Goal: Task Accomplishment & Management: Manage account settings

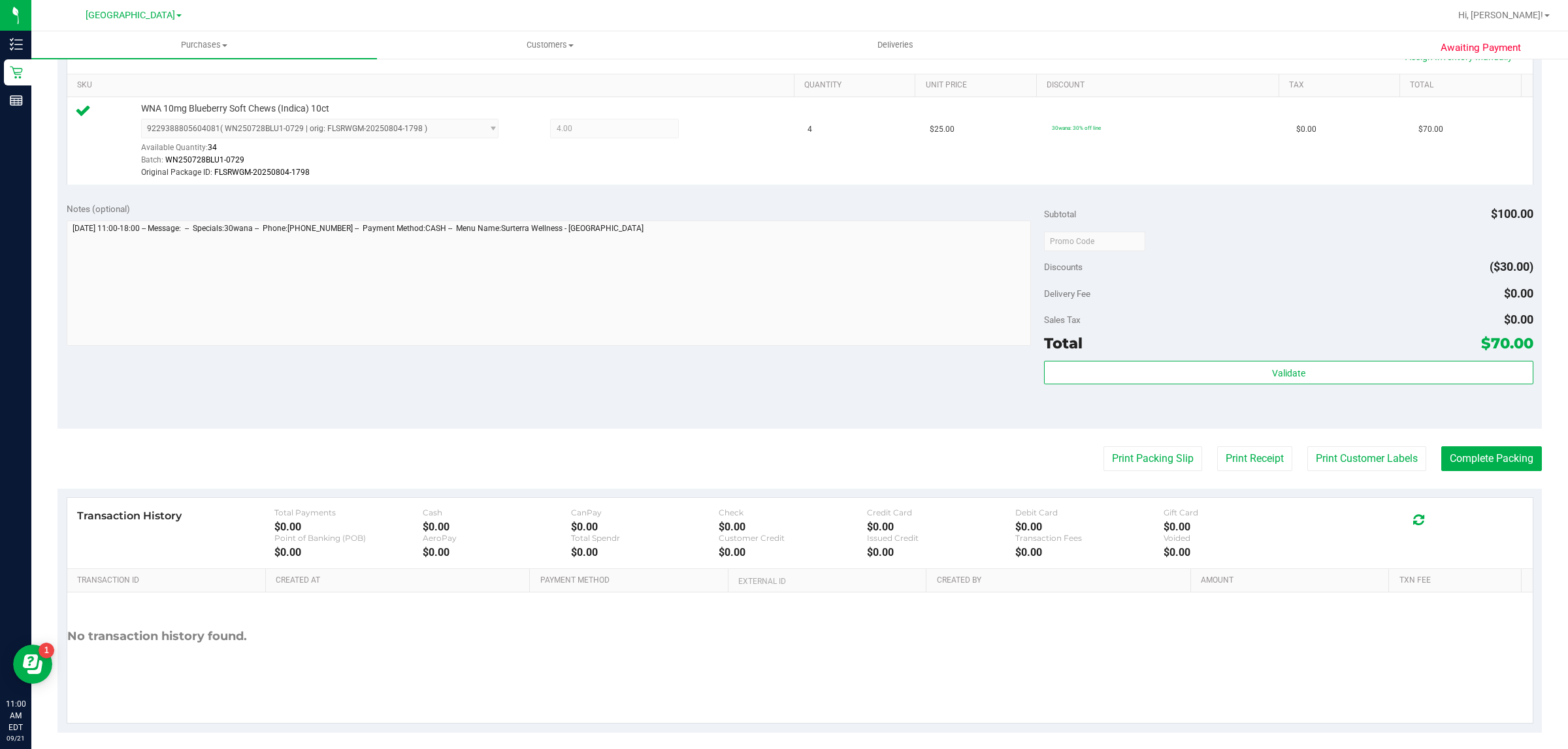
scroll to position [326, 0]
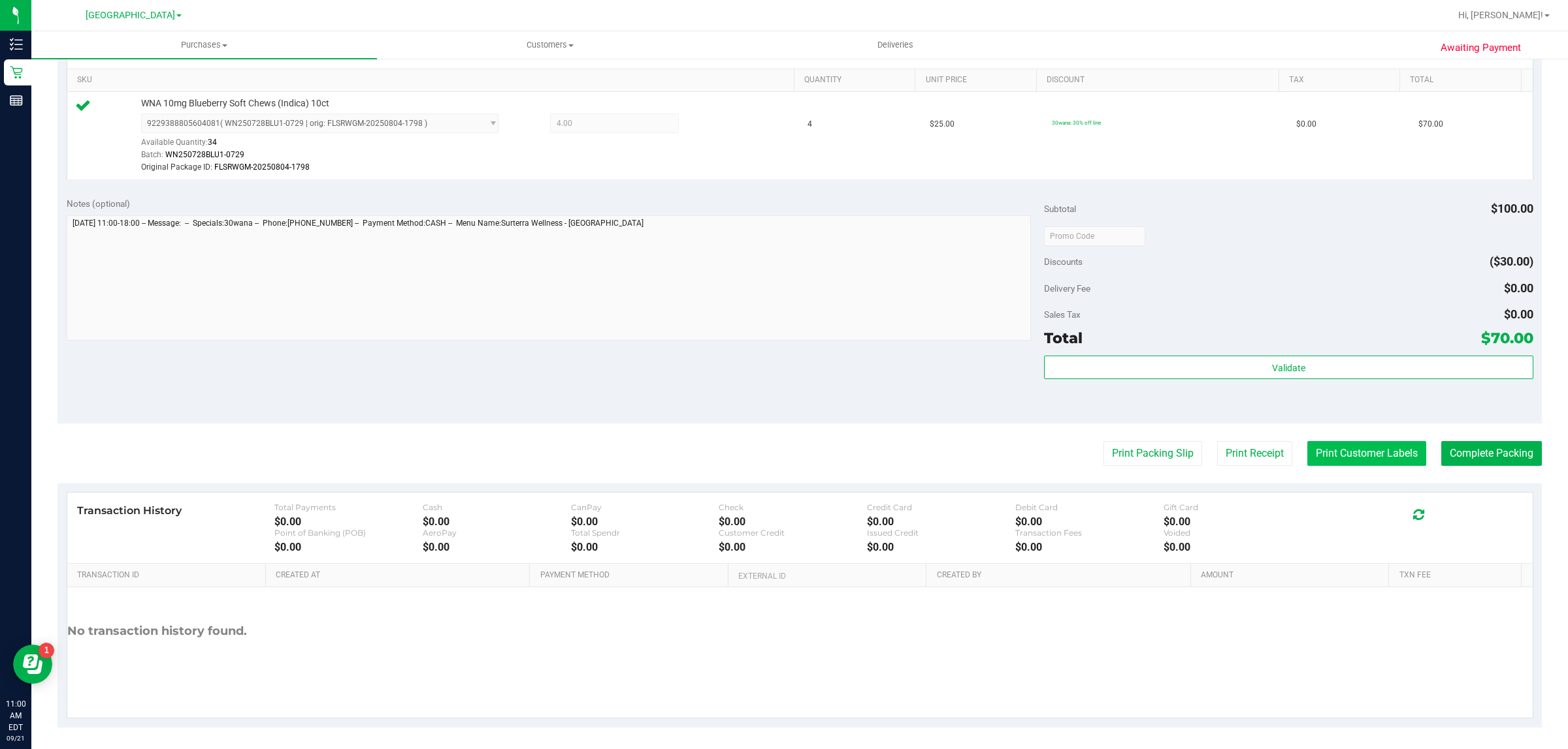
click at [1330, 458] on button "Print Customer Labels" at bounding box center [1366, 454] width 119 height 25
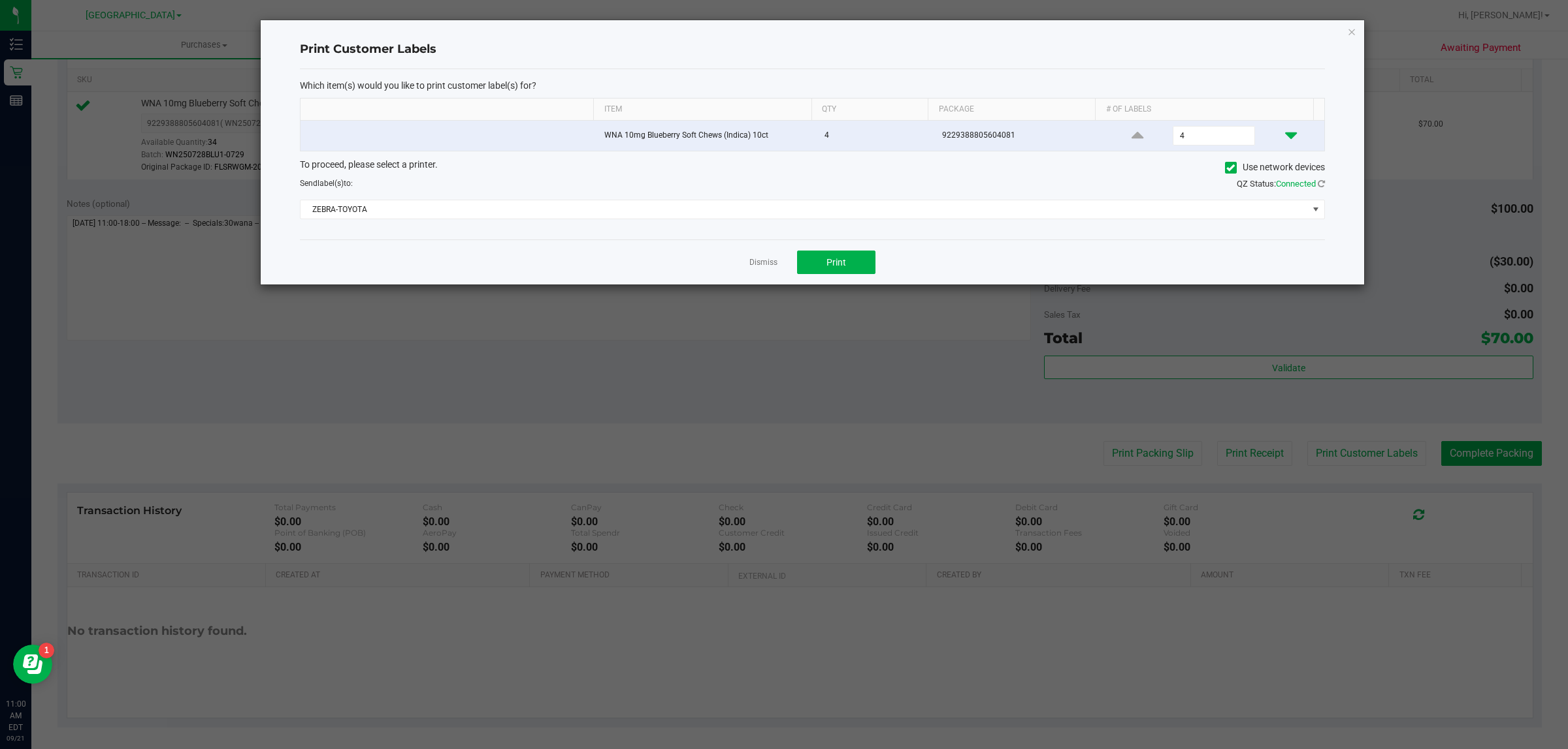
click at [1285, 133] on icon at bounding box center [1290, 135] width 12 height 16
type input "2"
click at [838, 268] on span "Print" at bounding box center [836, 263] width 20 height 11
click at [763, 264] on link "Dismiss" at bounding box center [763, 263] width 28 height 11
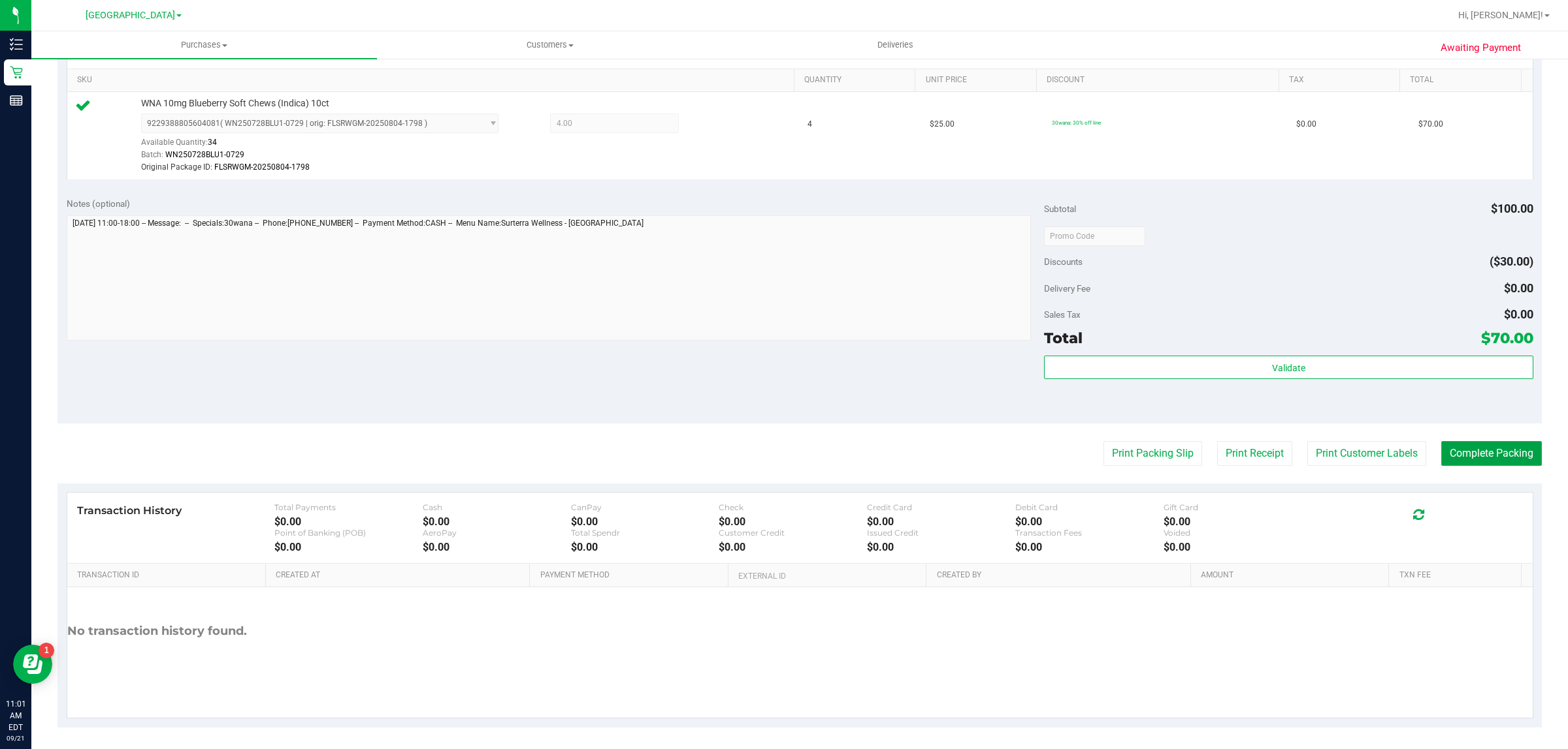
click at [1506, 451] on button "Complete Packing" at bounding box center [1491, 454] width 100 height 25
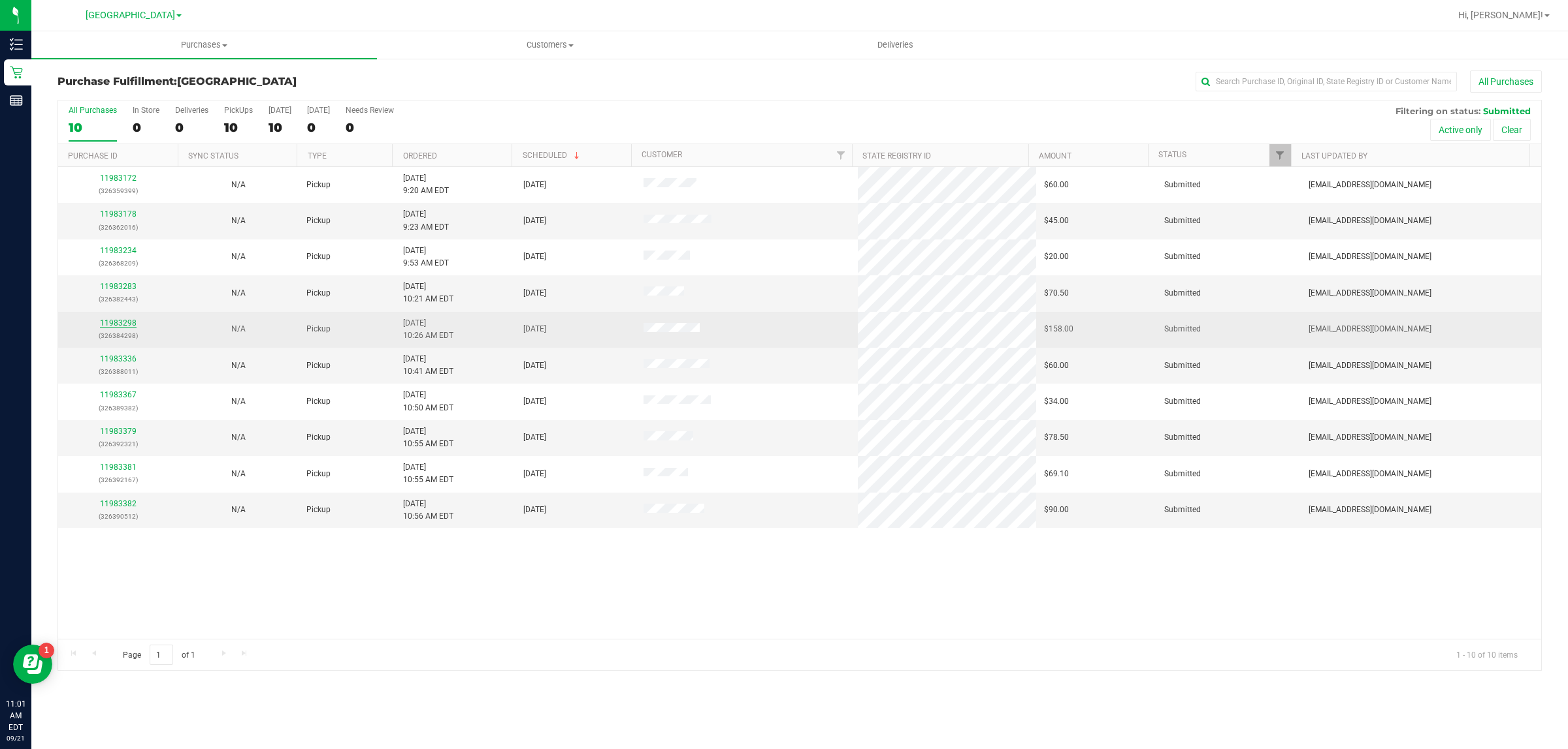
click at [112, 326] on link "11983298" at bounding box center [117, 323] width 37 height 9
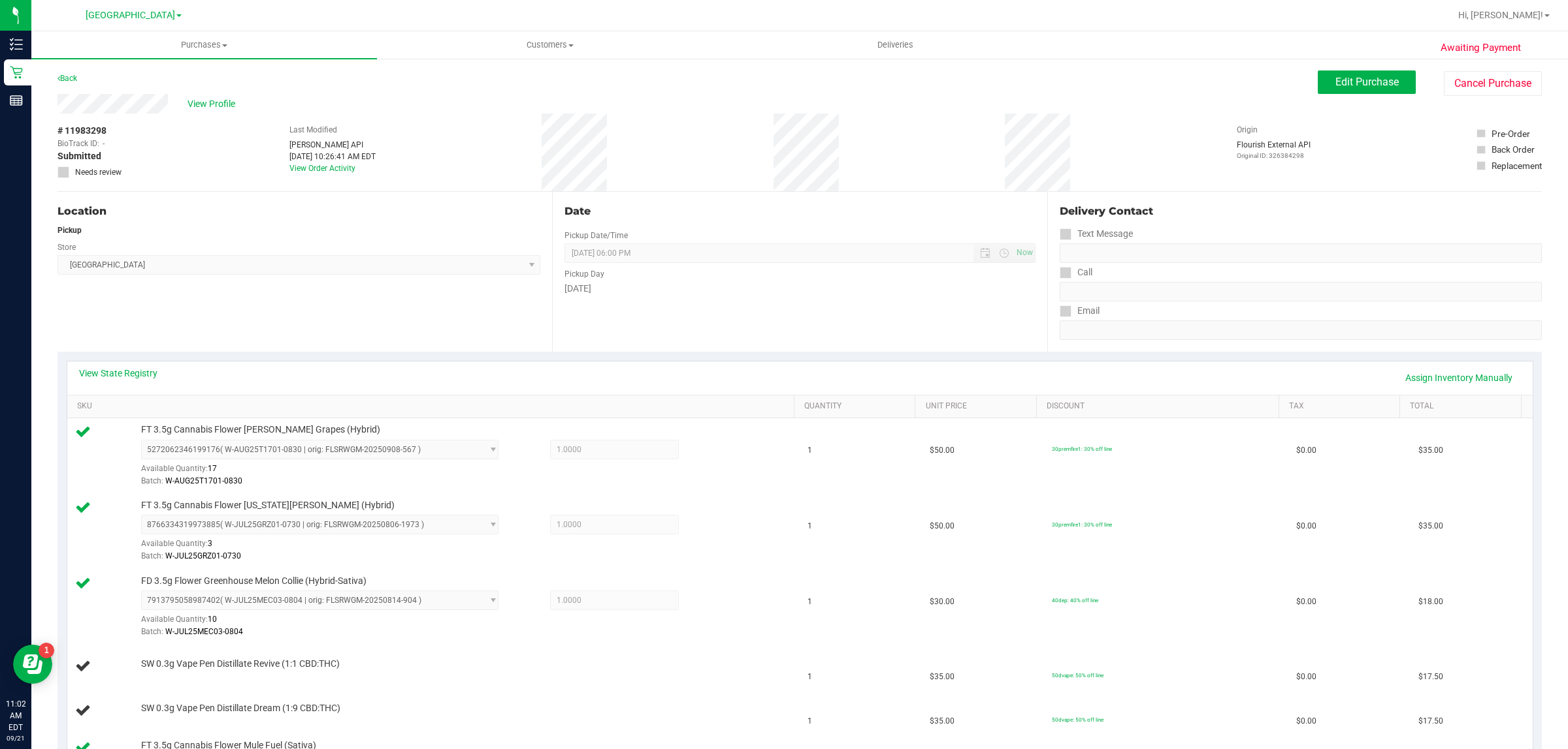
click at [65, 72] on div "Back" at bounding box center [67, 78] width 20 height 15
click at [74, 73] on link "Back" at bounding box center [67, 78] width 20 height 9
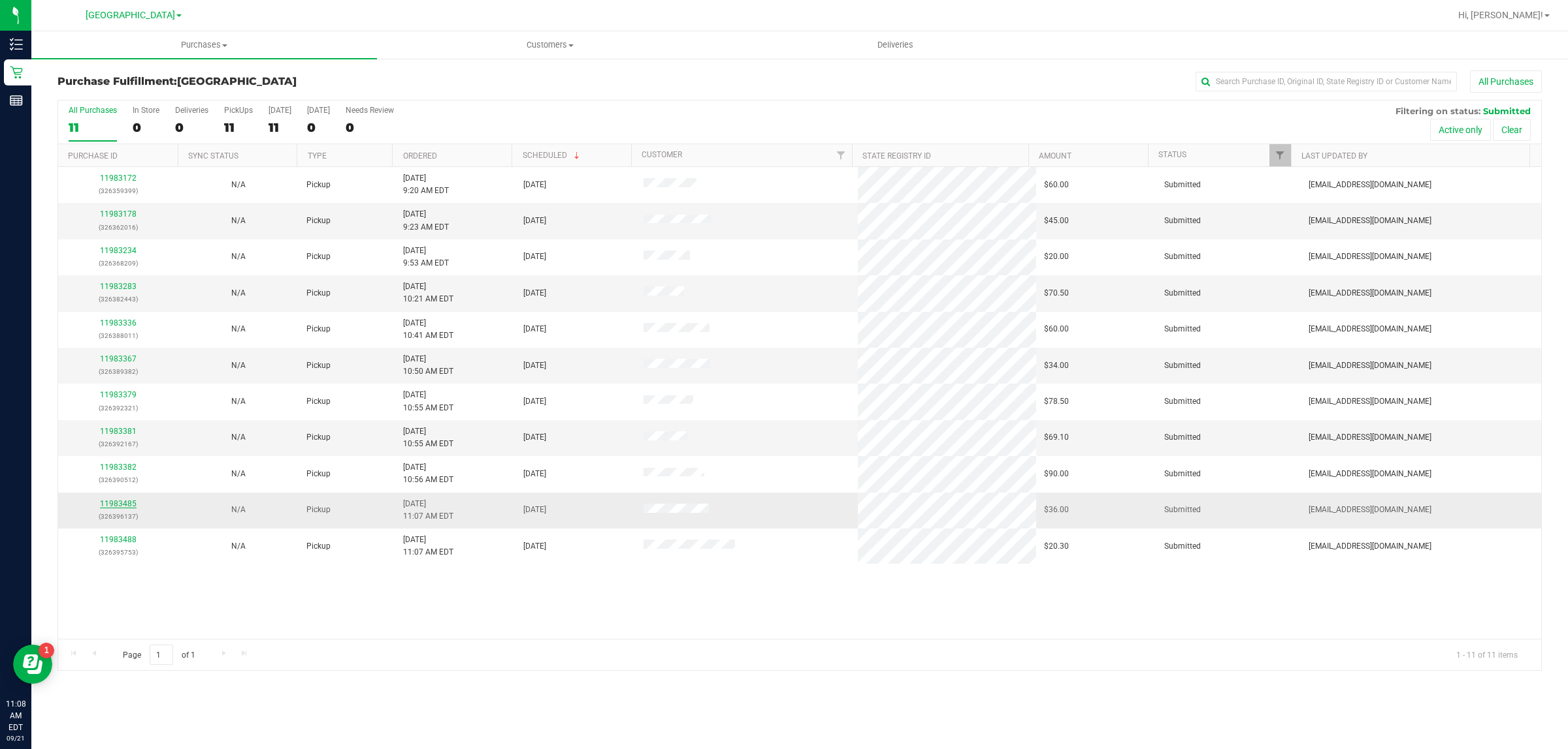
click at [119, 506] on link "11983485" at bounding box center [117, 504] width 37 height 9
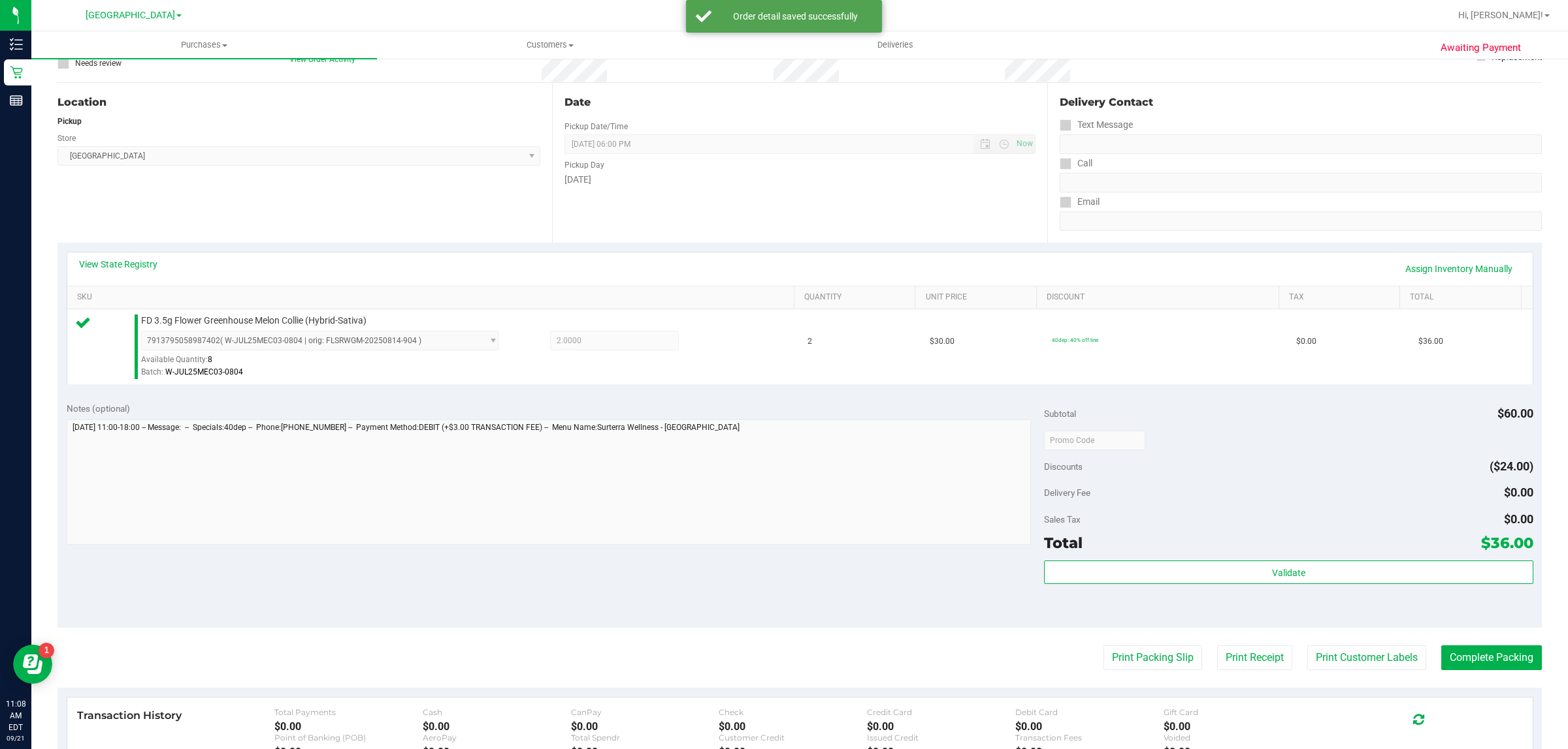
scroll to position [245, 0]
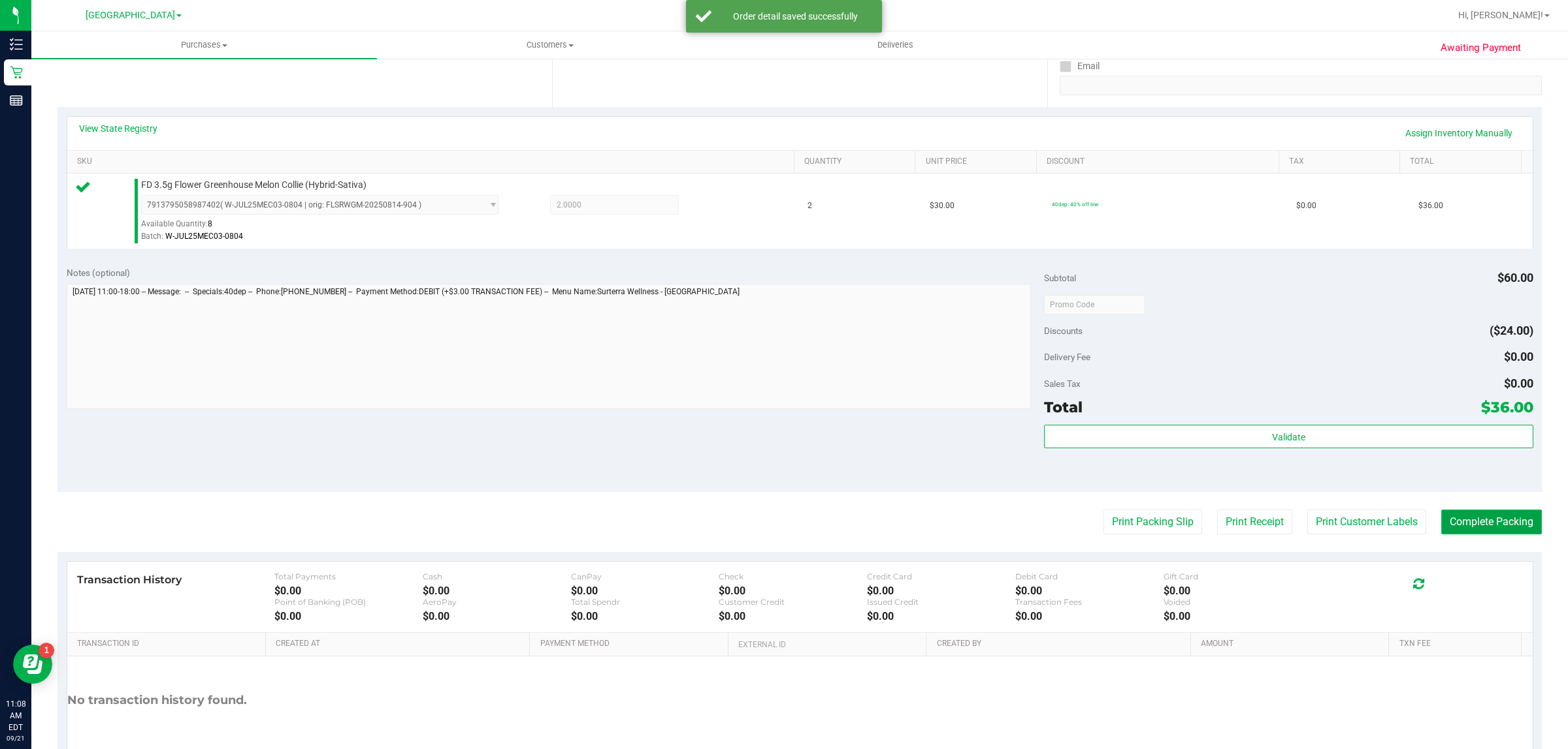
click at [1467, 521] on button "Complete Packing" at bounding box center [1491, 522] width 100 height 25
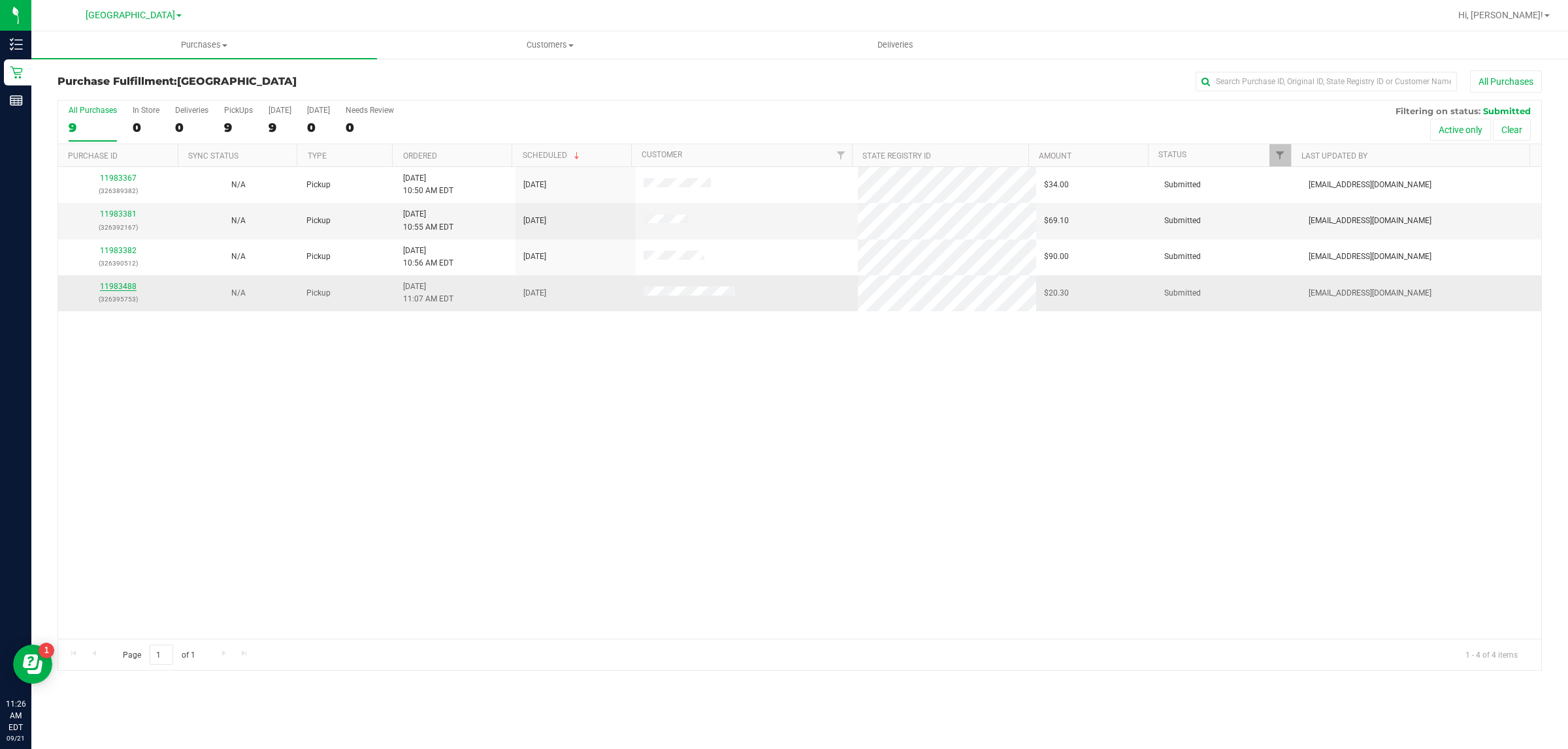
click at [119, 289] on link "11983488" at bounding box center [117, 287] width 37 height 9
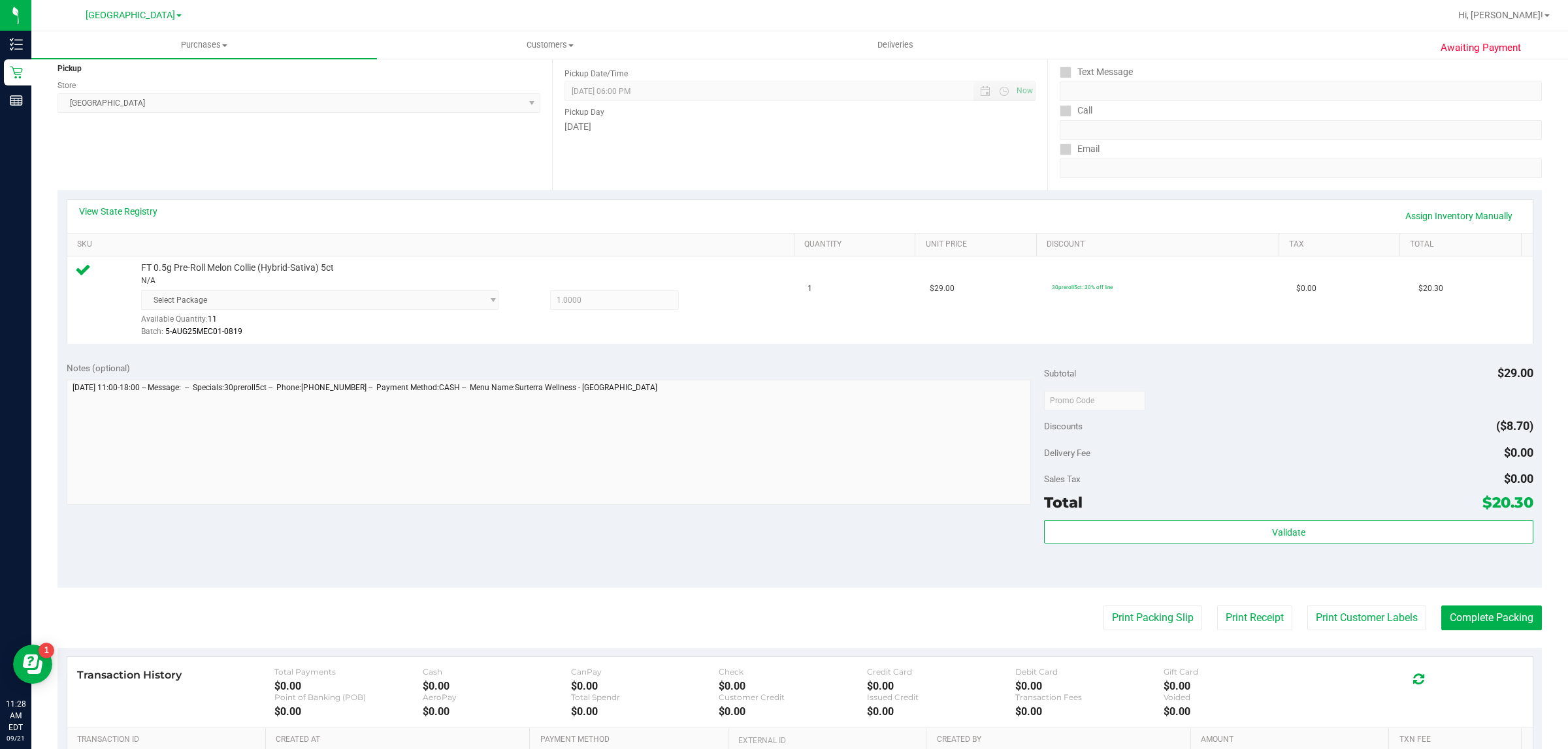
scroll to position [163, 0]
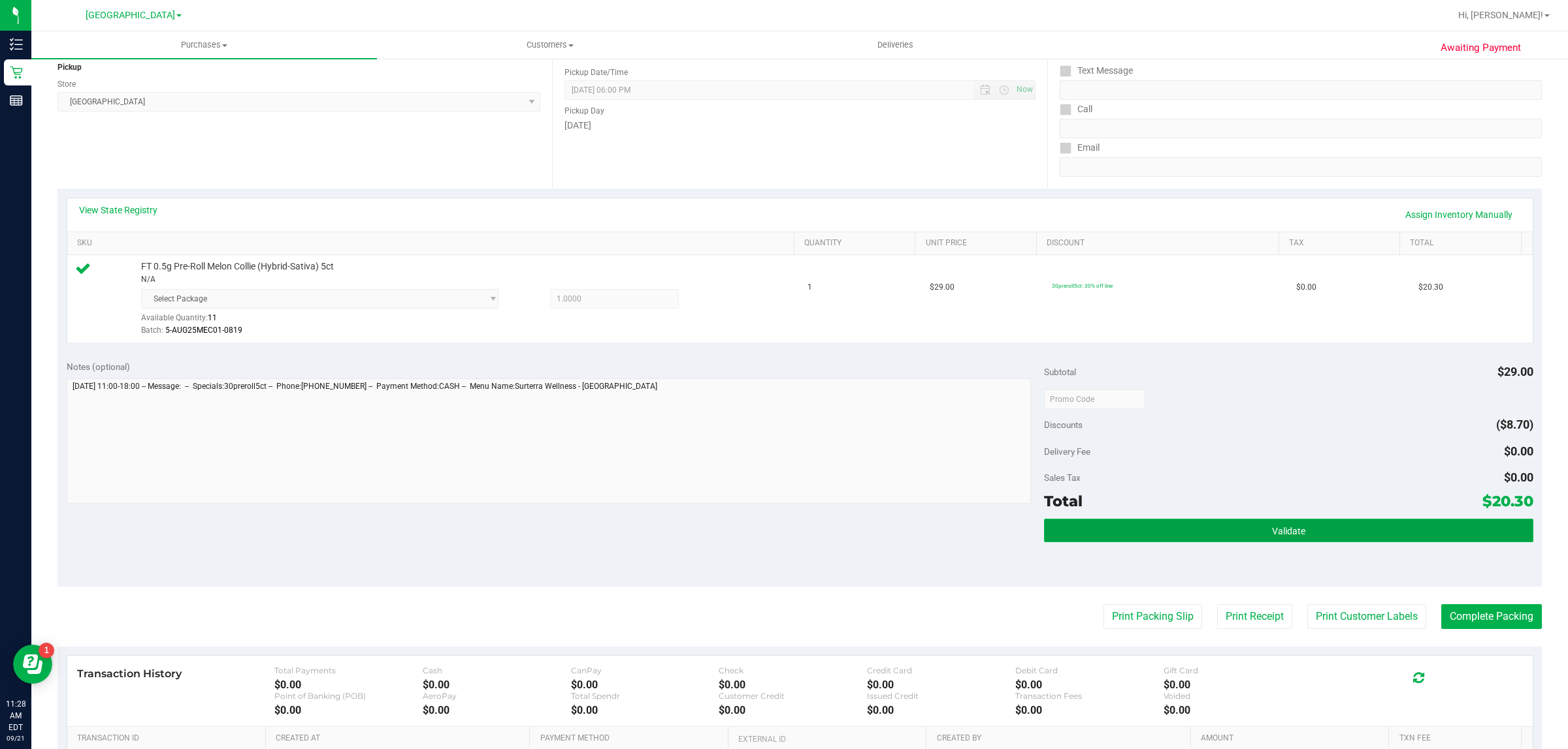
click at [1248, 535] on button "Validate" at bounding box center [1287, 530] width 489 height 23
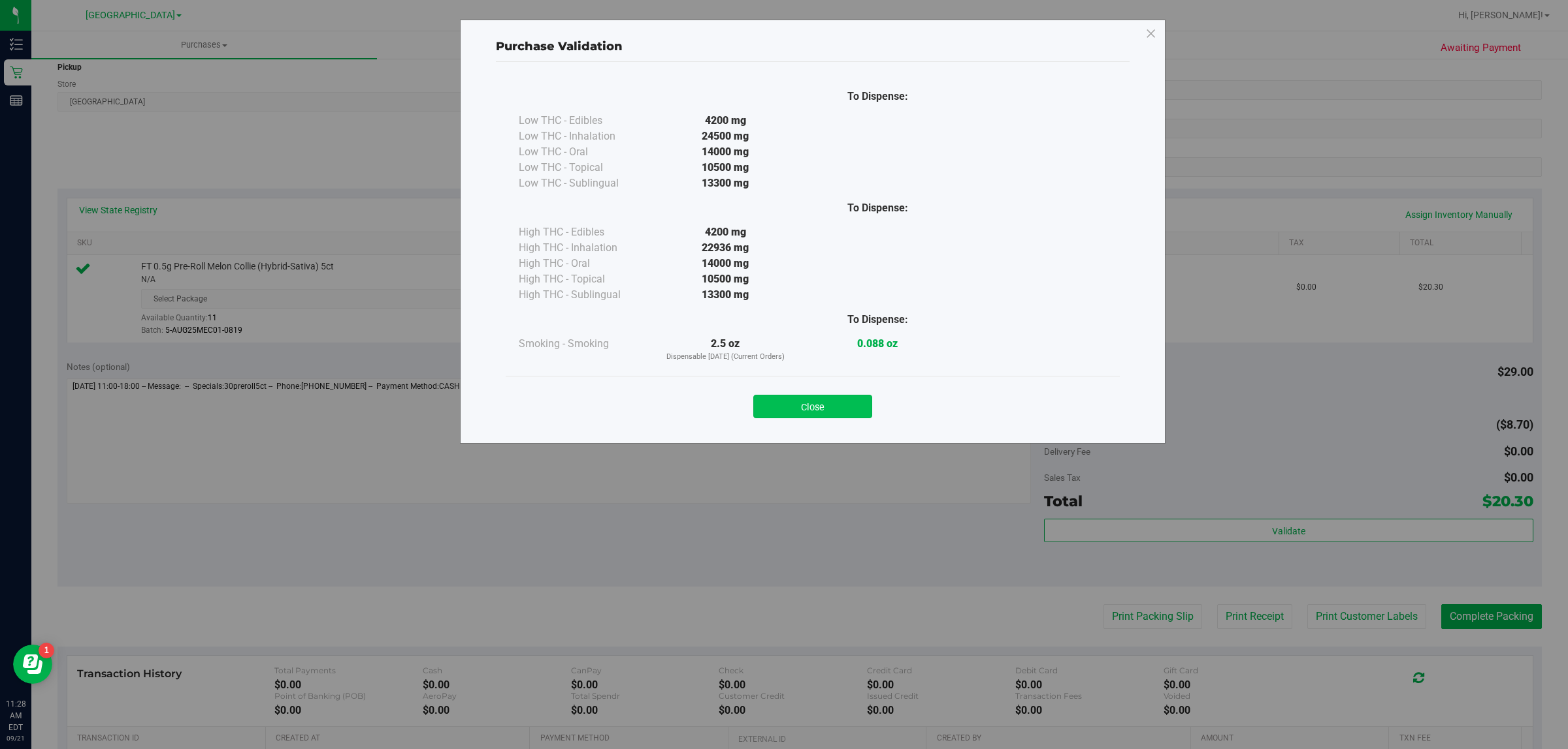
click at [819, 413] on button "Close" at bounding box center [812, 407] width 119 height 23
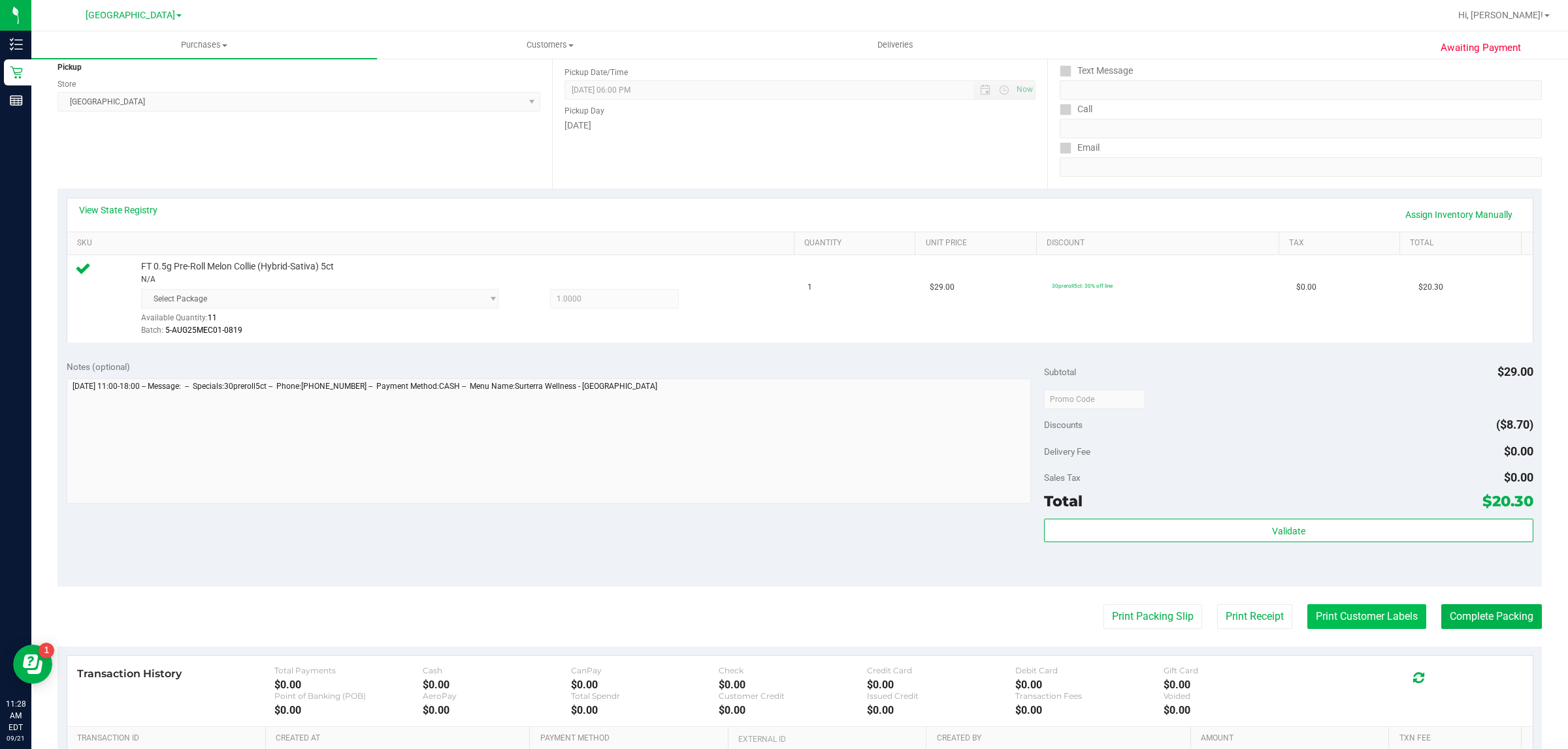
click at [1365, 605] on button "Print Customer Labels" at bounding box center [1366, 617] width 119 height 25
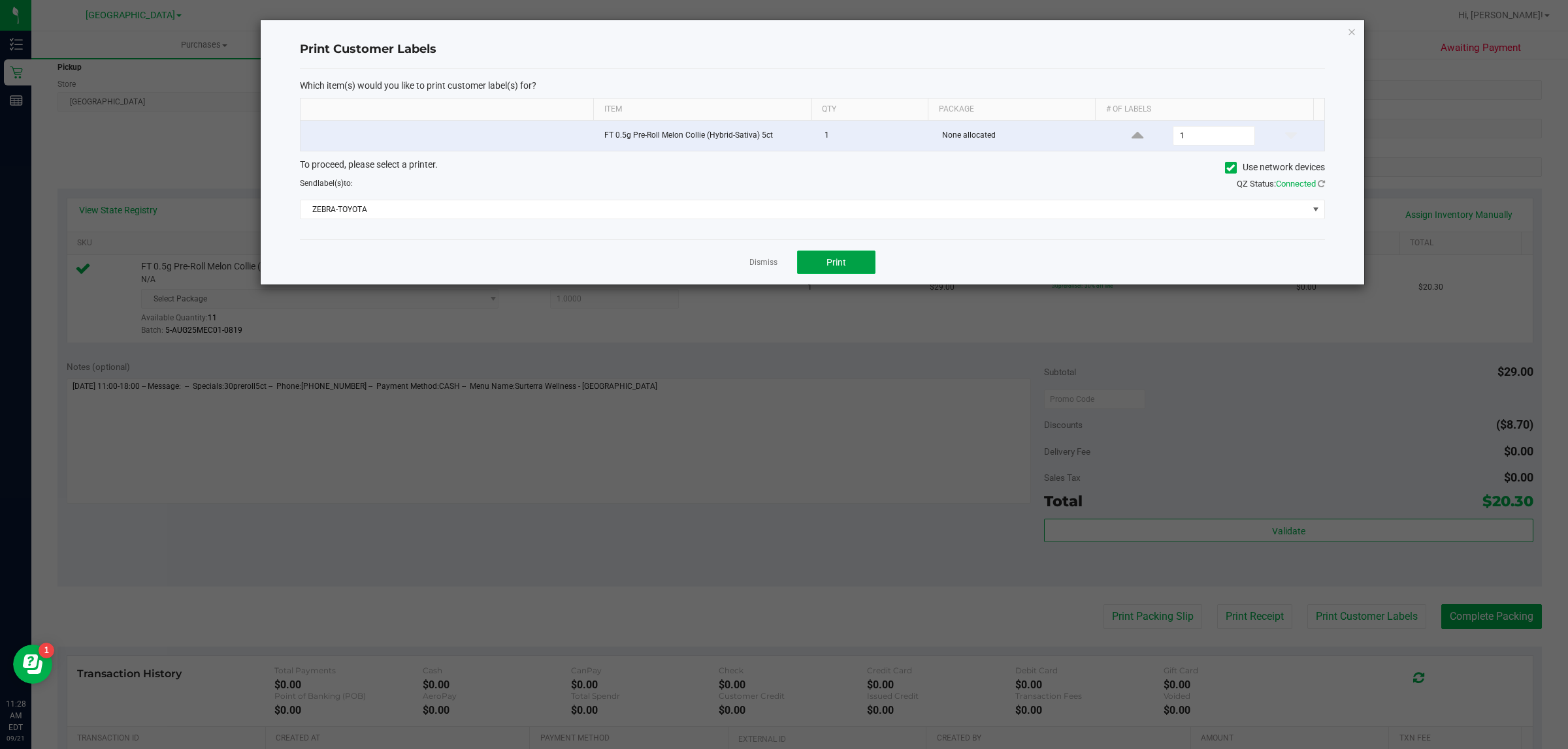
click at [822, 260] on button "Print" at bounding box center [836, 263] width 78 height 23
click at [761, 268] on link "Dismiss" at bounding box center [763, 263] width 28 height 11
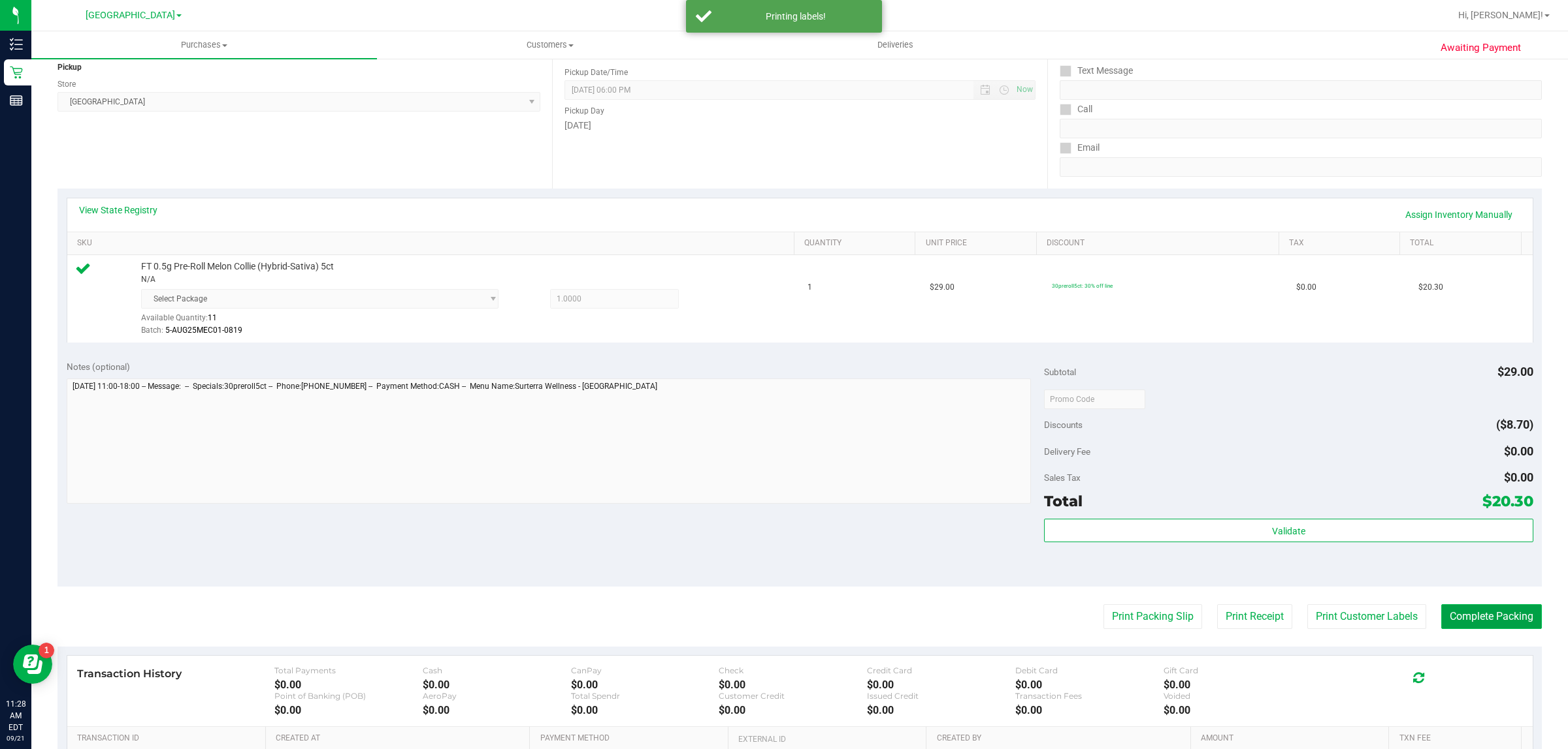
click at [1491, 610] on button "Complete Packing" at bounding box center [1491, 617] width 100 height 25
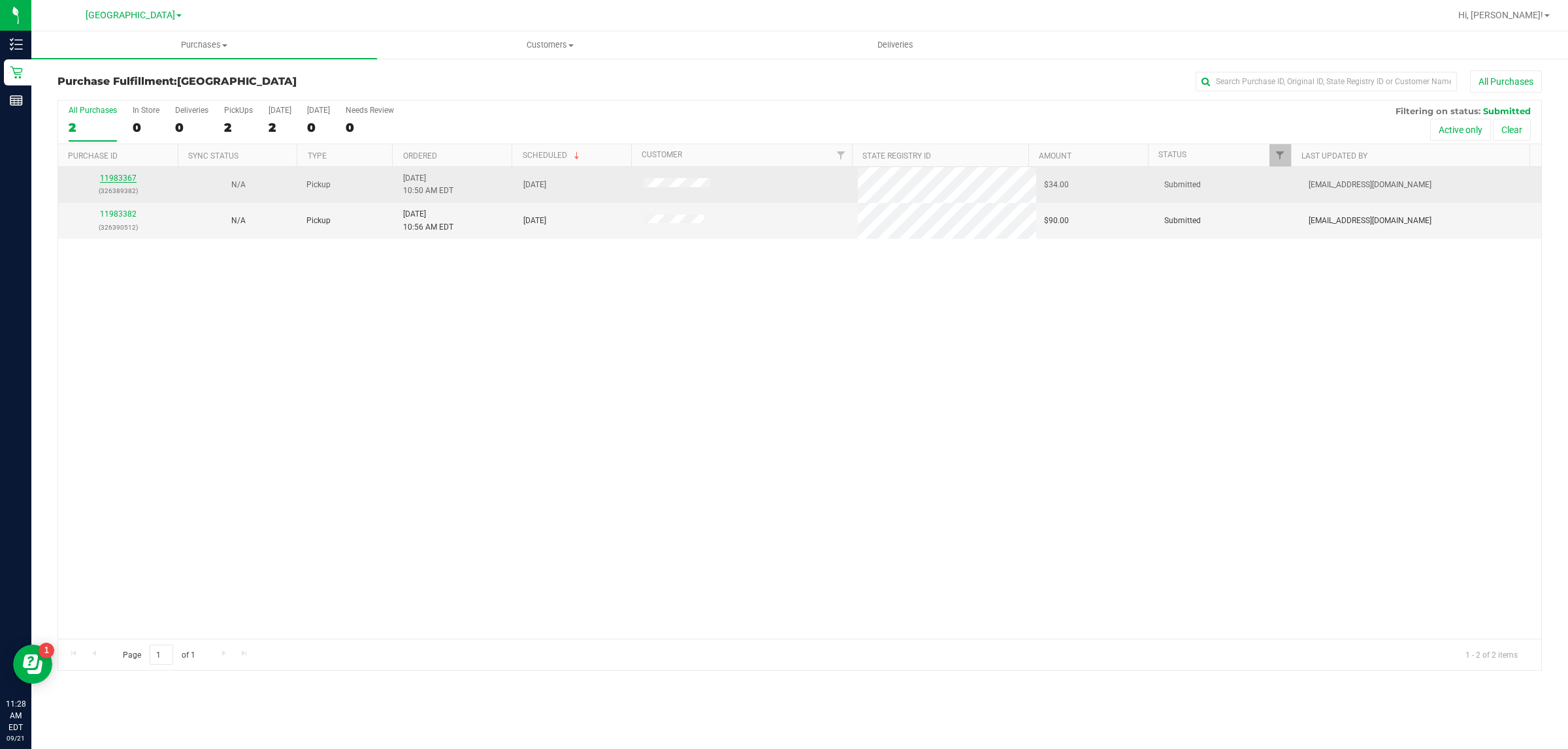
click at [119, 176] on link "11983367" at bounding box center [117, 178] width 37 height 9
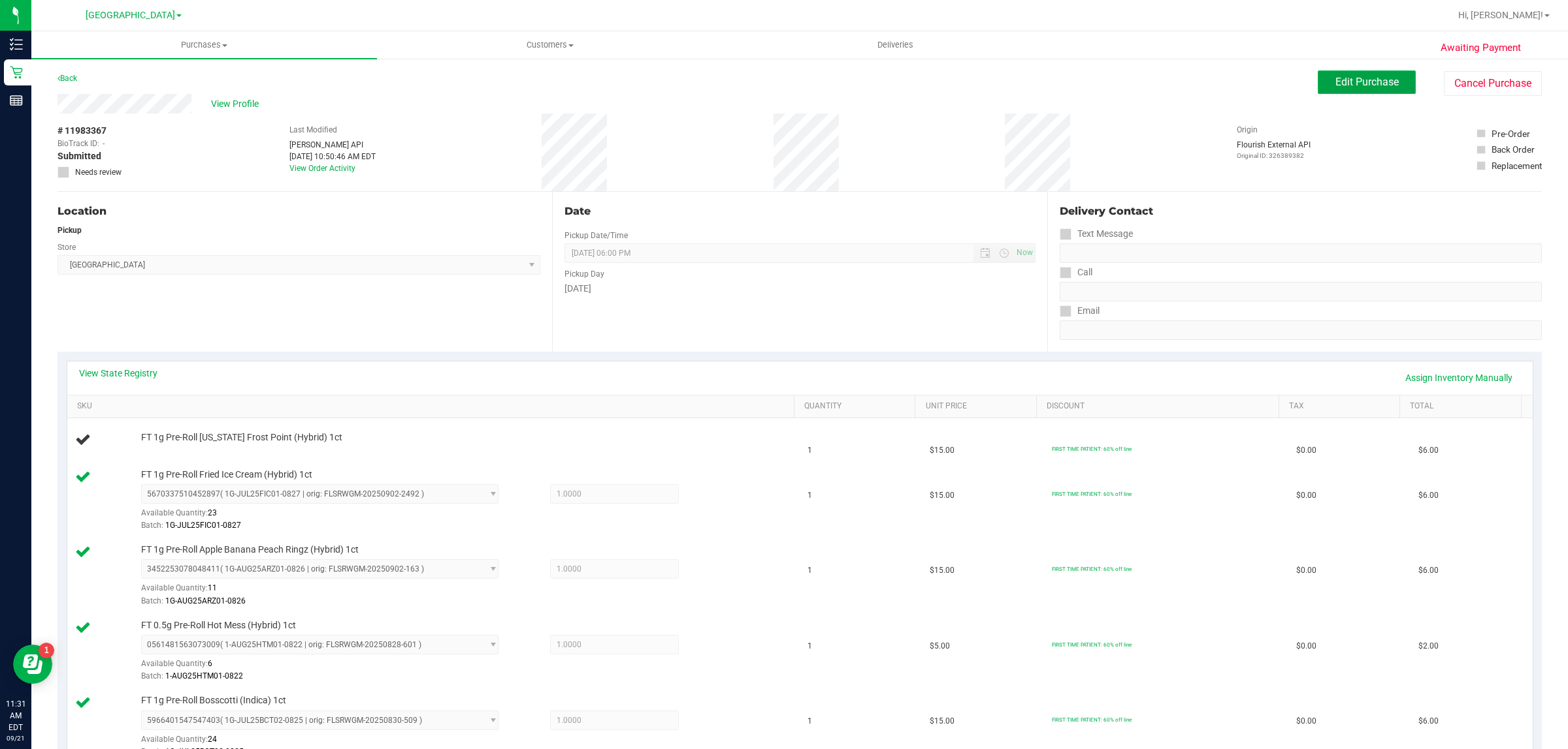
click at [1353, 82] on span "Edit Purchase" at bounding box center [1366, 82] width 64 height 13
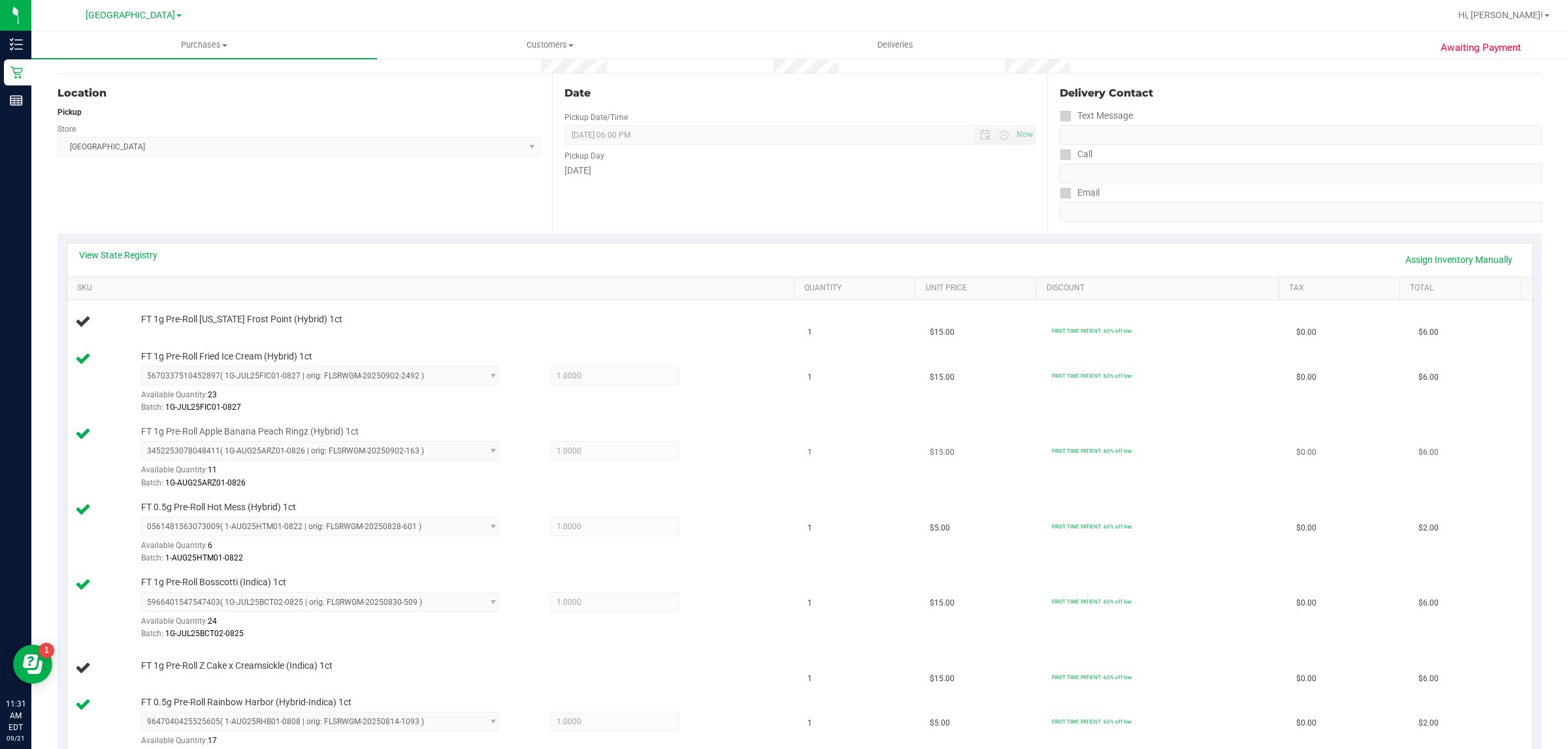
scroll to position [245, 0]
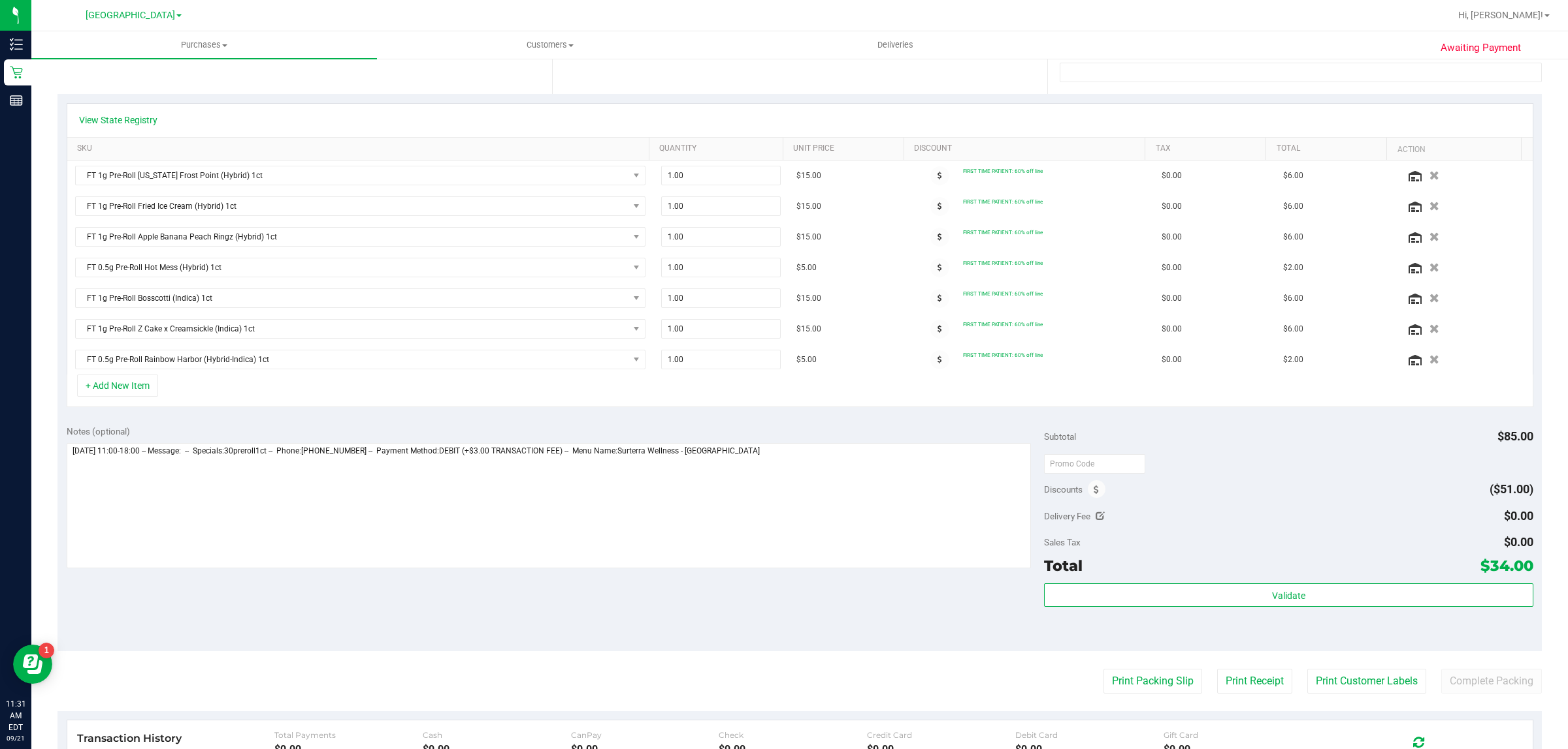
scroll to position [408, 0]
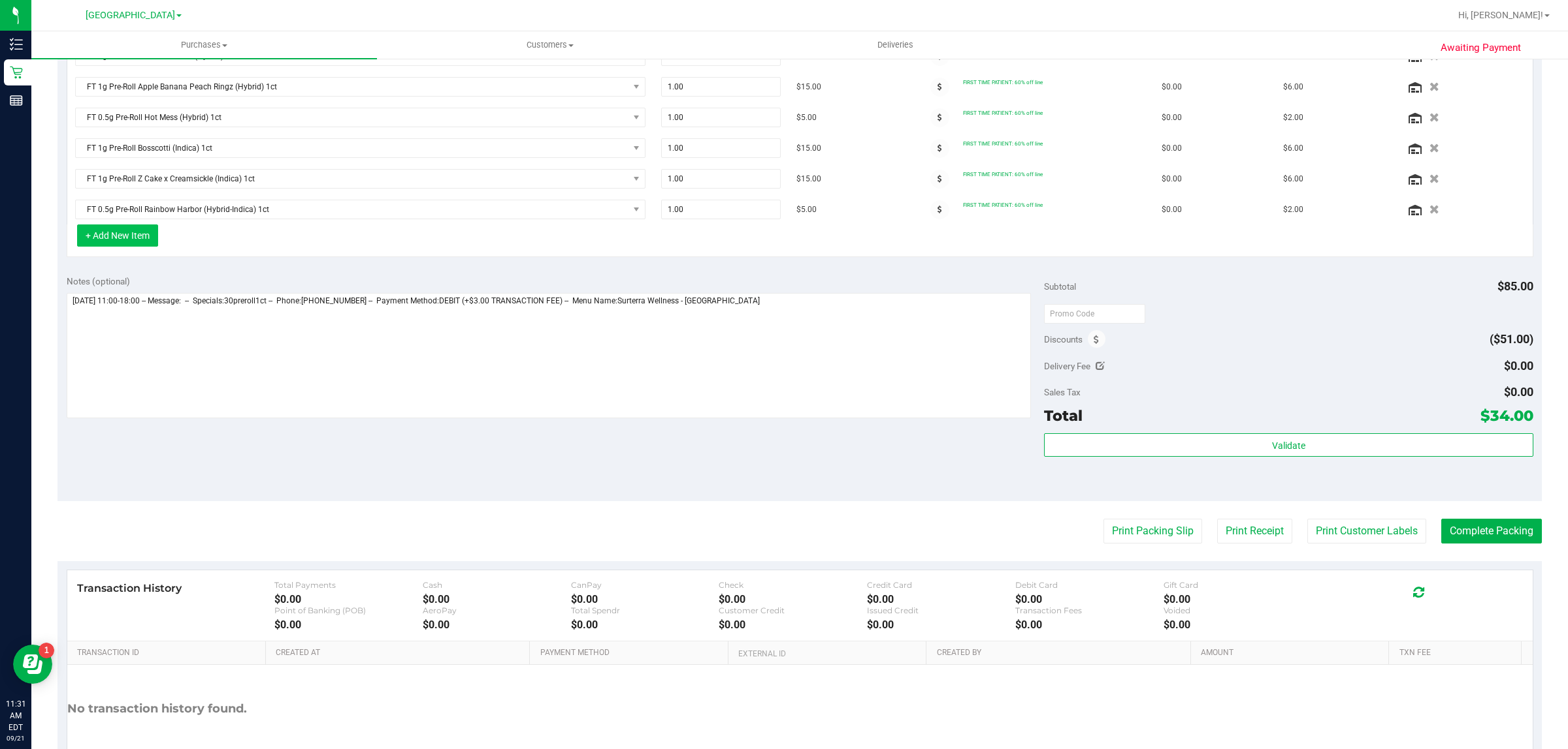
click at [131, 244] on button "+ Add New Item" at bounding box center [117, 236] width 81 height 22
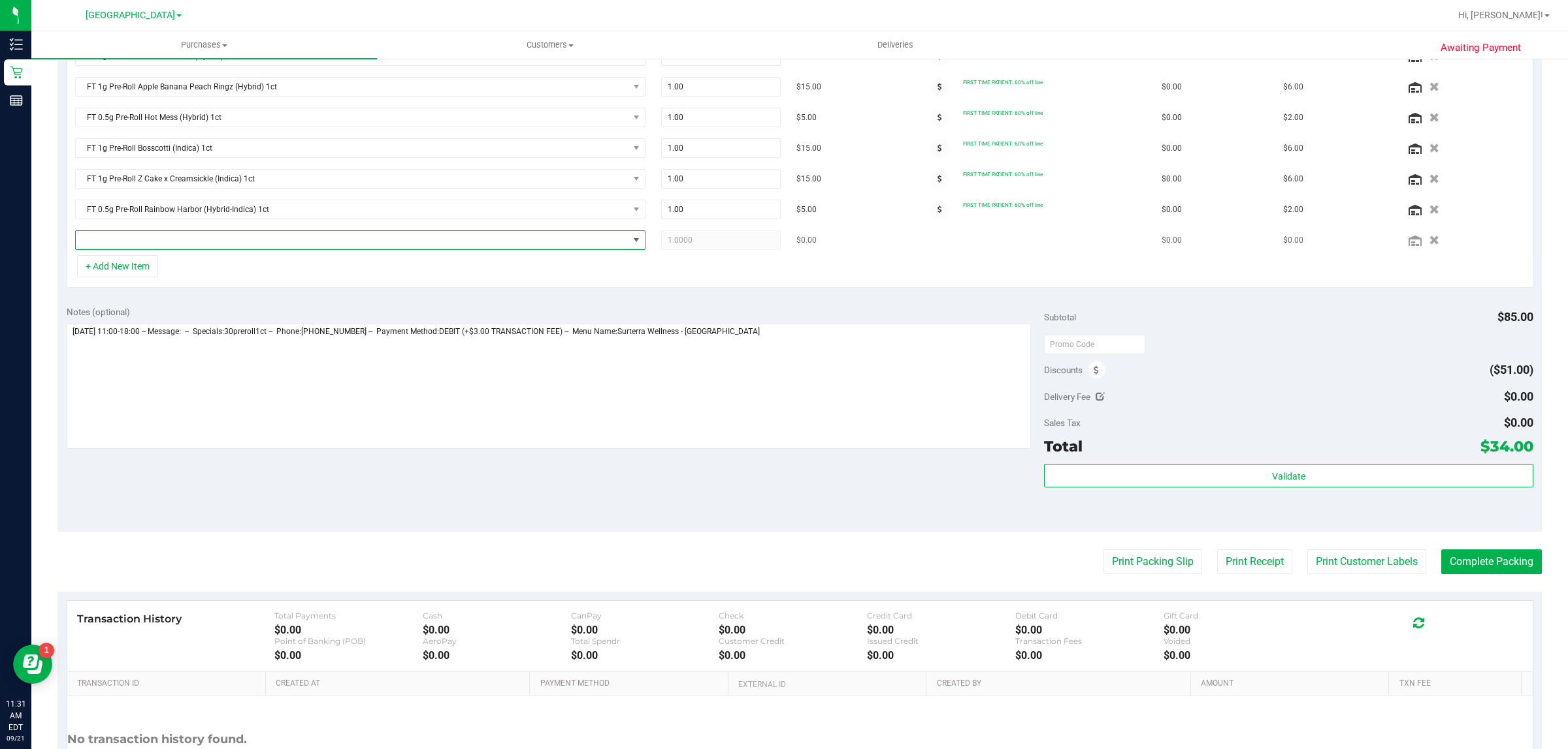
click at [212, 240] on span "NO DATA FOUND" at bounding box center [352, 240] width 552 height 18
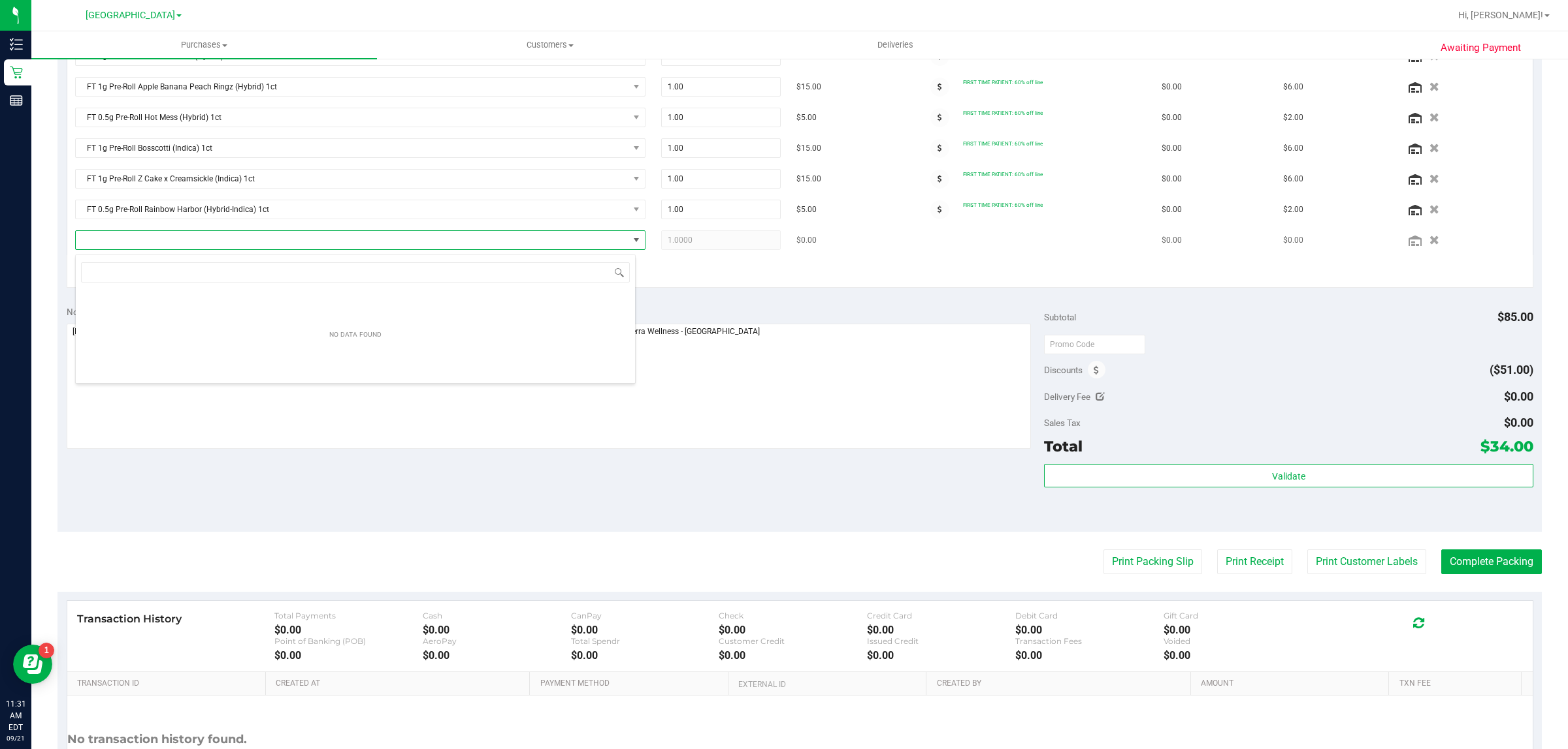
scroll to position [21, 560]
type input "g"
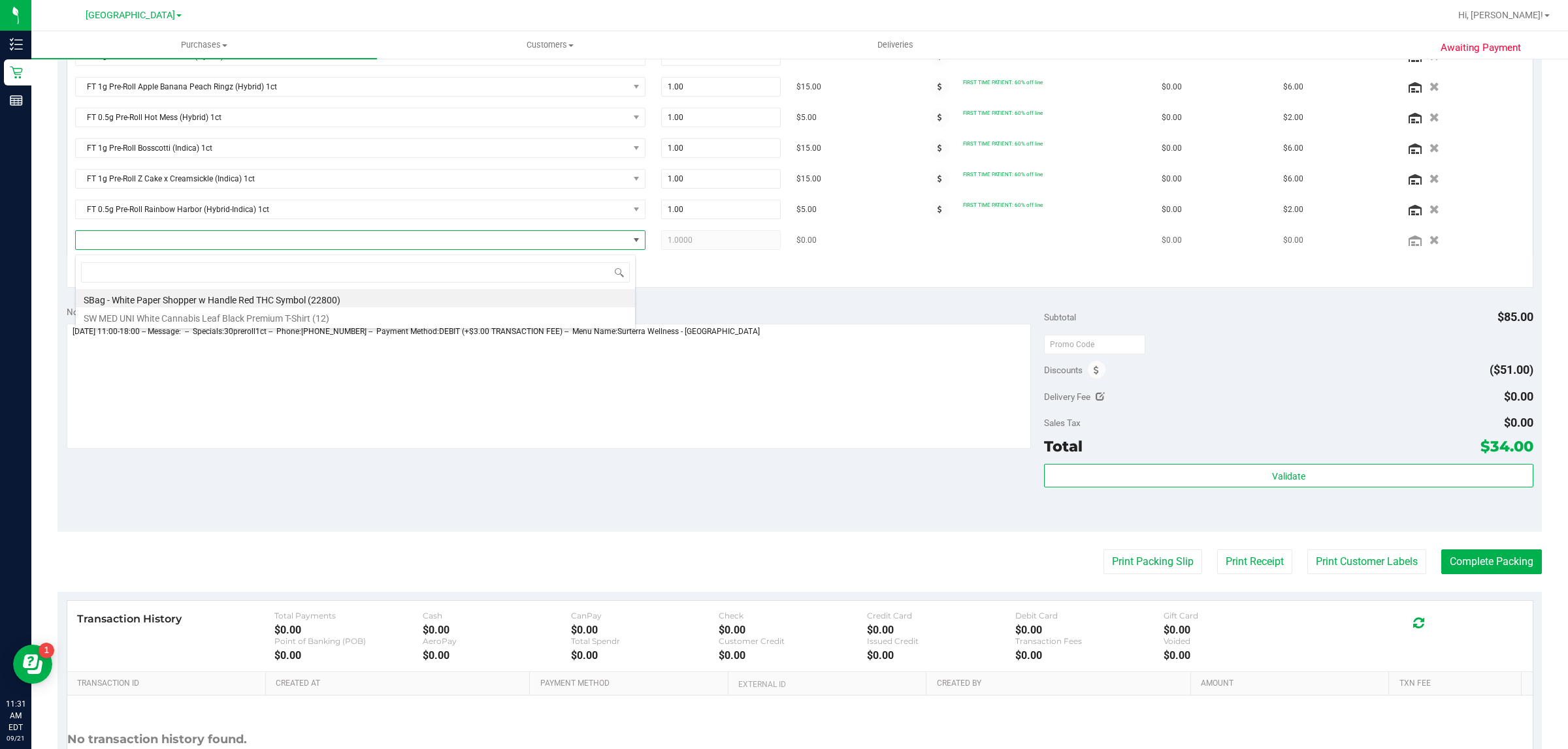
click at [823, 255] on td "$0.00" at bounding box center [849, 240] width 122 height 30
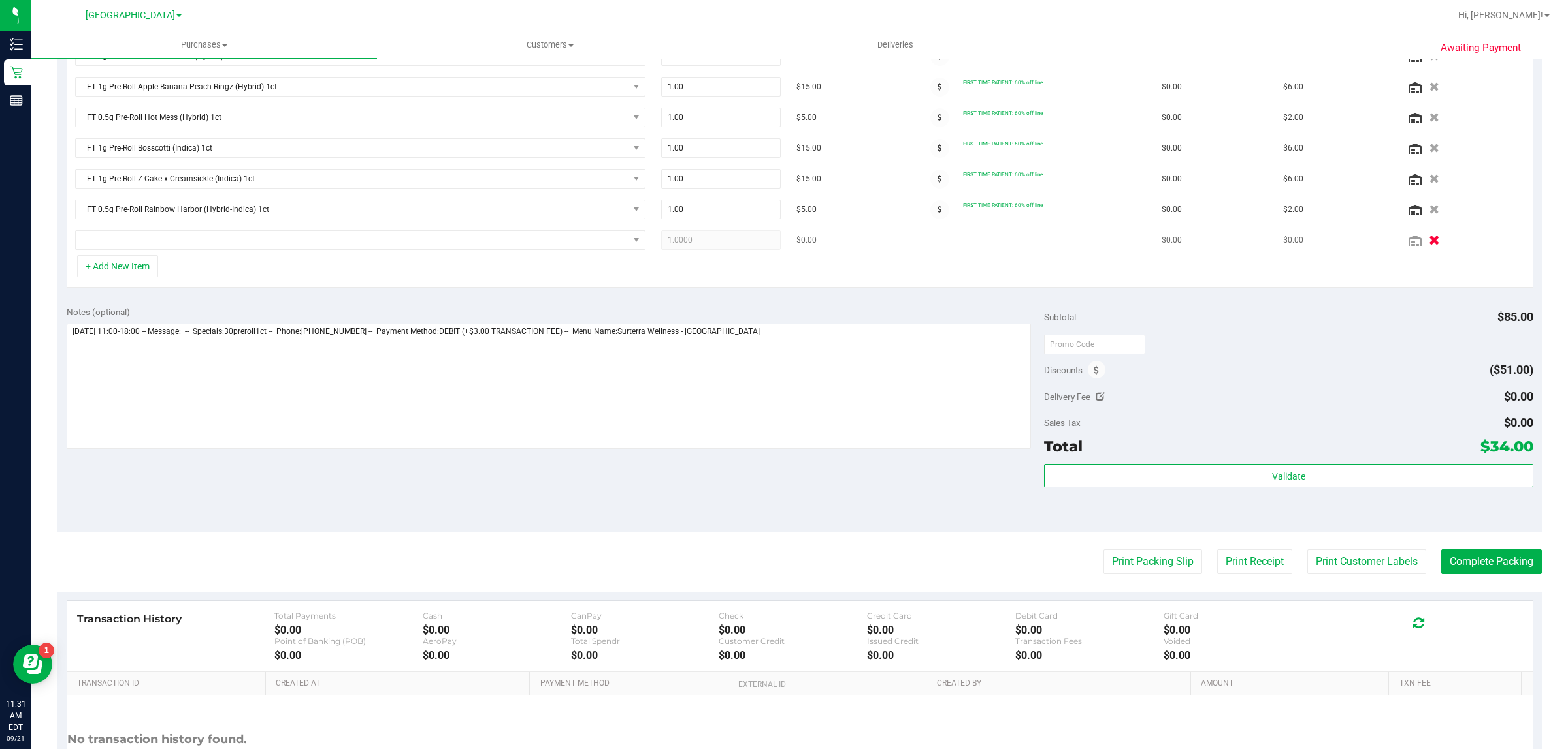
click at [1429, 245] on icon "button" at bounding box center [1434, 240] width 11 height 10
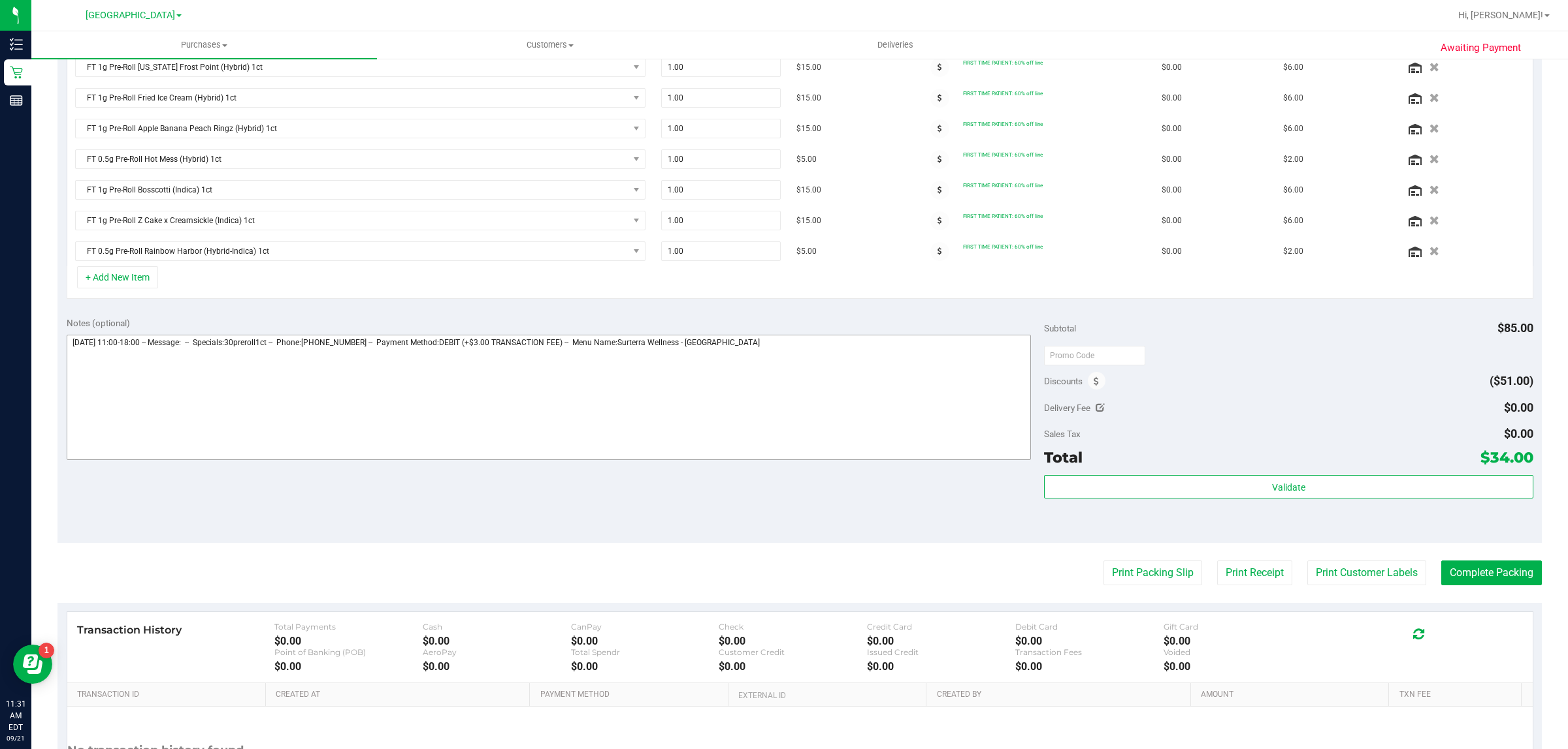
scroll to position [408, 0]
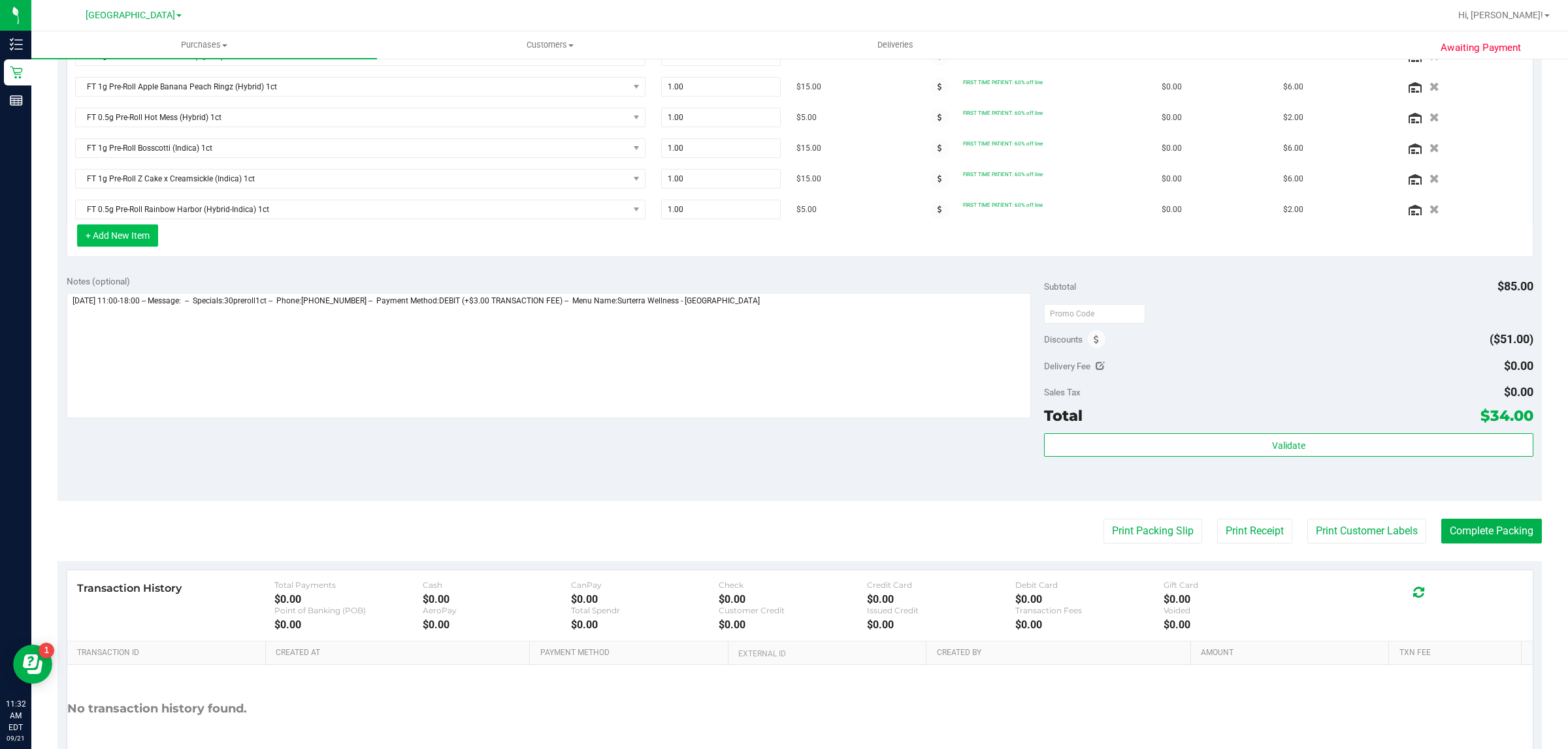
click at [128, 232] on button "+ Add New Item" at bounding box center [117, 236] width 81 height 22
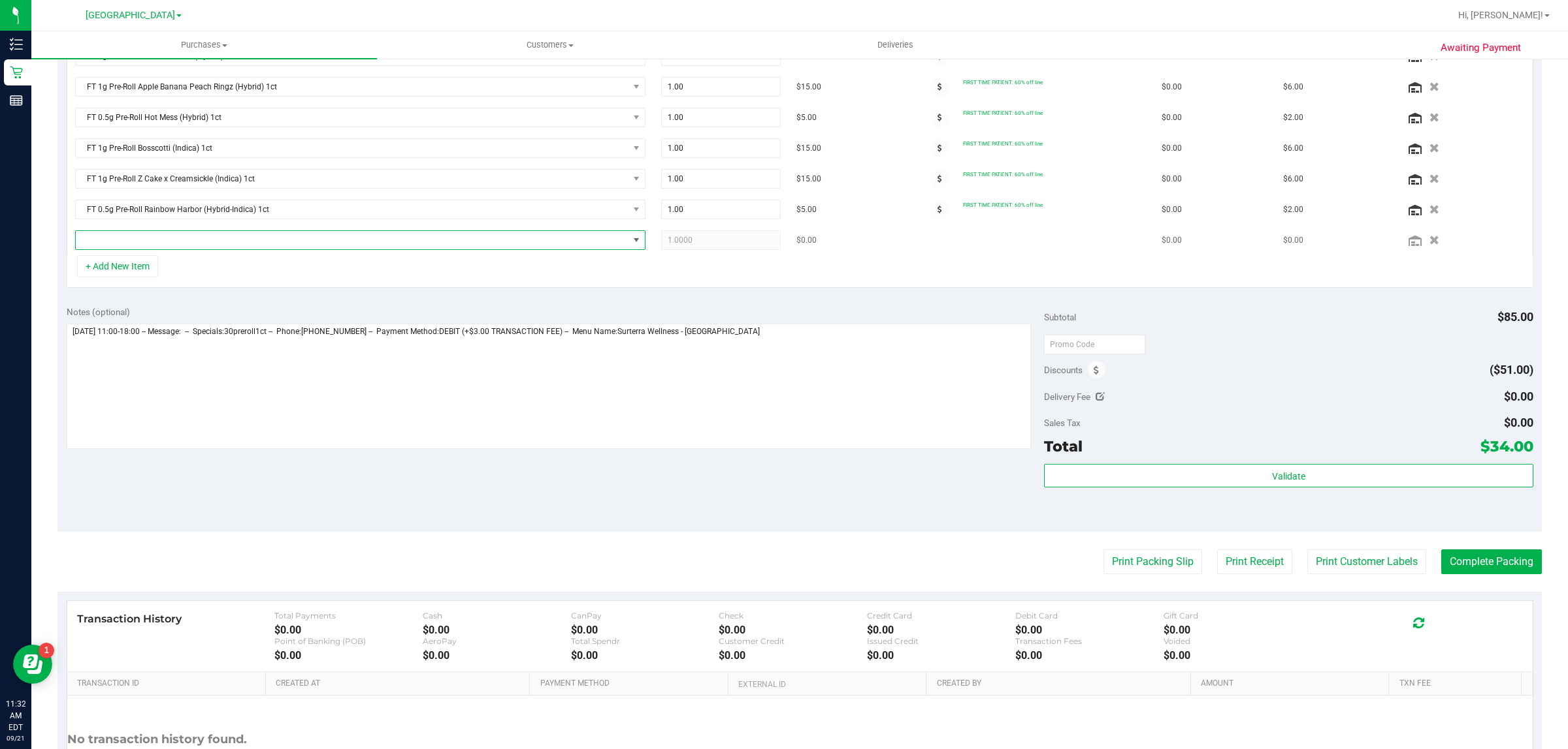
click at [328, 246] on span "NO DATA FOUND" at bounding box center [352, 240] width 552 height 18
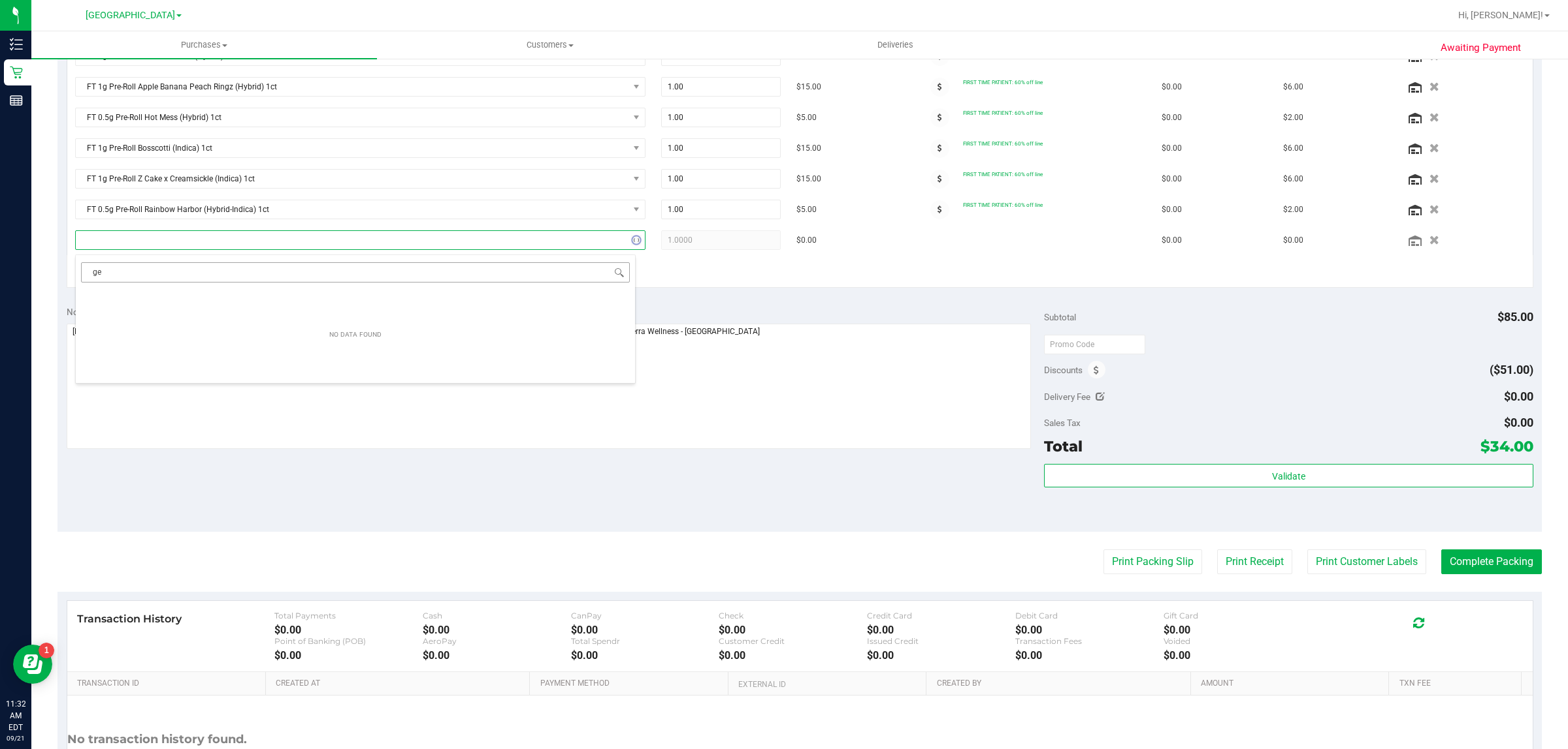
type input "g"
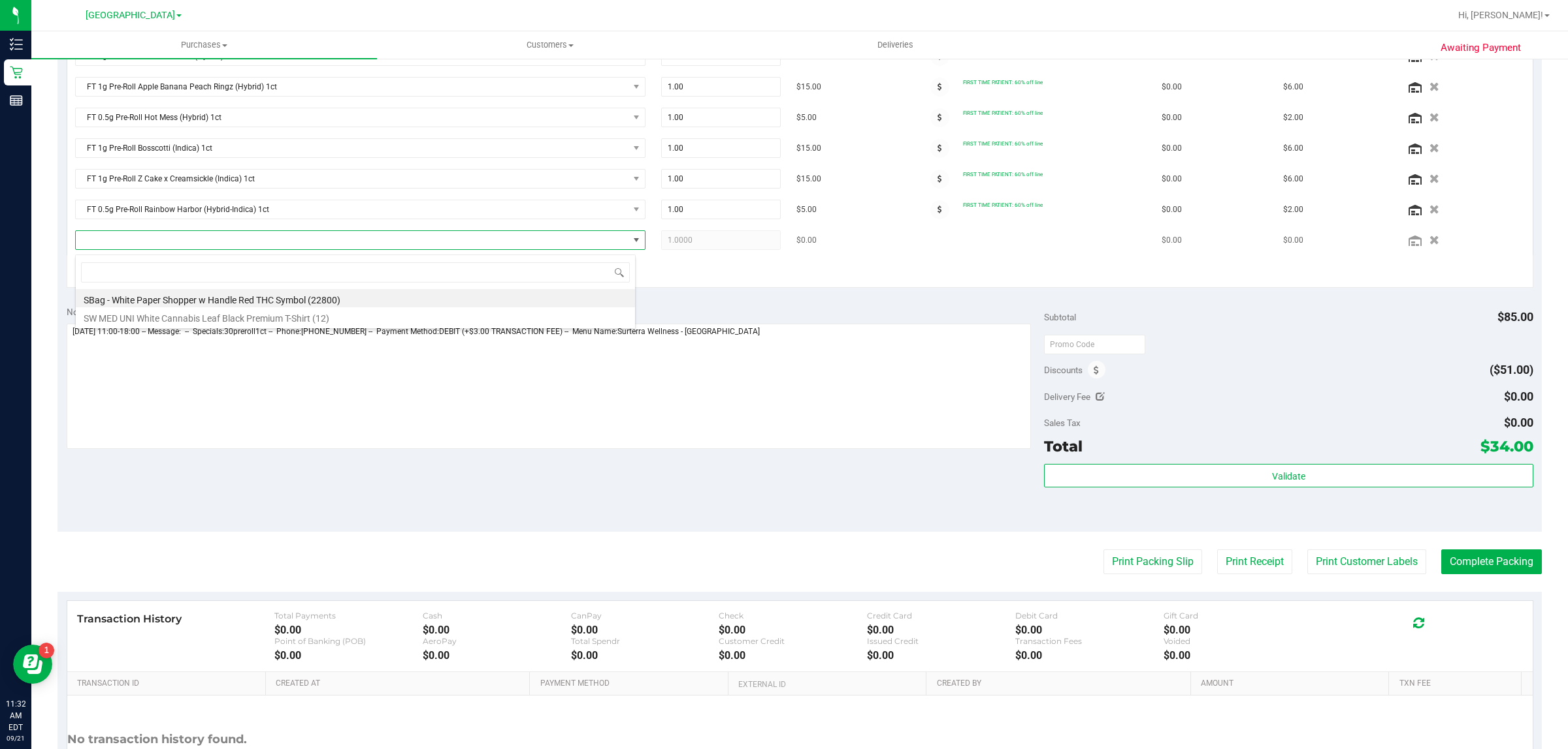
click at [694, 245] on span "1.0000 1" at bounding box center [720, 240] width 119 height 20
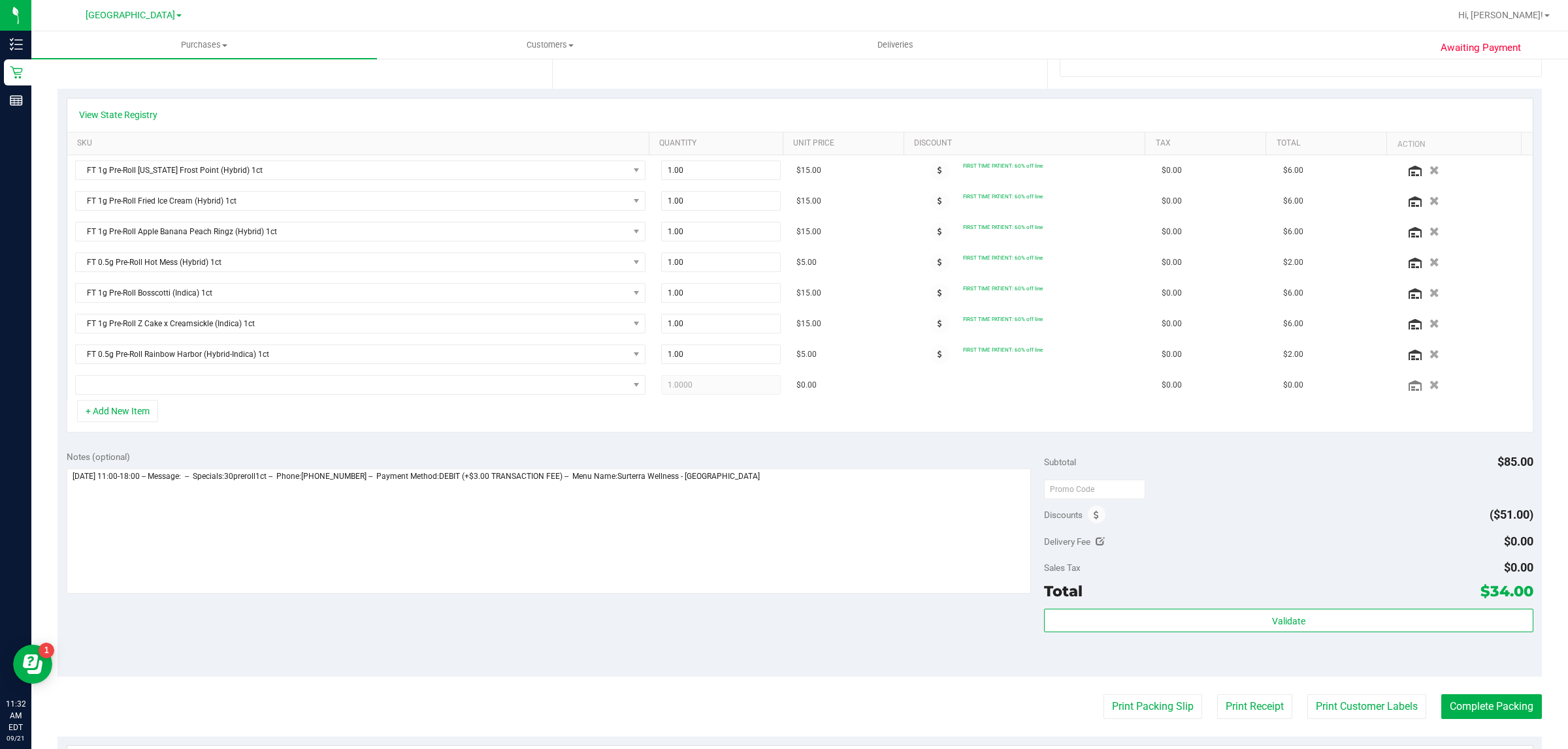
scroll to position [0, 0]
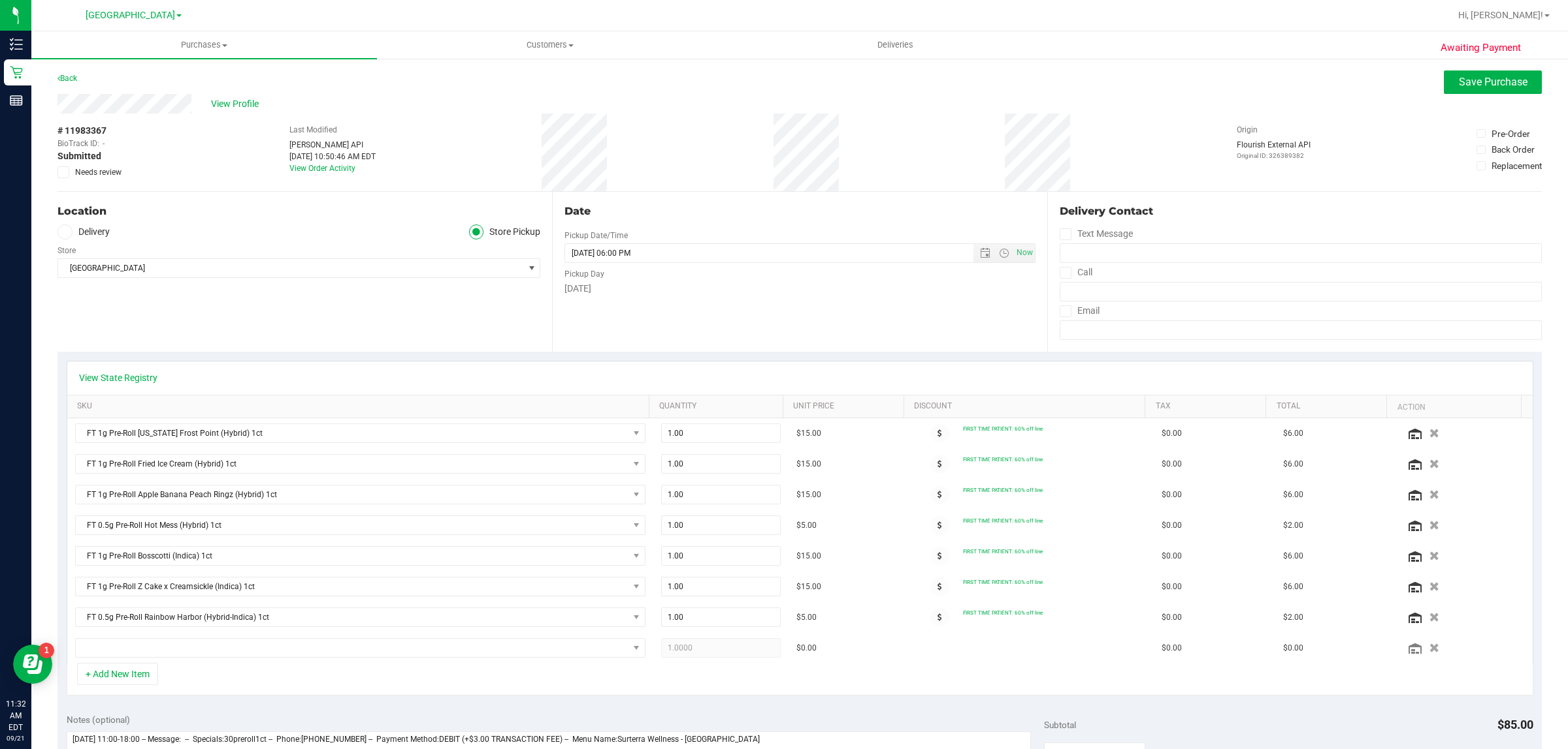
click at [1429, 651] on icon "button" at bounding box center [1434, 648] width 10 height 9
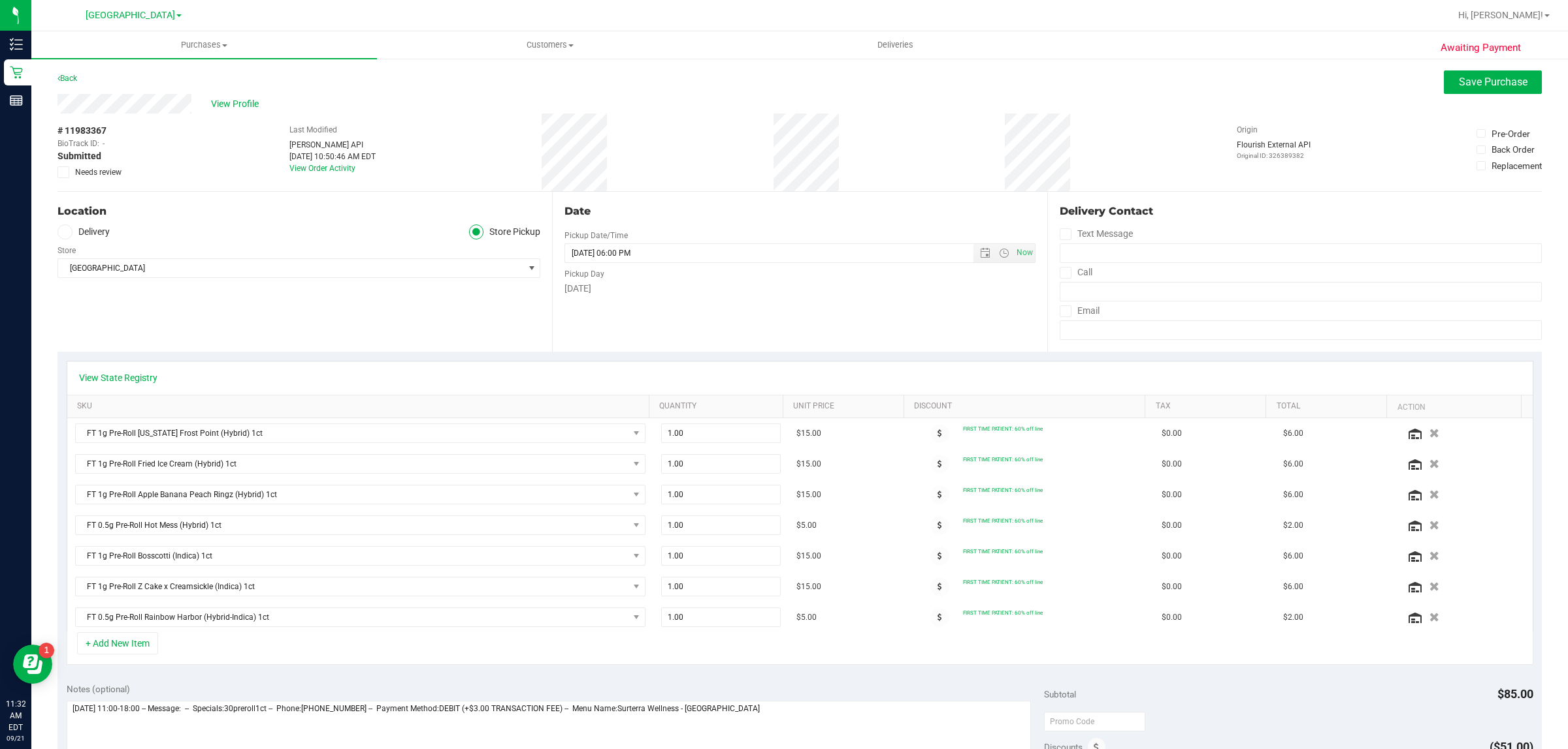
click at [1480, 64] on div "Awaiting Payment Back Save Purchase View Profile # 11983367 BioTrack ID: - Subm…" at bounding box center [800, 648] width 1537 height 1182
click at [1477, 73] on button "Save Purchase" at bounding box center [1492, 82] width 98 height 23
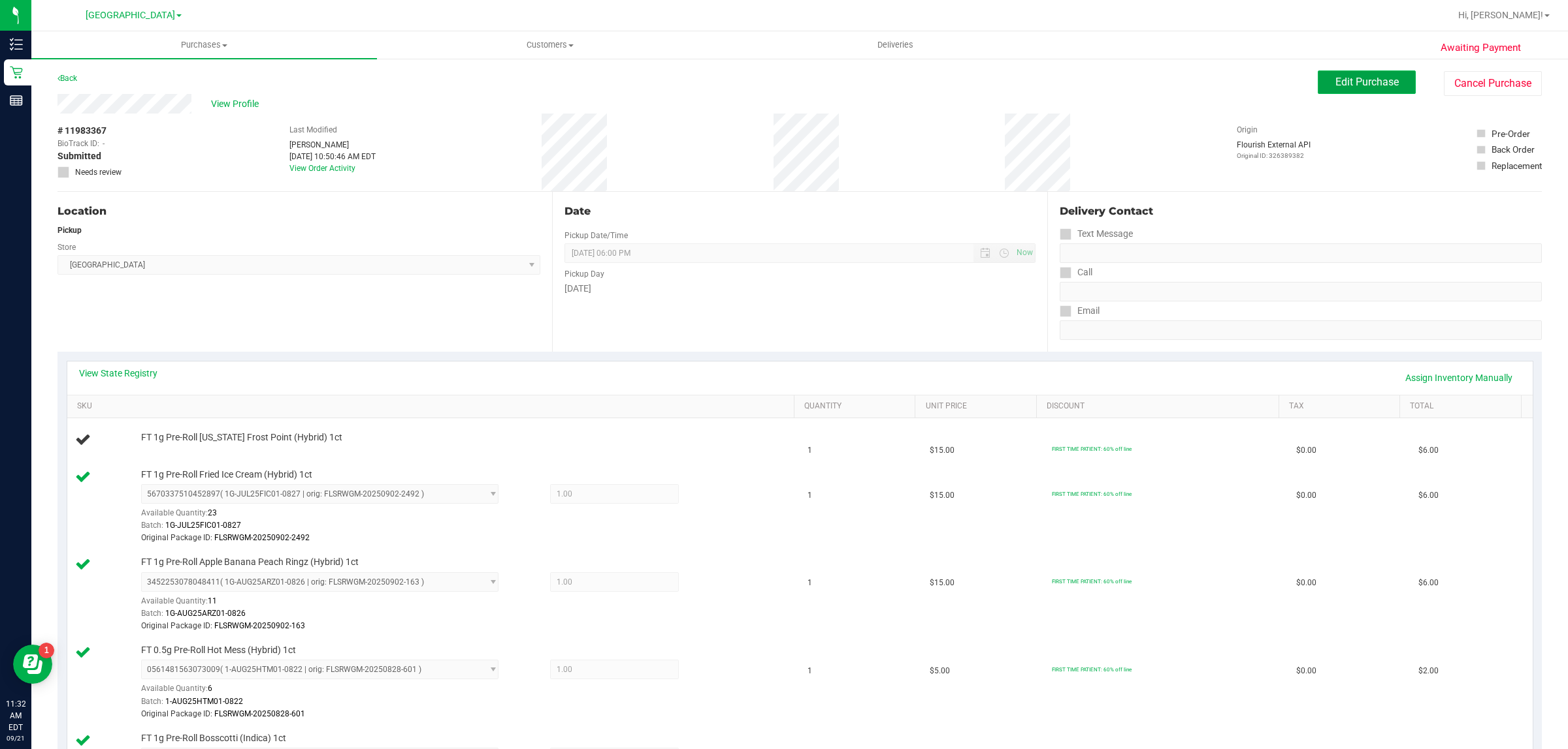
click at [1371, 82] on span "Edit Purchase" at bounding box center [1366, 82] width 64 height 13
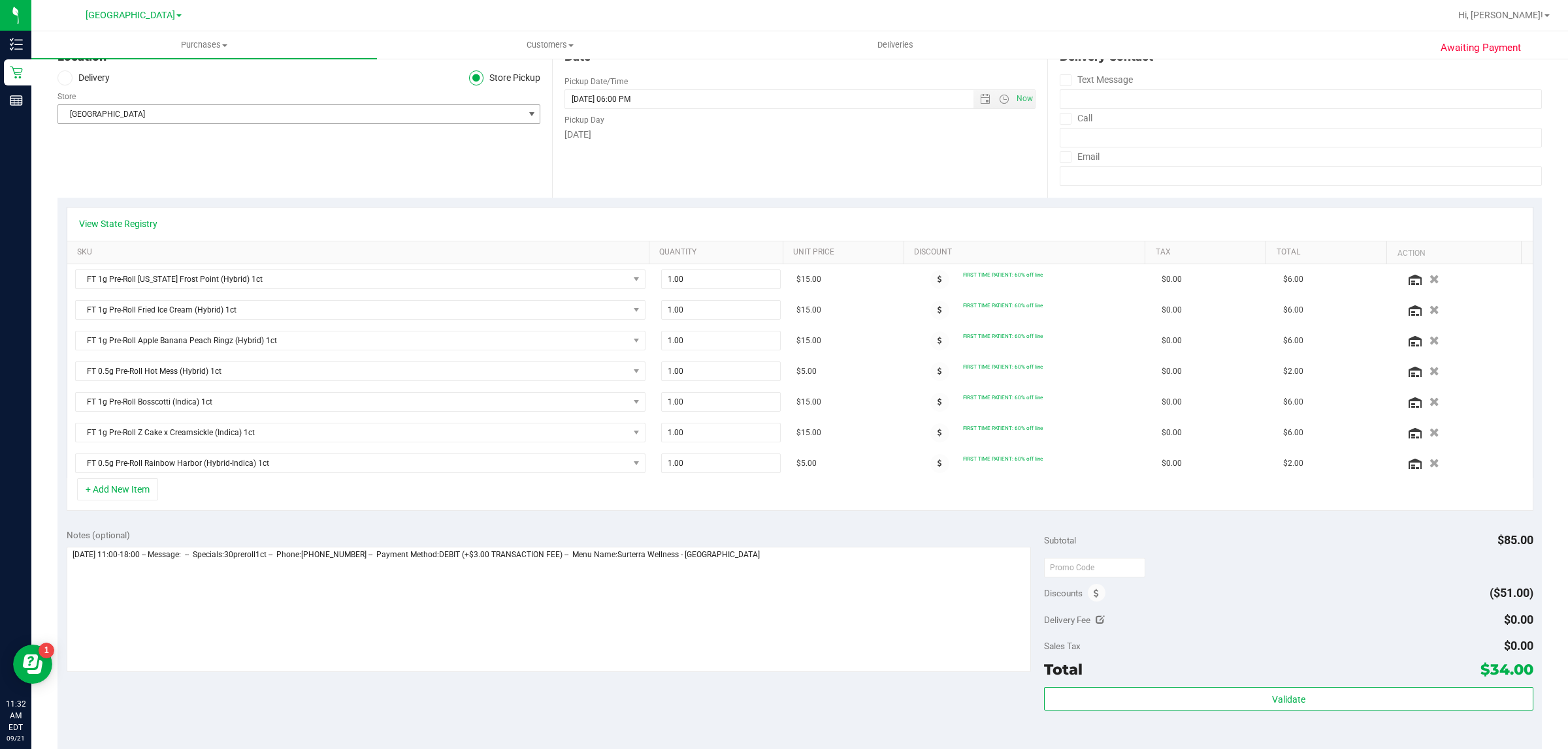
scroll to position [408, 0]
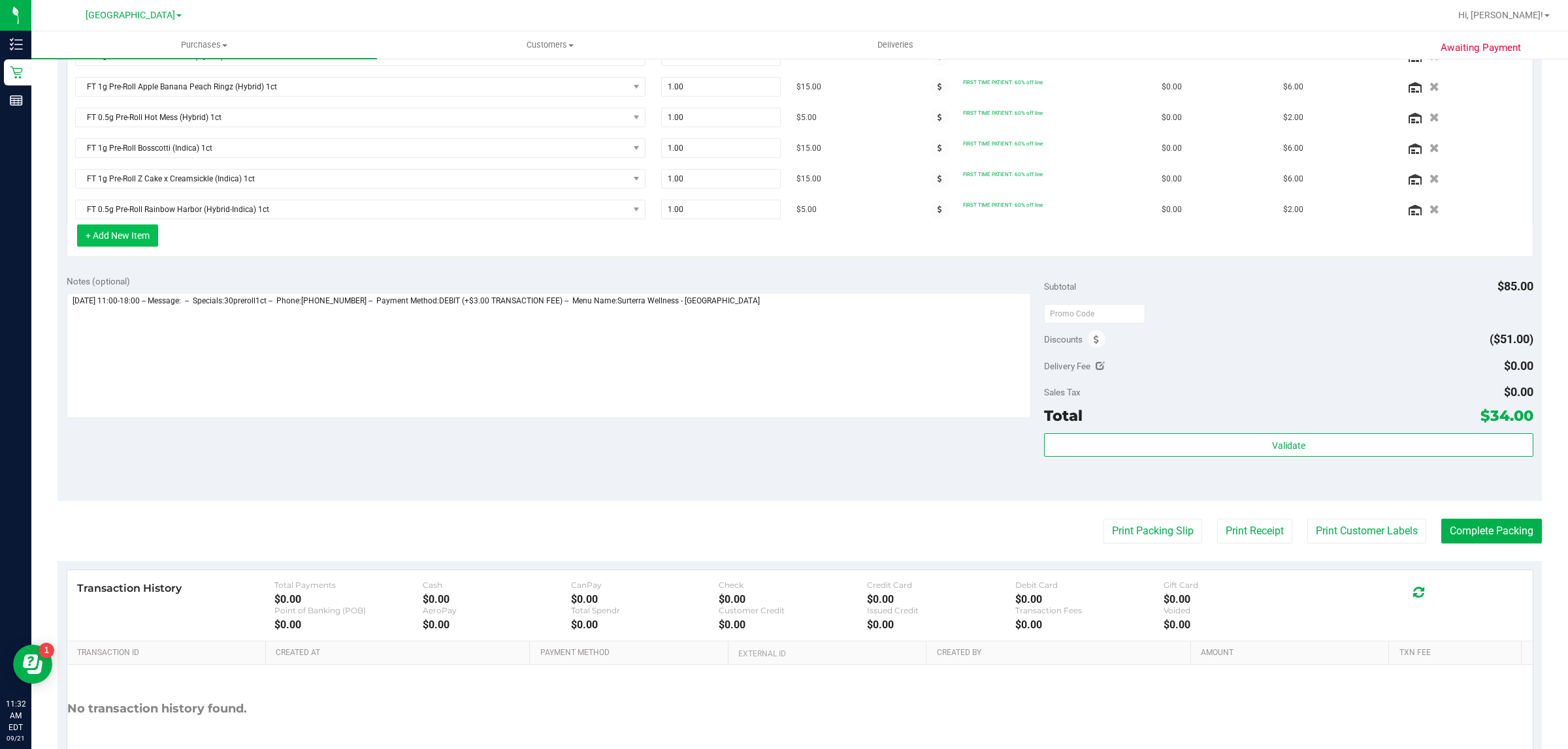
click at [115, 245] on button "+ Add New Item" at bounding box center [117, 236] width 81 height 22
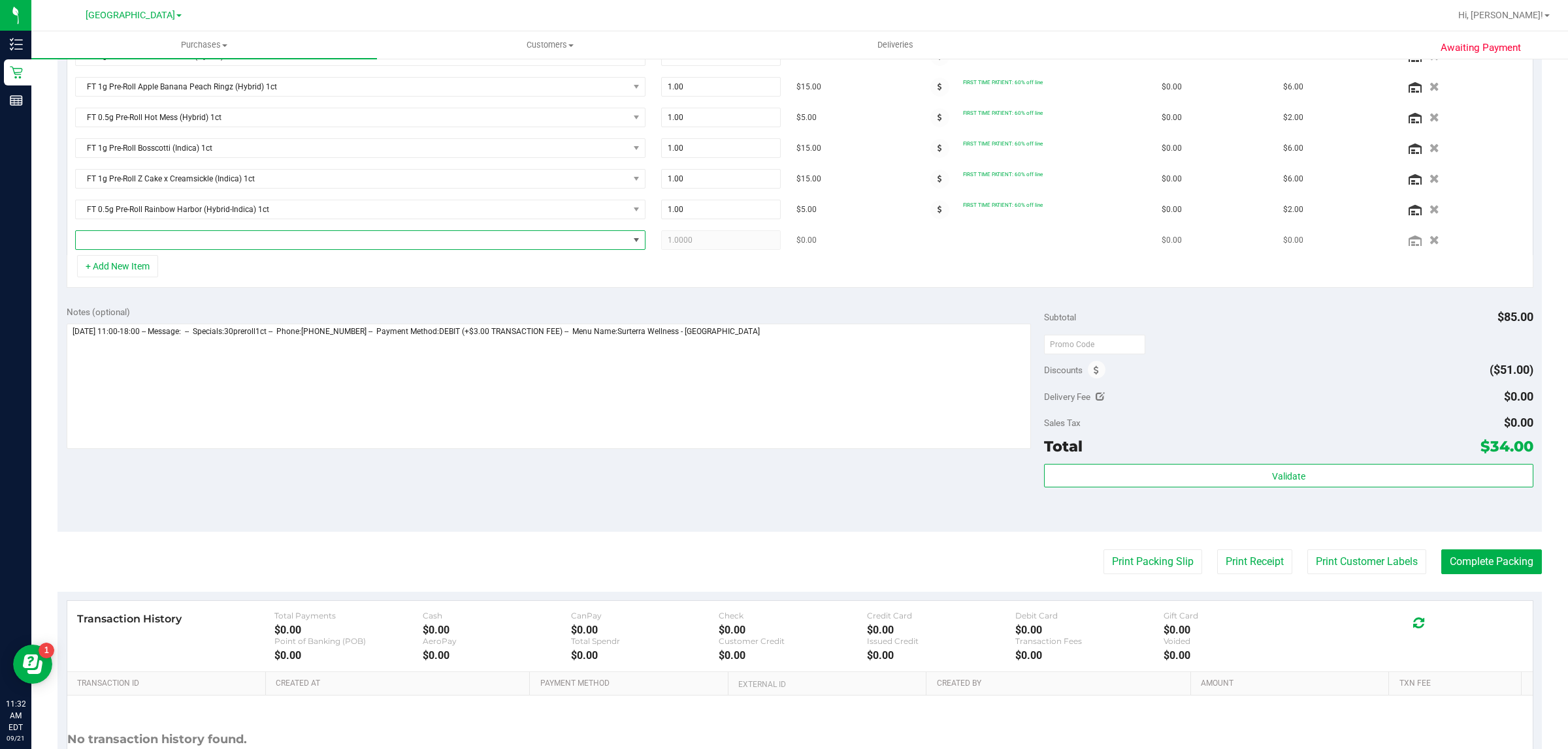
click at [201, 249] on span "NO DATA FOUND" at bounding box center [352, 240] width 552 height 18
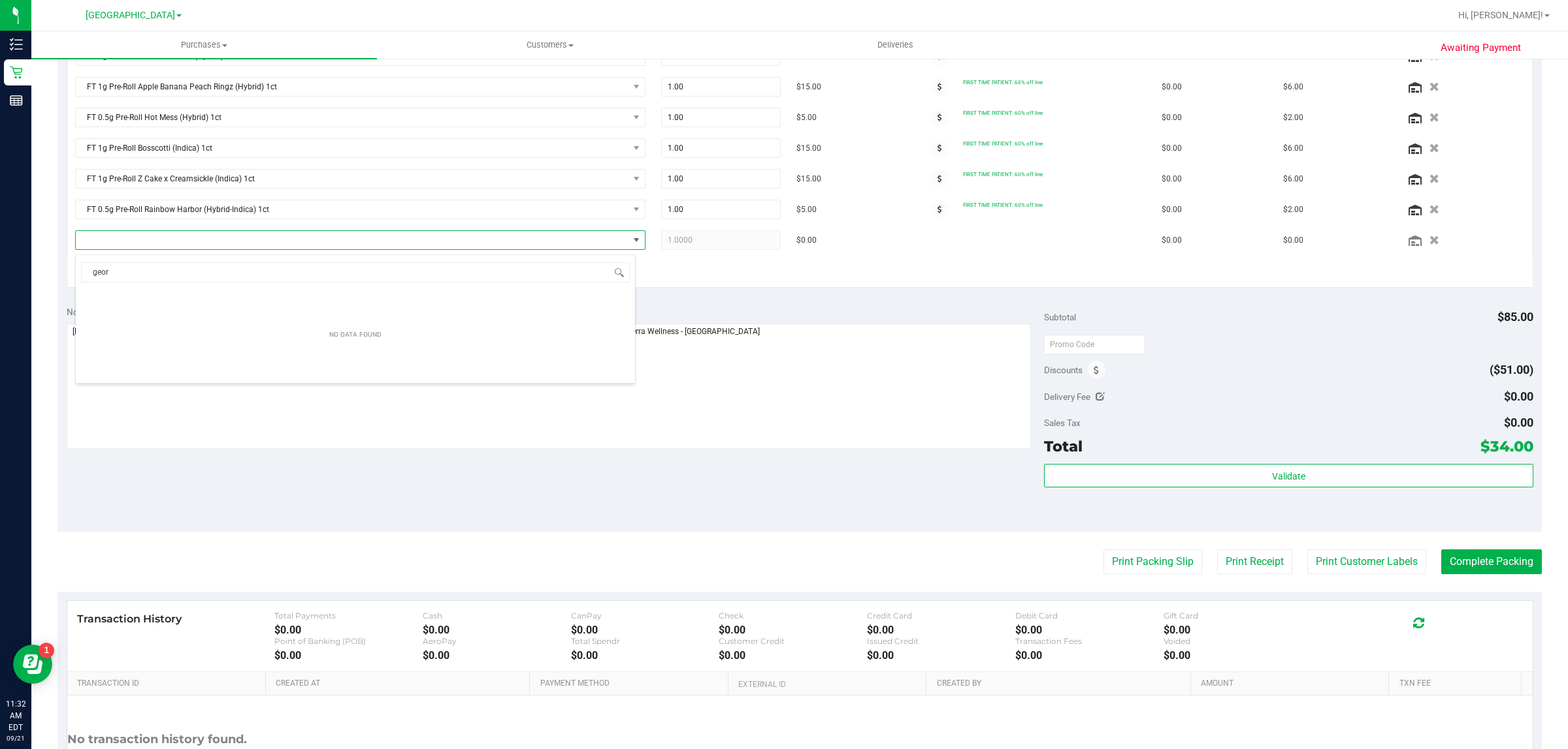
type input "geor"
click at [764, 282] on div "+ Add New Item" at bounding box center [800, 271] width 1467 height 32
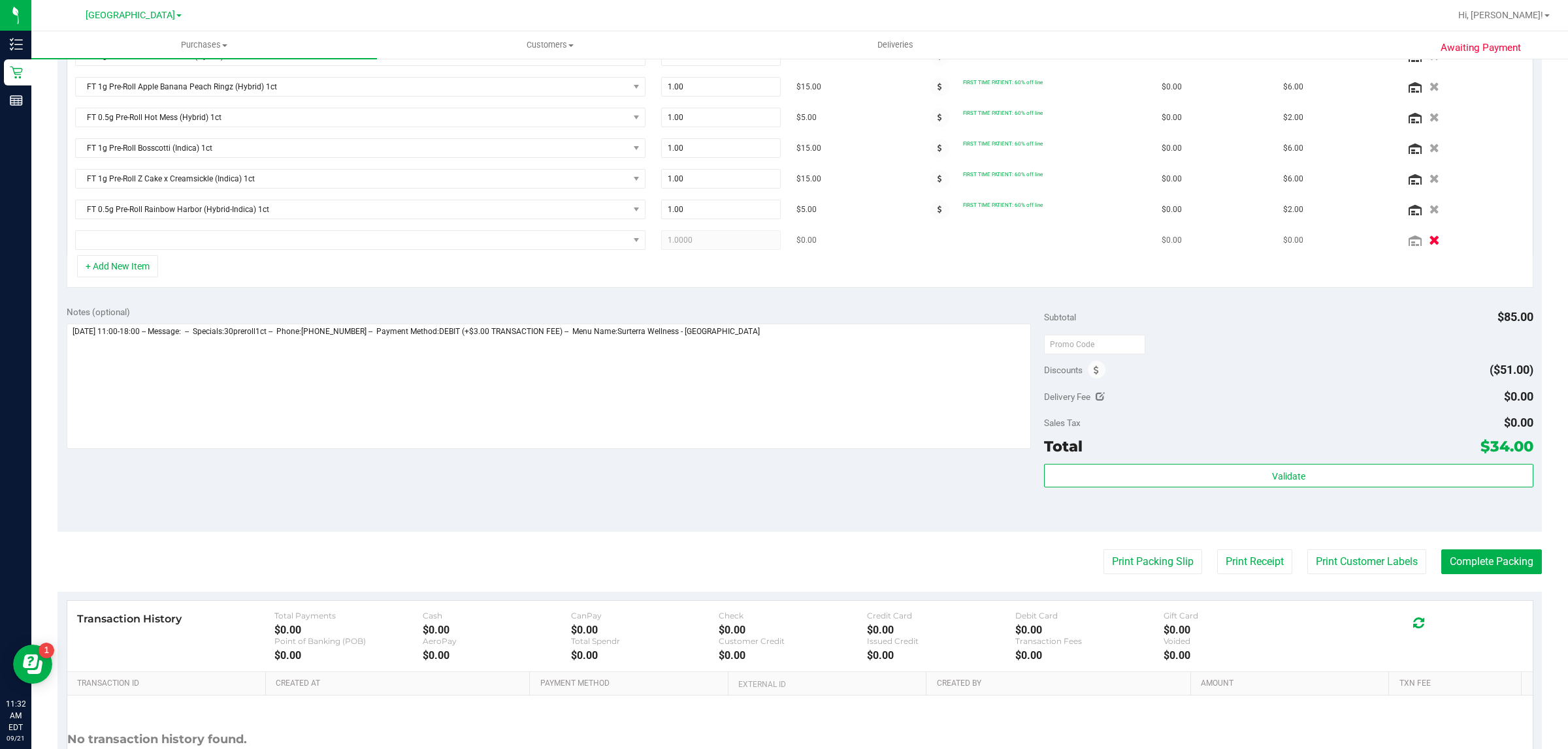
click at [1429, 242] on icon "button" at bounding box center [1434, 240] width 11 height 10
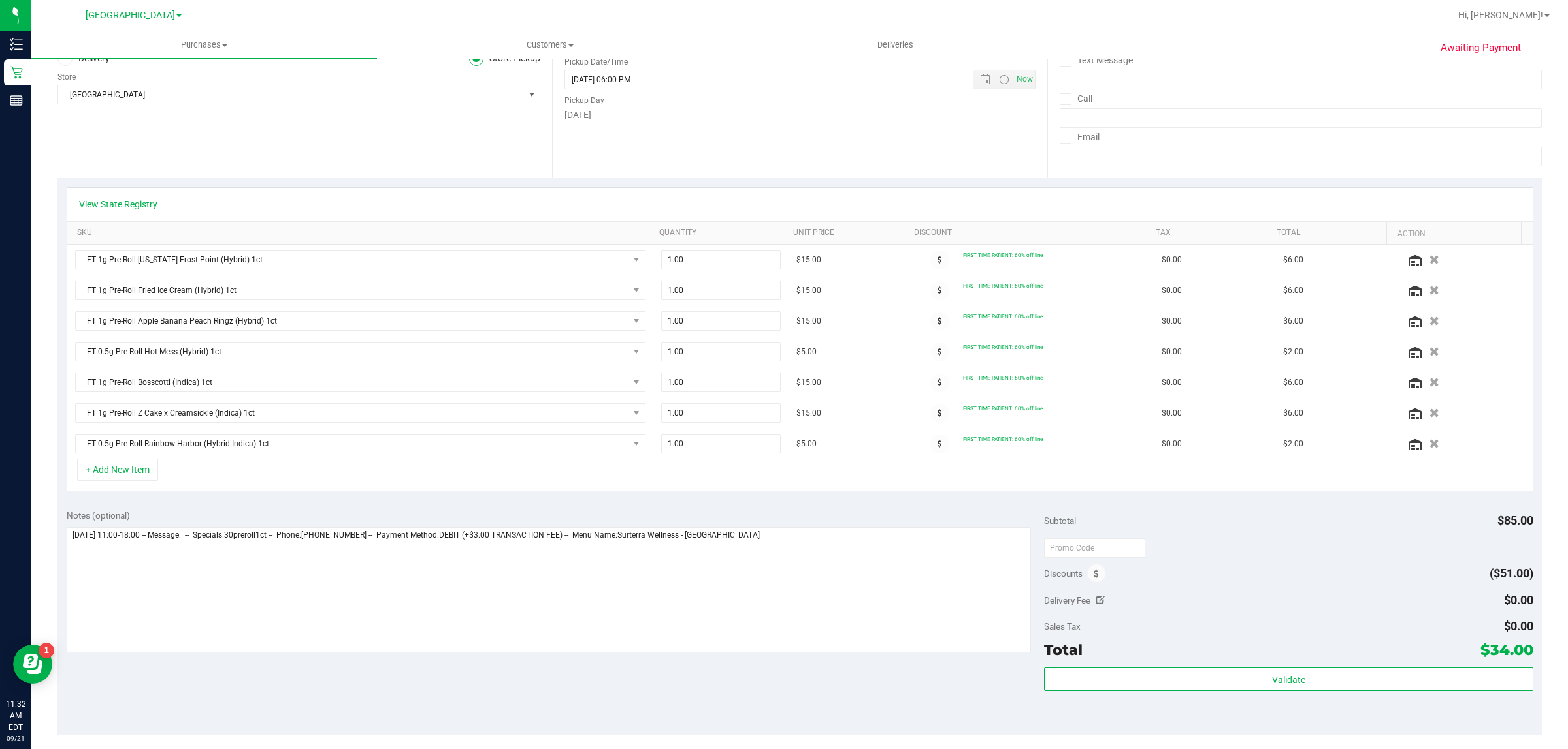
scroll to position [0, 0]
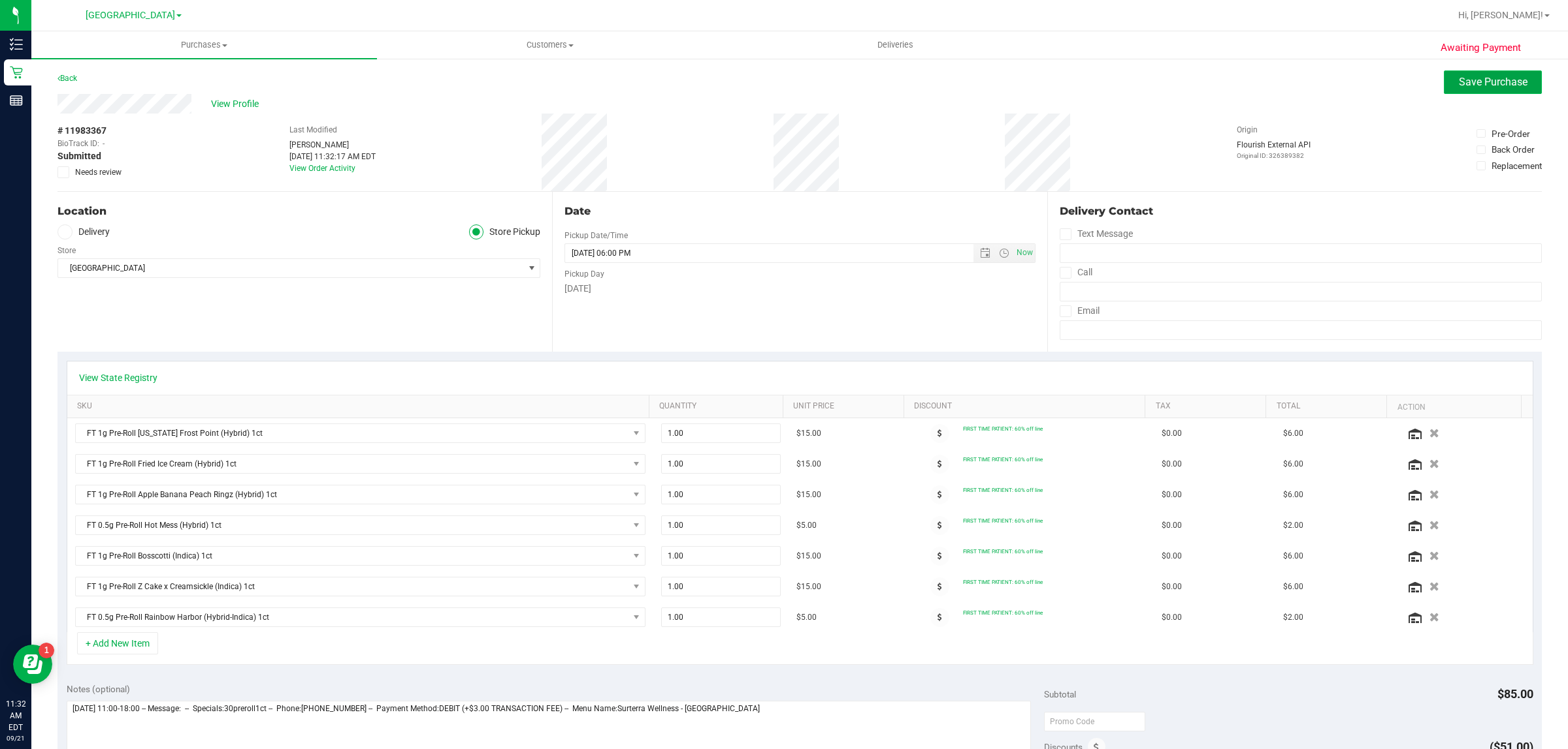
click at [1460, 85] on span "Save Purchase" at bounding box center [1493, 82] width 69 height 13
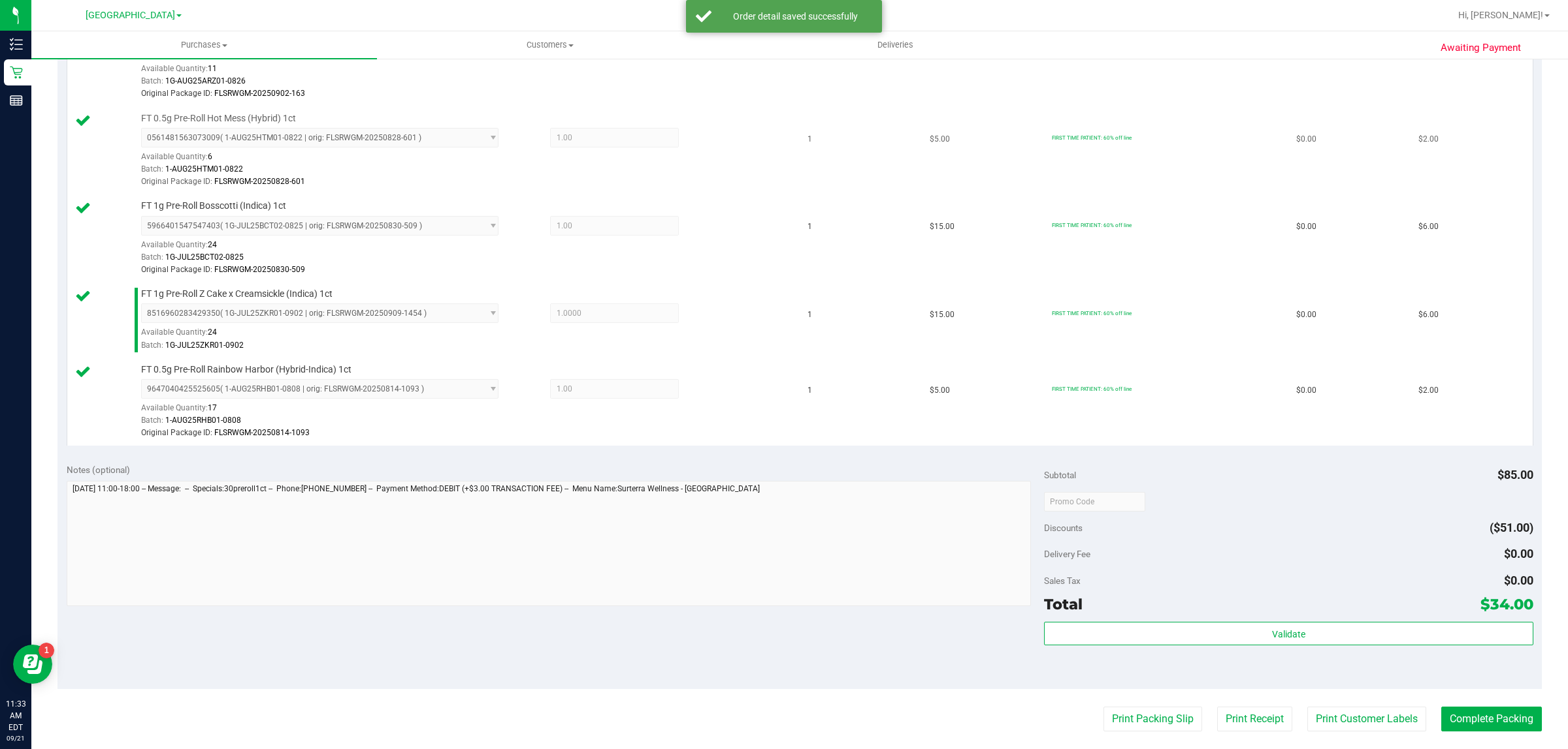
scroll to position [572, 0]
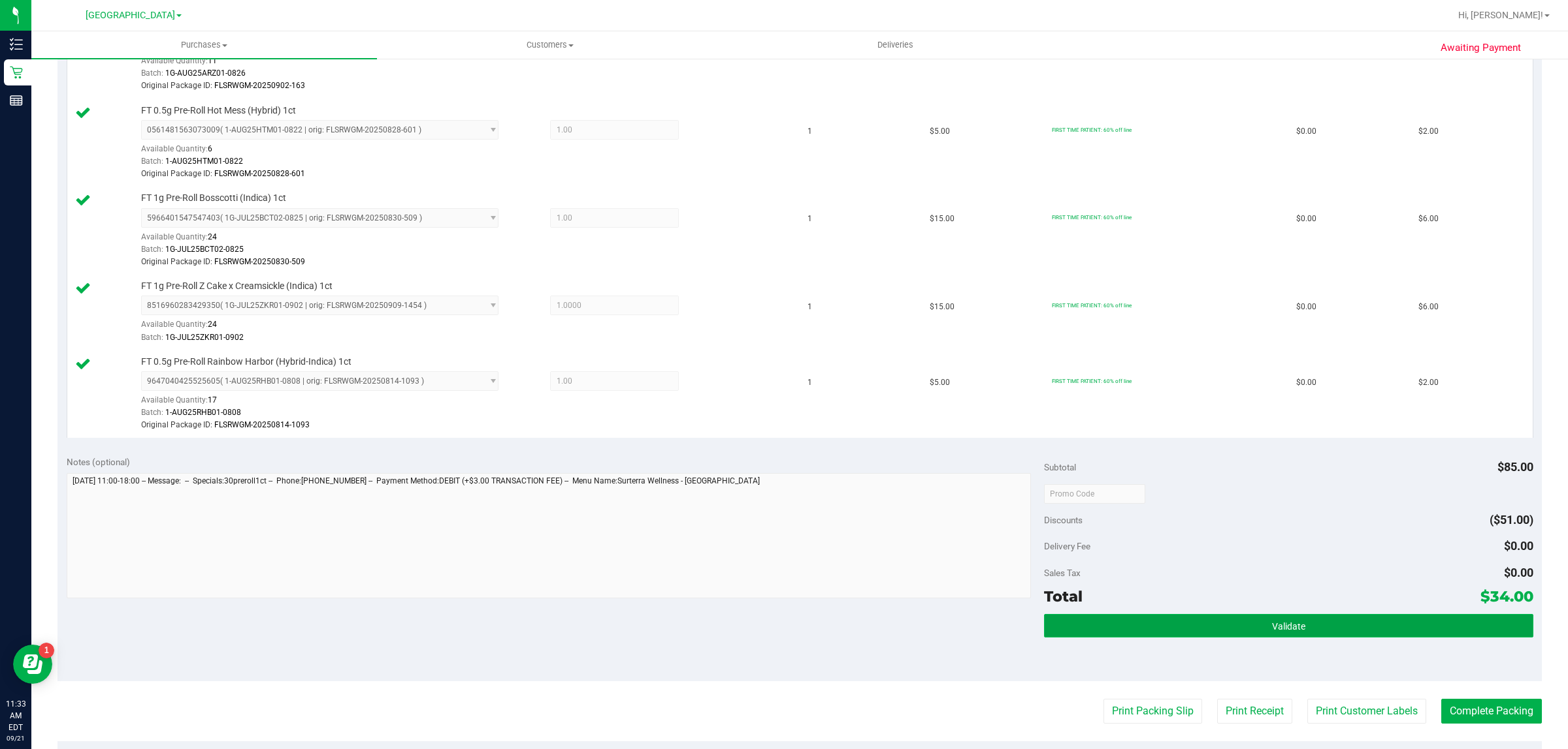
click at [1378, 621] on button "Validate" at bounding box center [1287, 626] width 489 height 23
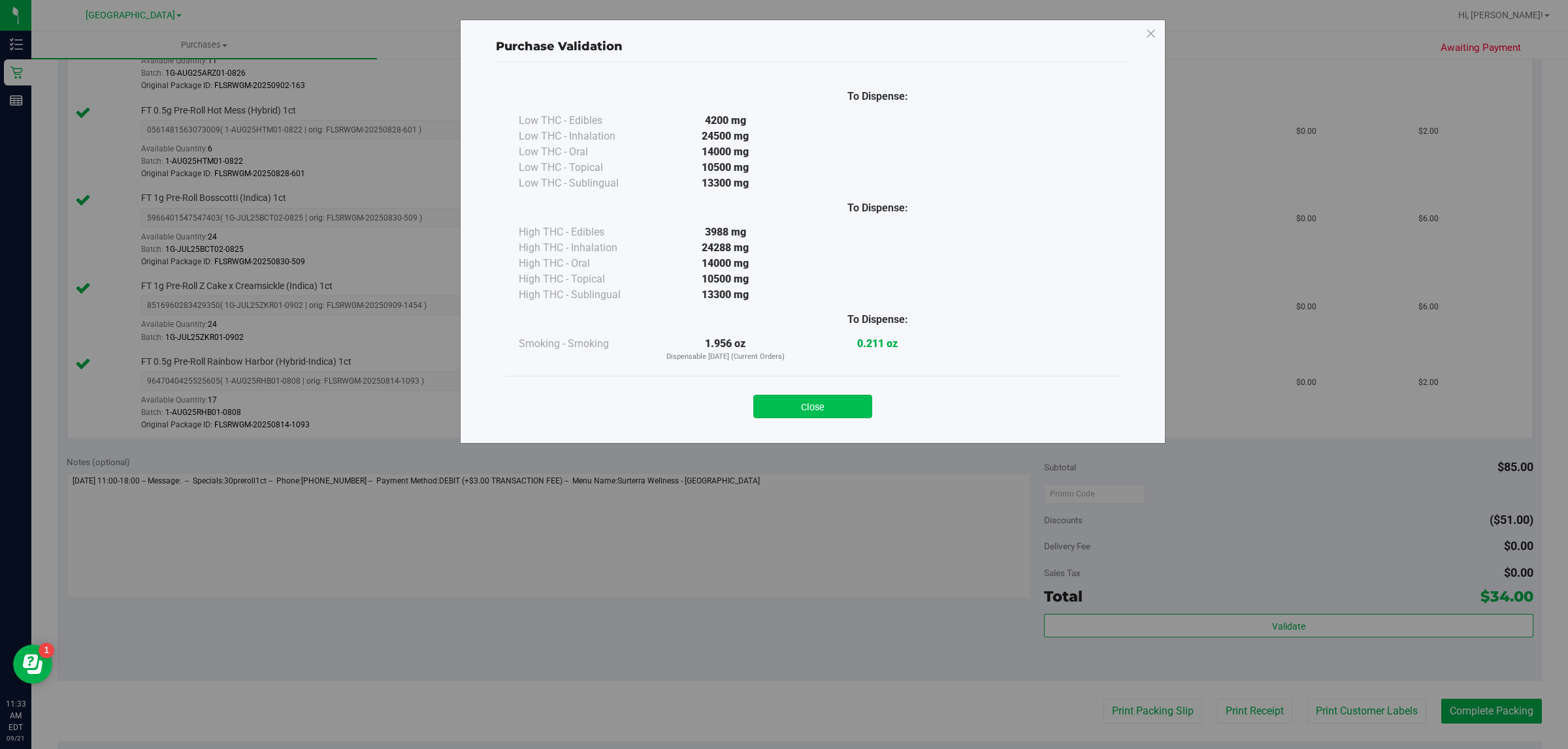
click at [805, 418] on button "Close" at bounding box center [812, 407] width 119 height 23
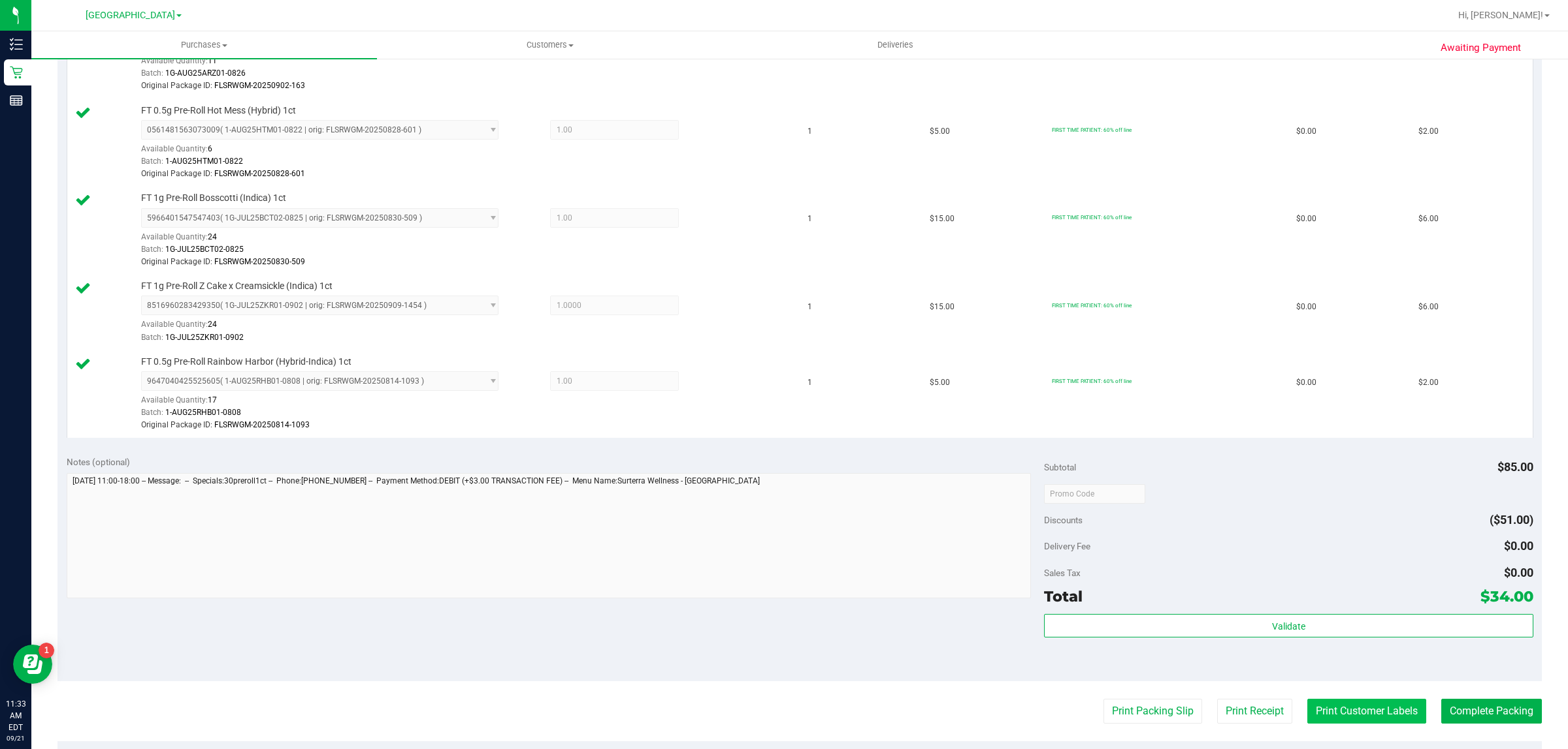
click at [1376, 724] on button "Print Customer Labels" at bounding box center [1366, 711] width 119 height 25
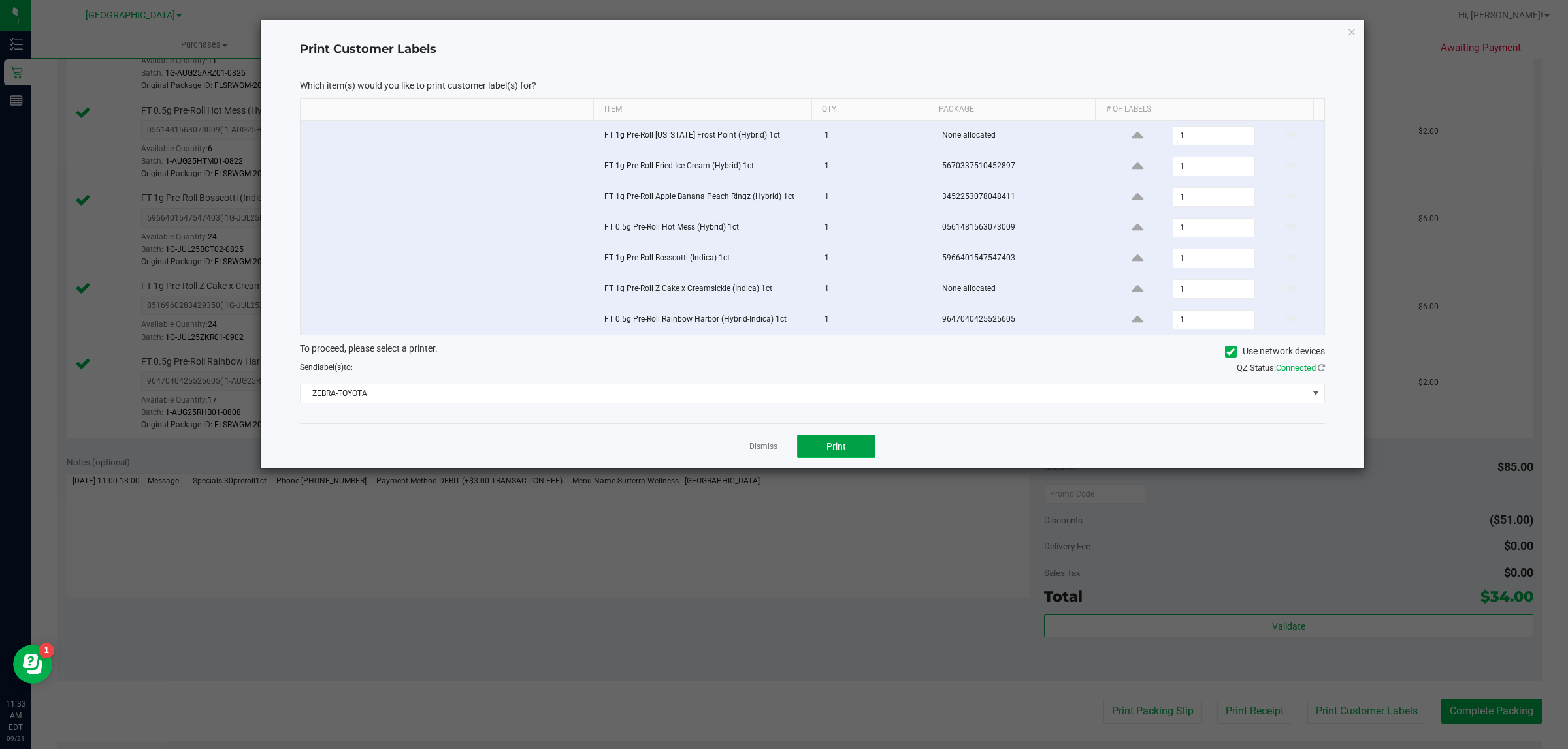
click at [824, 447] on button "Print" at bounding box center [836, 446] width 78 height 23
click at [766, 449] on link "Dismiss" at bounding box center [763, 447] width 28 height 11
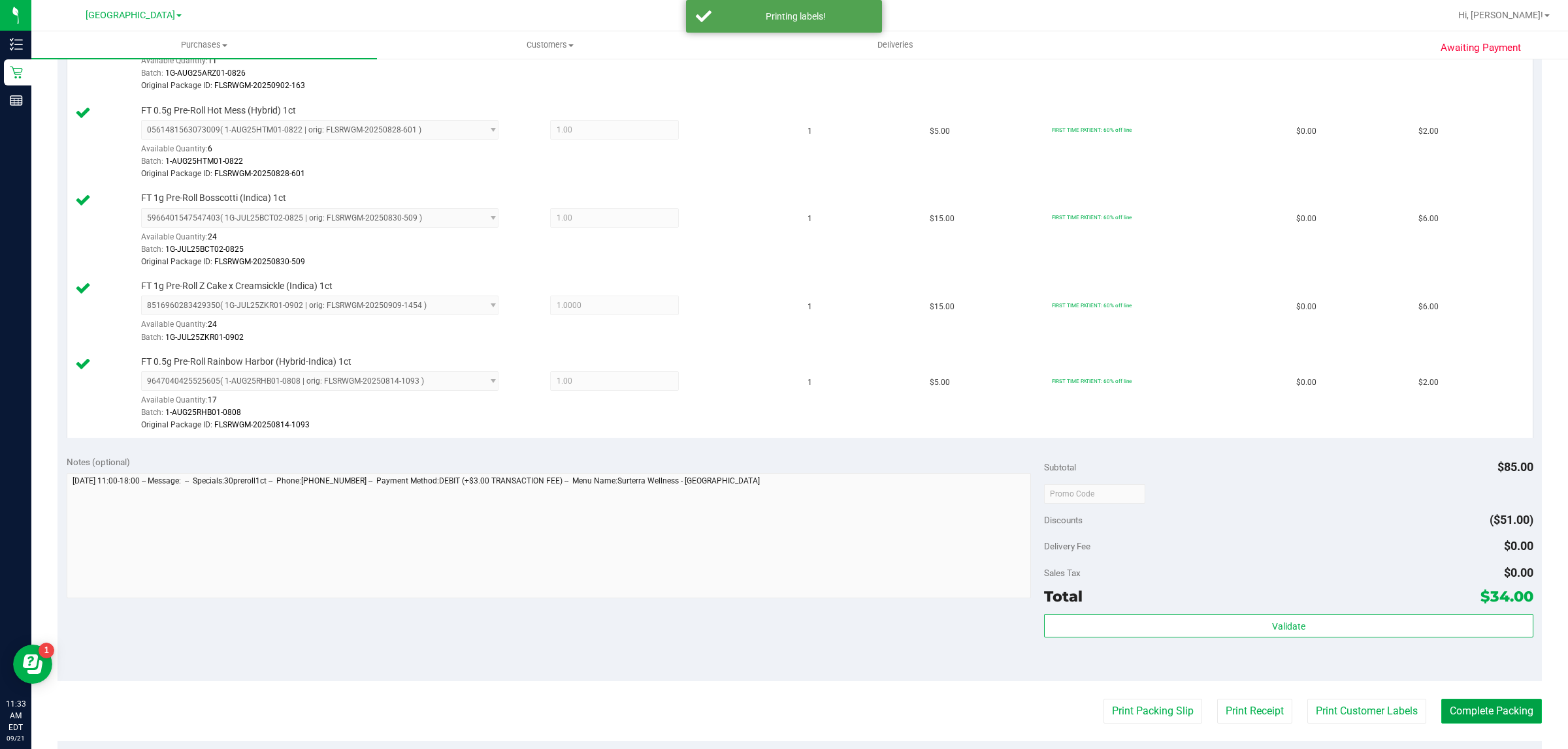
click at [1475, 715] on button "Complete Packing" at bounding box center [1491, 711] width 100 height 25
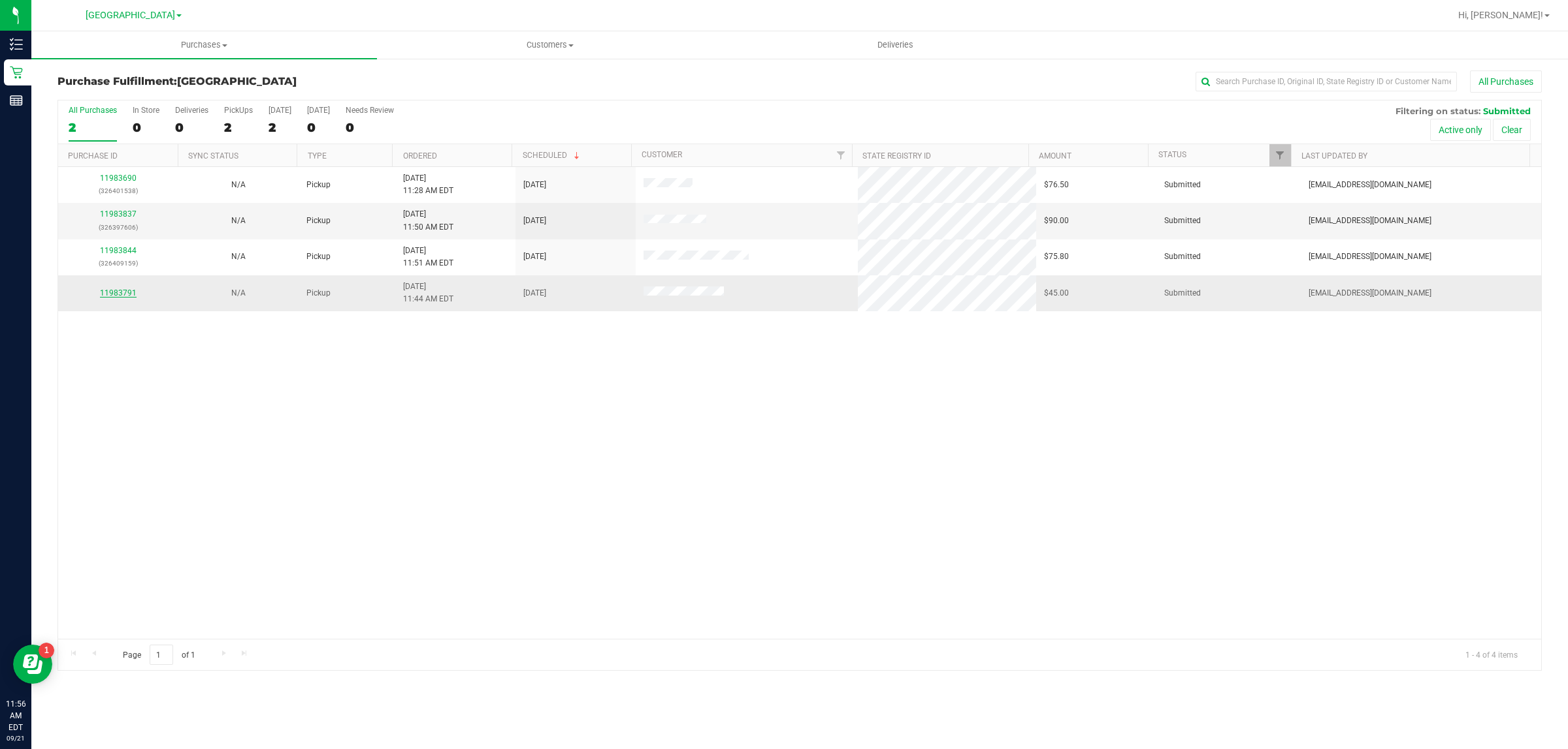
click at [123, 297] on link "11983791" at bounding box center [117, 293] width 37 height 9
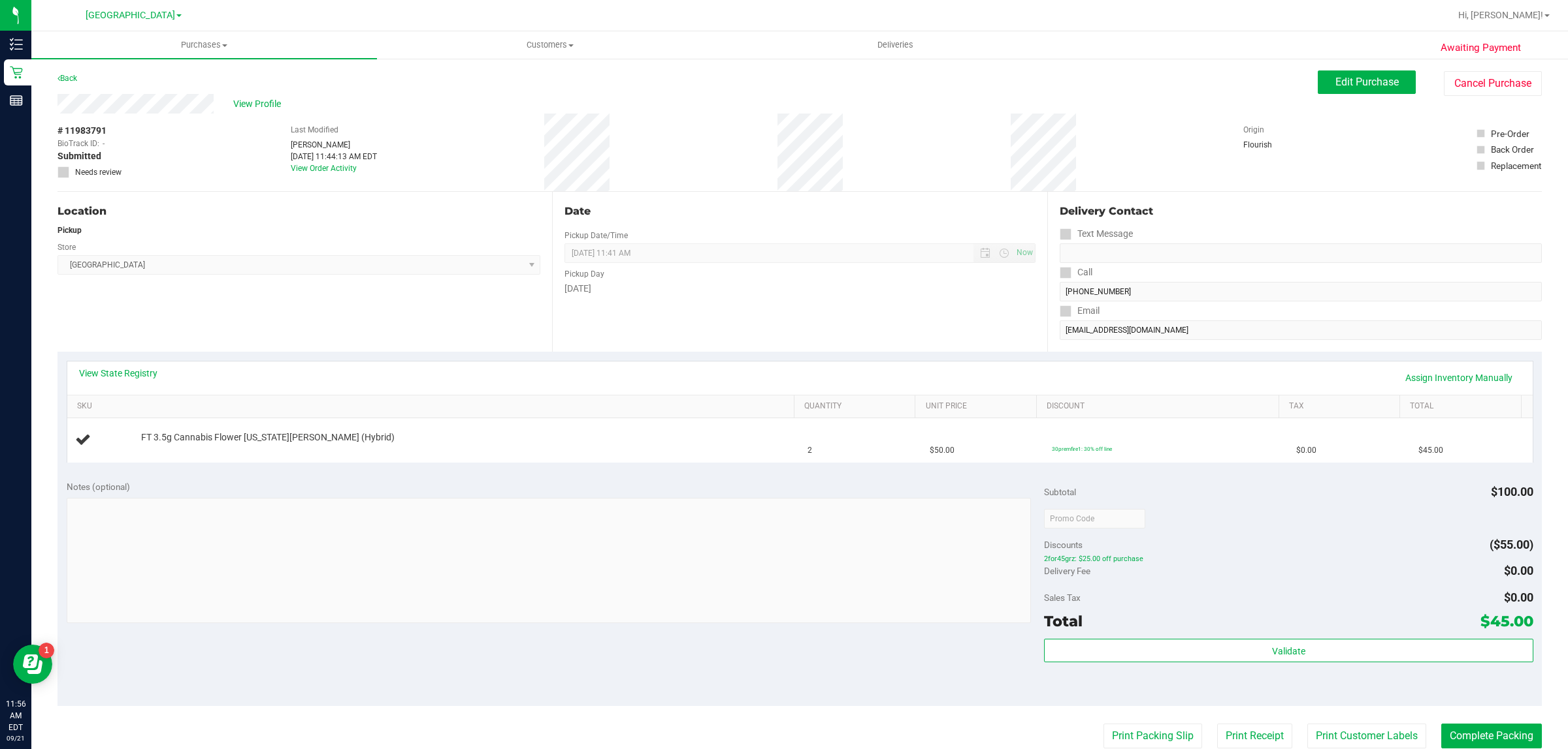
click at [559, 464] on div "View State Registry Assign Inventory Manually SKU Quantity Unit Price Discount …" at bounding box center [799, 411] width 1484 height 119
click at [562, 462] on td "FT 3.5g Cannabis Flower [US_STATE][PERSON_NAME] (Hybrid)" at bounding box center [433, 440] width 732 height 44
click at [562, 461] on td "FT 3.5g Cannabis Flower [US_STATE][PERSON_NAME] (Hybrid)" at bounding box center [433, 440] width 732 height 44
click at [1010, 626] on div "Notes (optional) Subtotal $100.00 Discounts ($55.00) 2for45grz: $25.00 off purc…" at bounding box center [799, 589] width 1484 height 235
click at [1014, 628] on div "Notes (optional) Subtotal $100.00 Discounts ($55.00) 2for45grz: $25.00 off purc…" at bounding box center [799, 589] width 1484 height 235
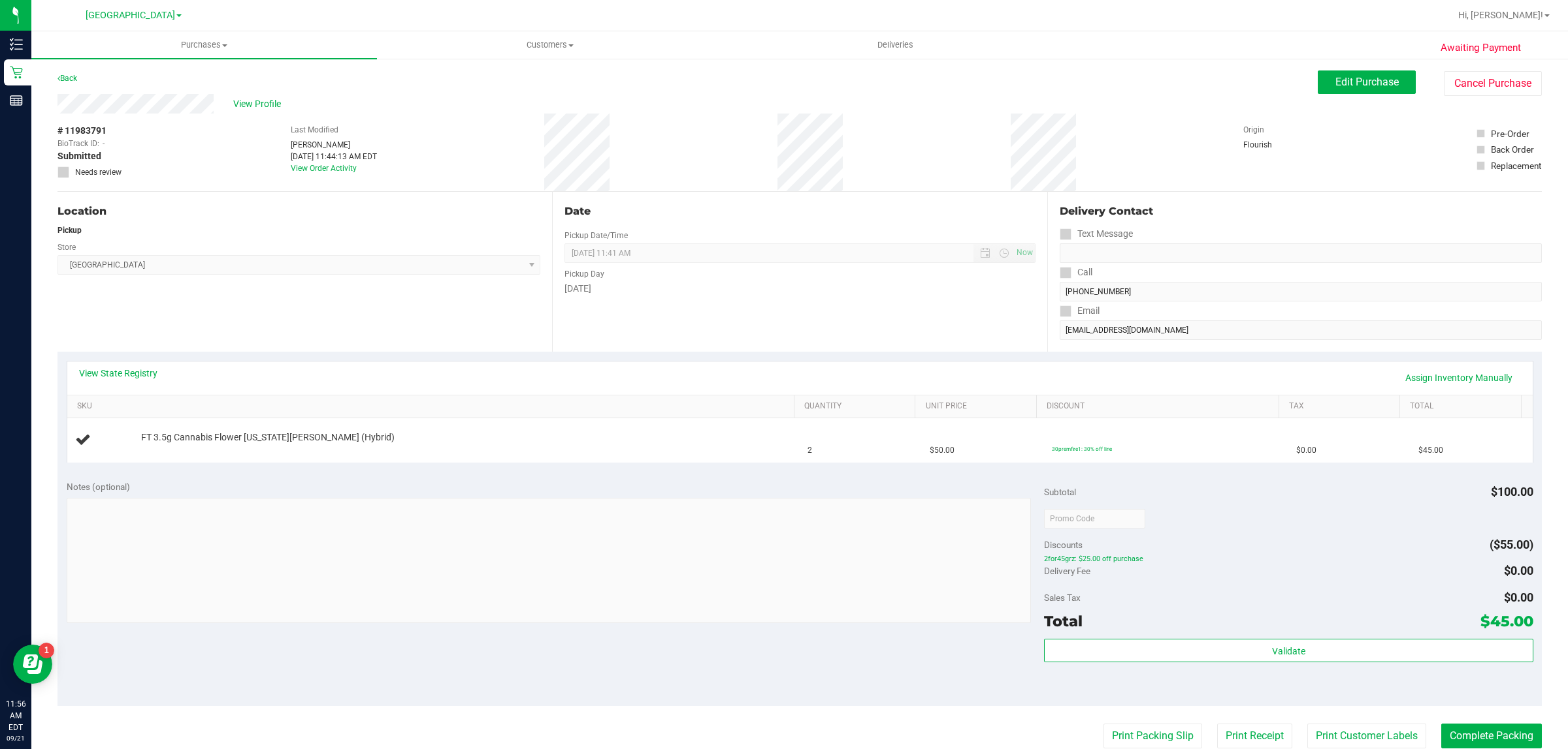
click at [1016, 629] on div "Notes (optional) Subtotal $100.00 Discounts ($55.00) 2for45grz: $25.00 off purc…" at bounding box center [799, 589] width 1484 height 235
click at [1370, 78] on span "Edit Purchase" at bounding box center [1366, 82] width 64 height 13
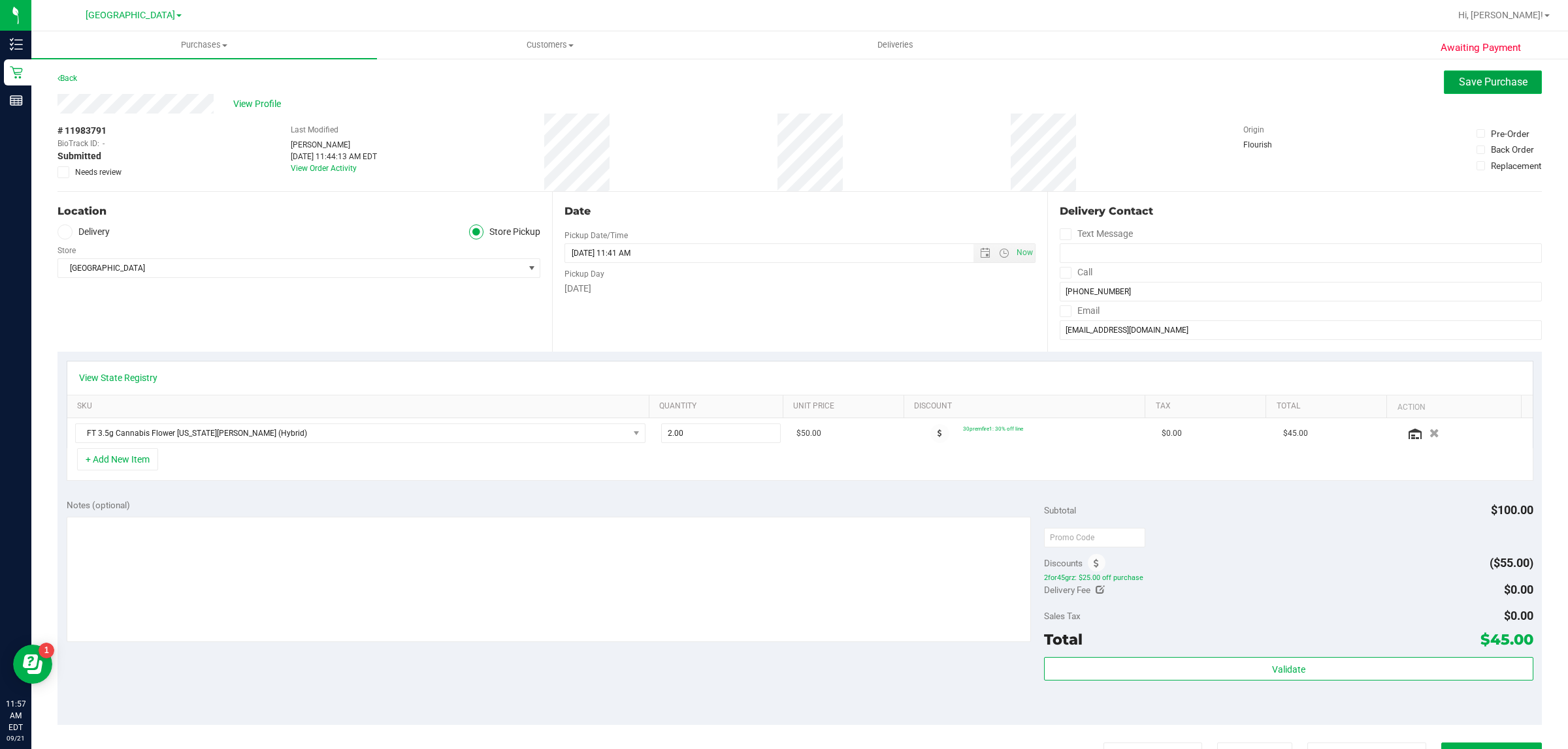
click at [1478, 85] on span "Save Purchase" at bounding box center [1493, 82] width 69 height 13
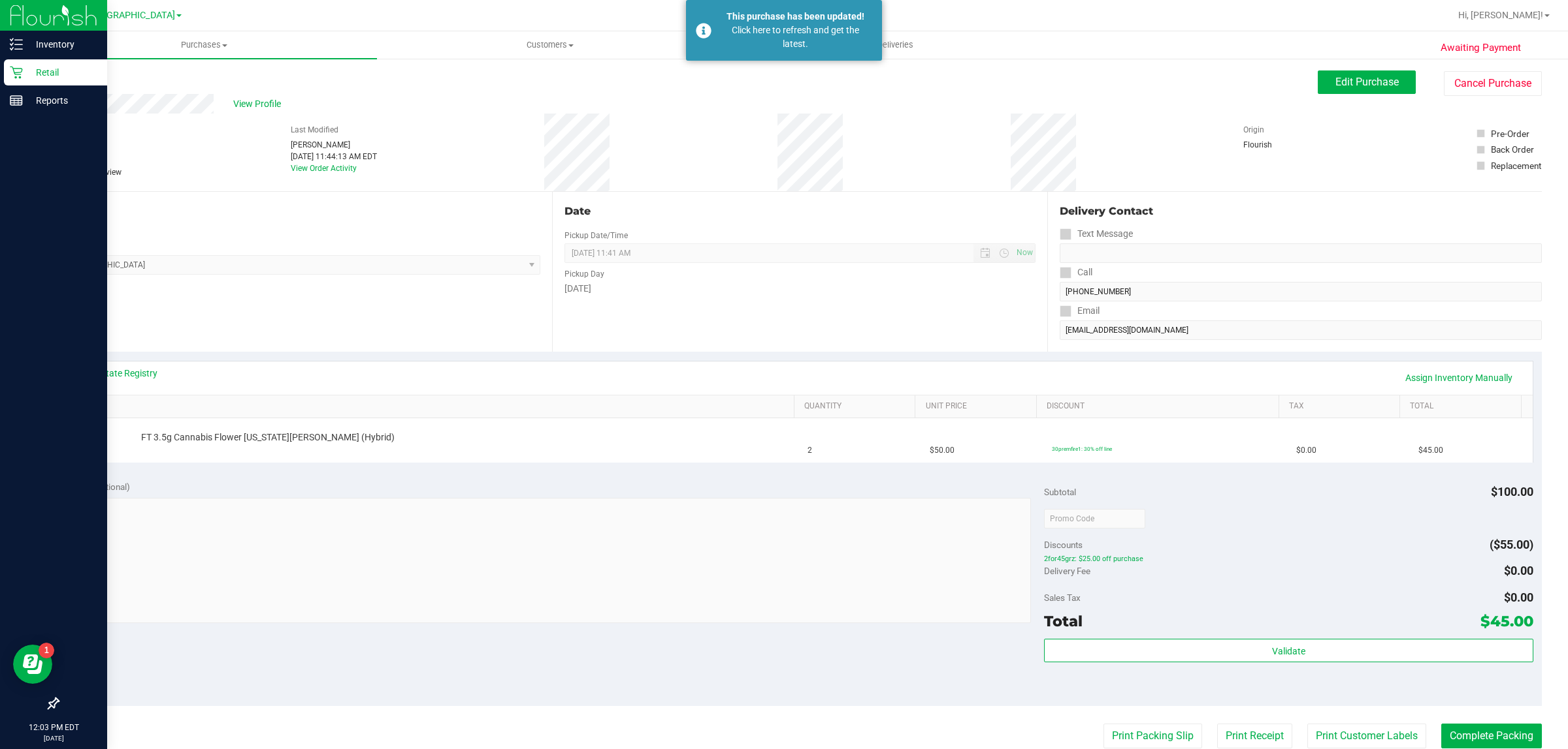
click at [48, 72] on p "Retail" at bounding box center [62, 72] width 78 height 15
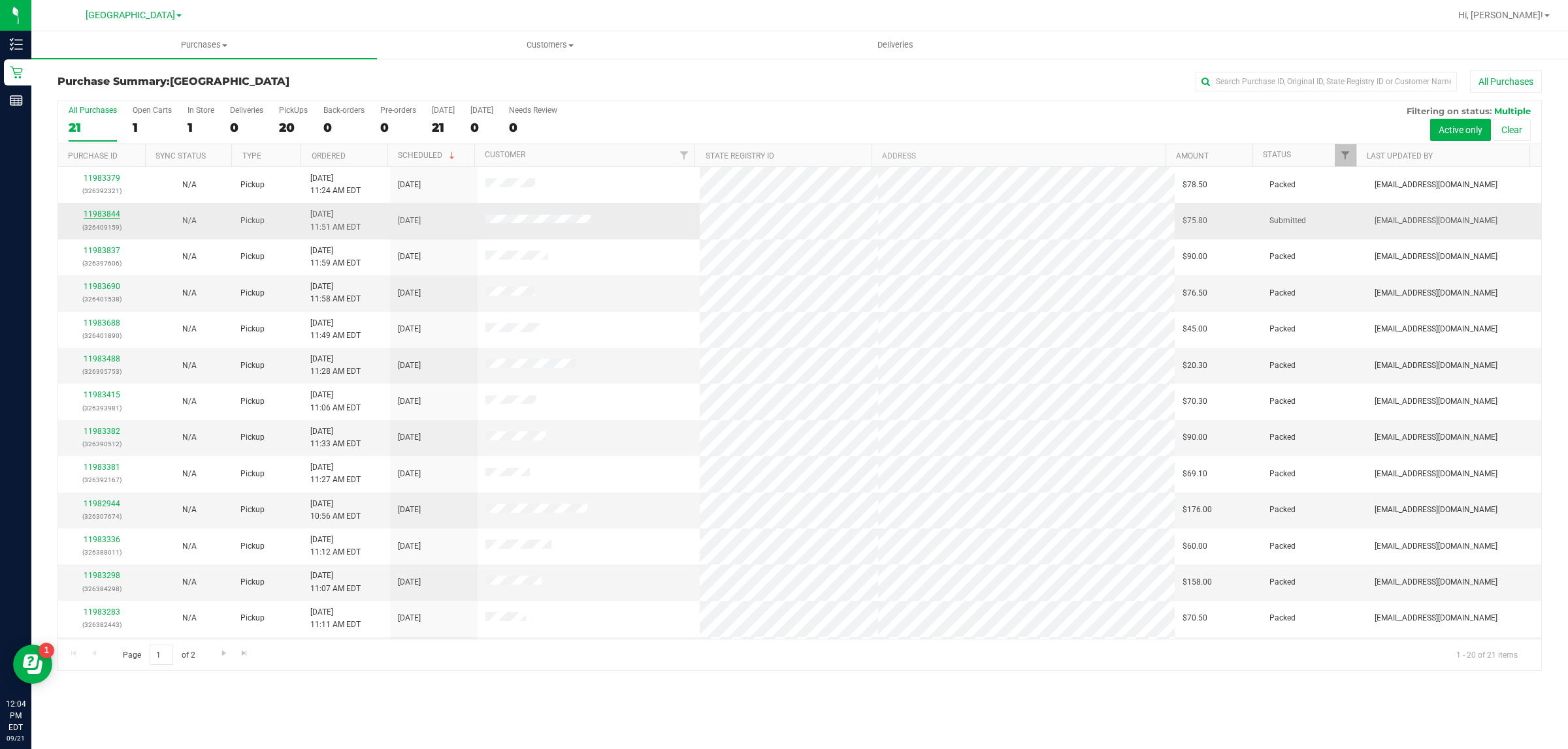
click at [116, 214] on link "11983844" at bounding box center [101, 214] width 37 height 9
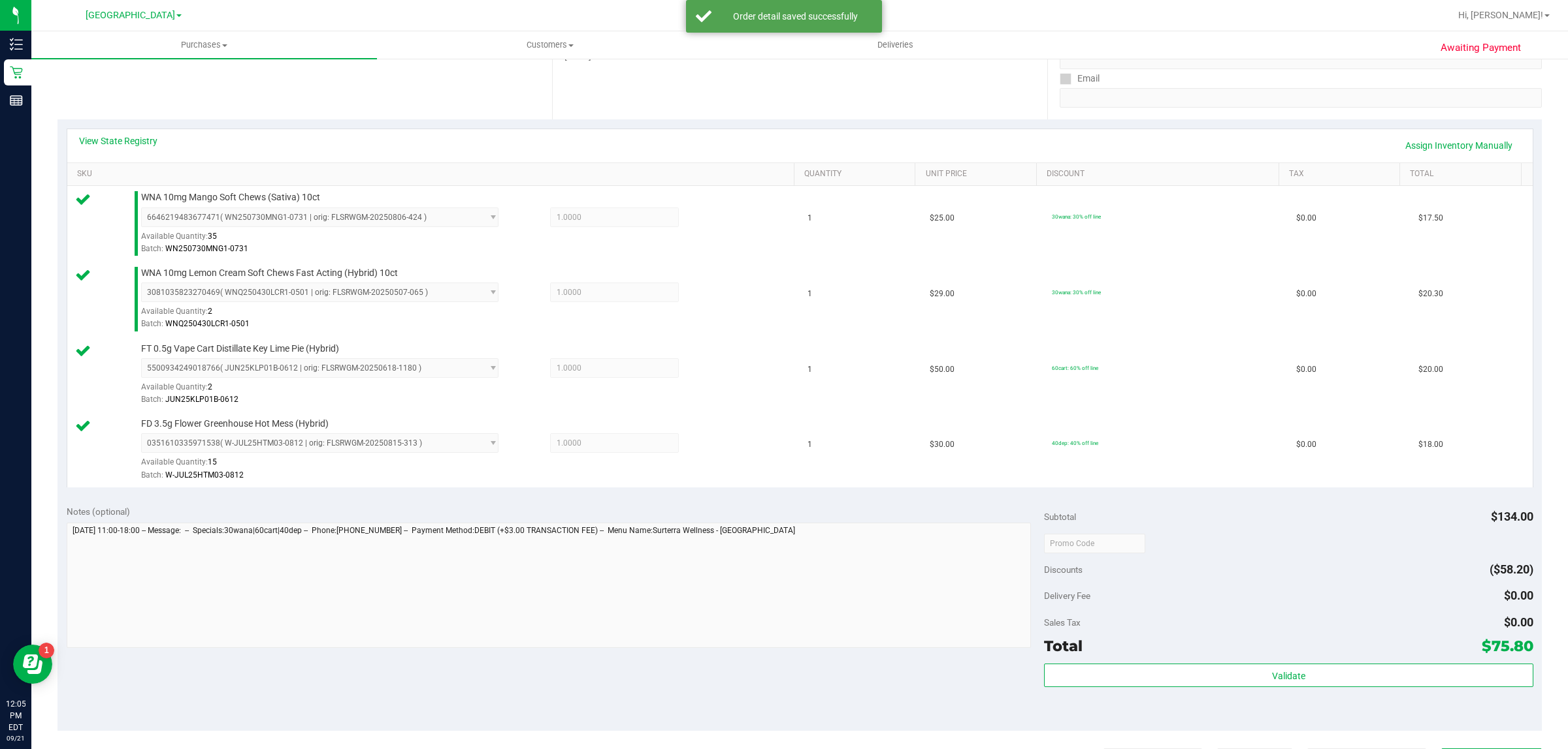
scroll to position [326, 0]
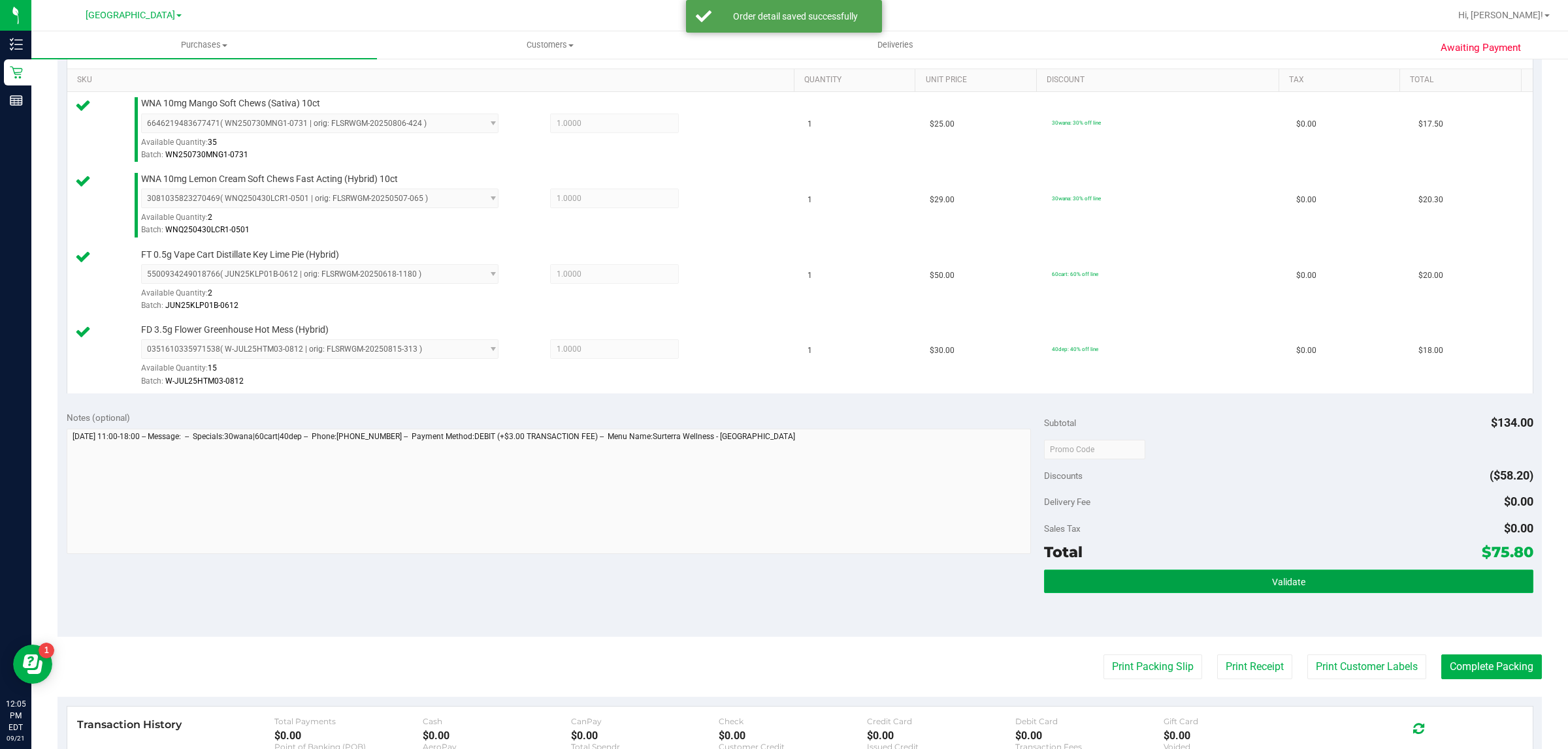
click at [1243, 580] on button "Validate" at bounding box center [1287, 581] width 489 height 23
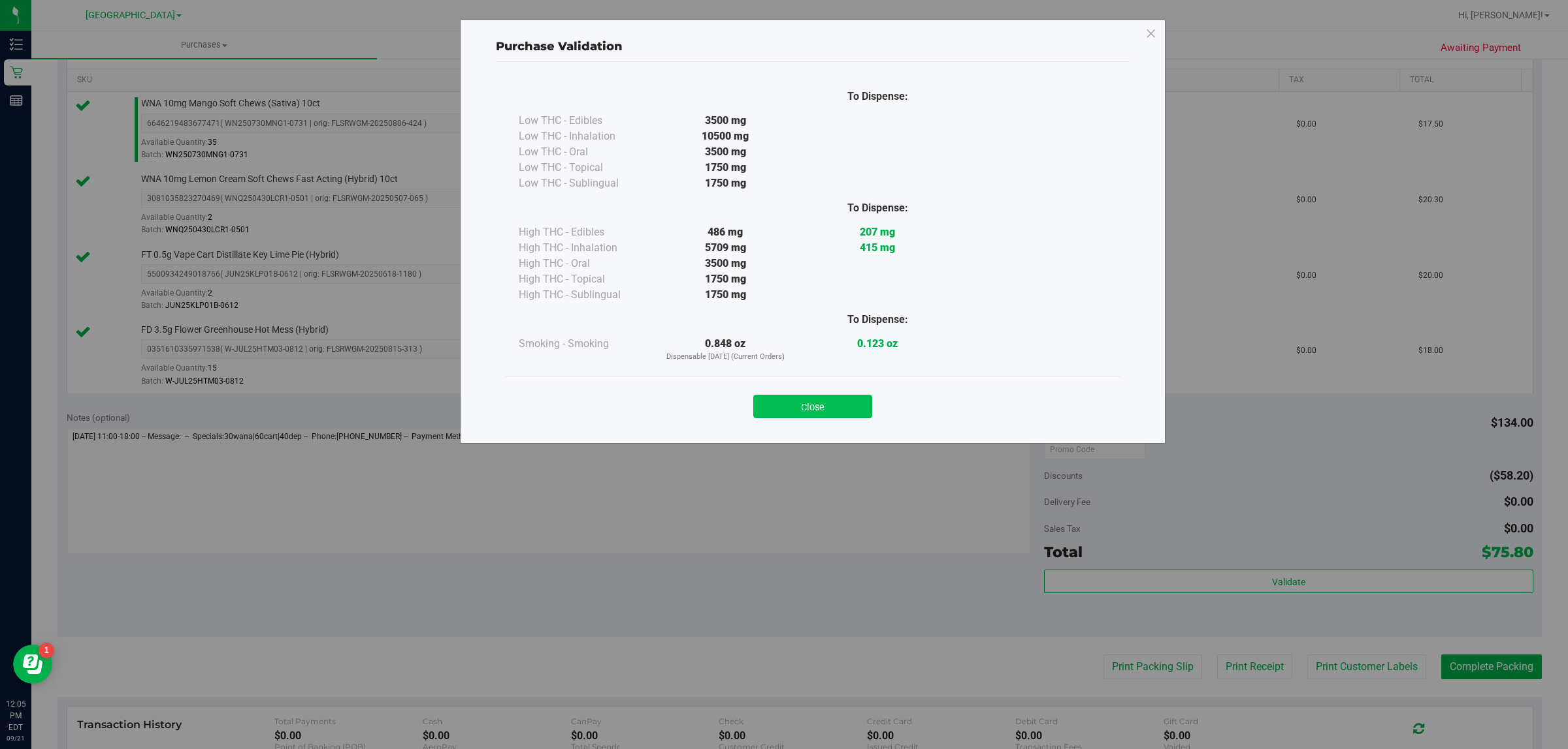
click at [818, 400] on button "Close" at bounding box center [812, 407] width 119 height 23
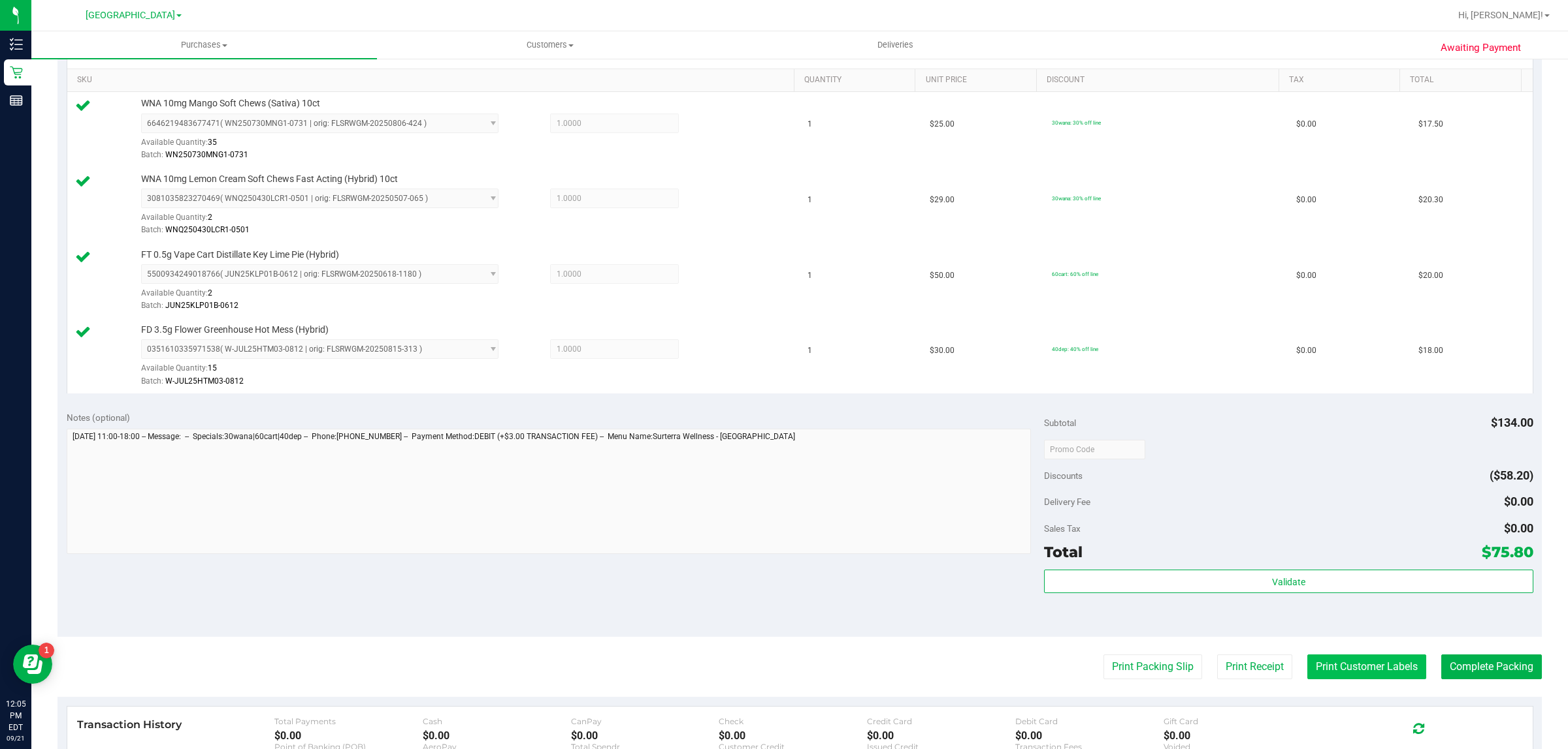
click at [1354, 671] on button "Print Customer Labels" at bounding box center [1366, 667] width 119 height 25
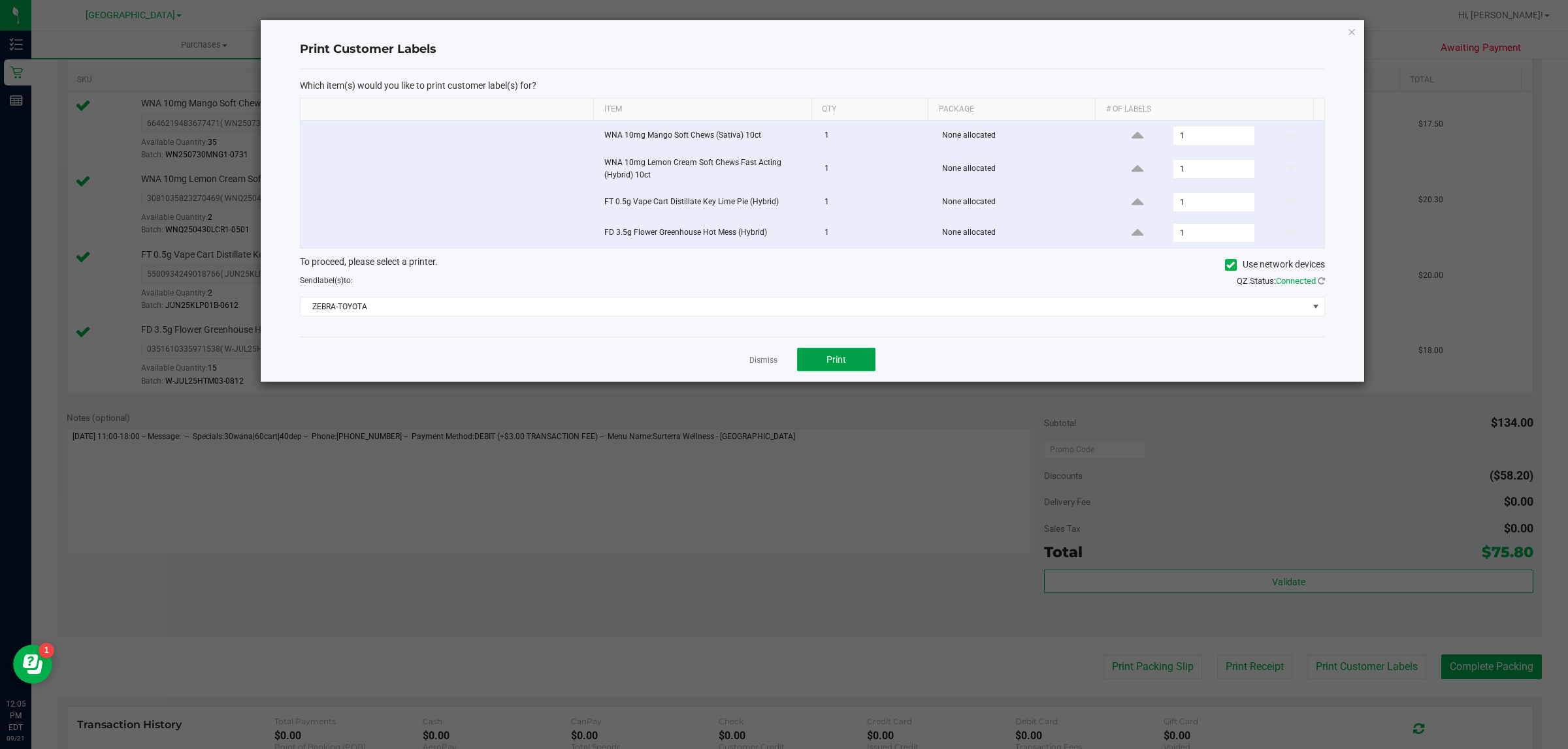
click at [834, 365] on span "Print" at bounding box center [836, 360] width 20 height 11
click at [755, 359] on link "Dismiss" at bounding box center [763, 360] width 28 height 11
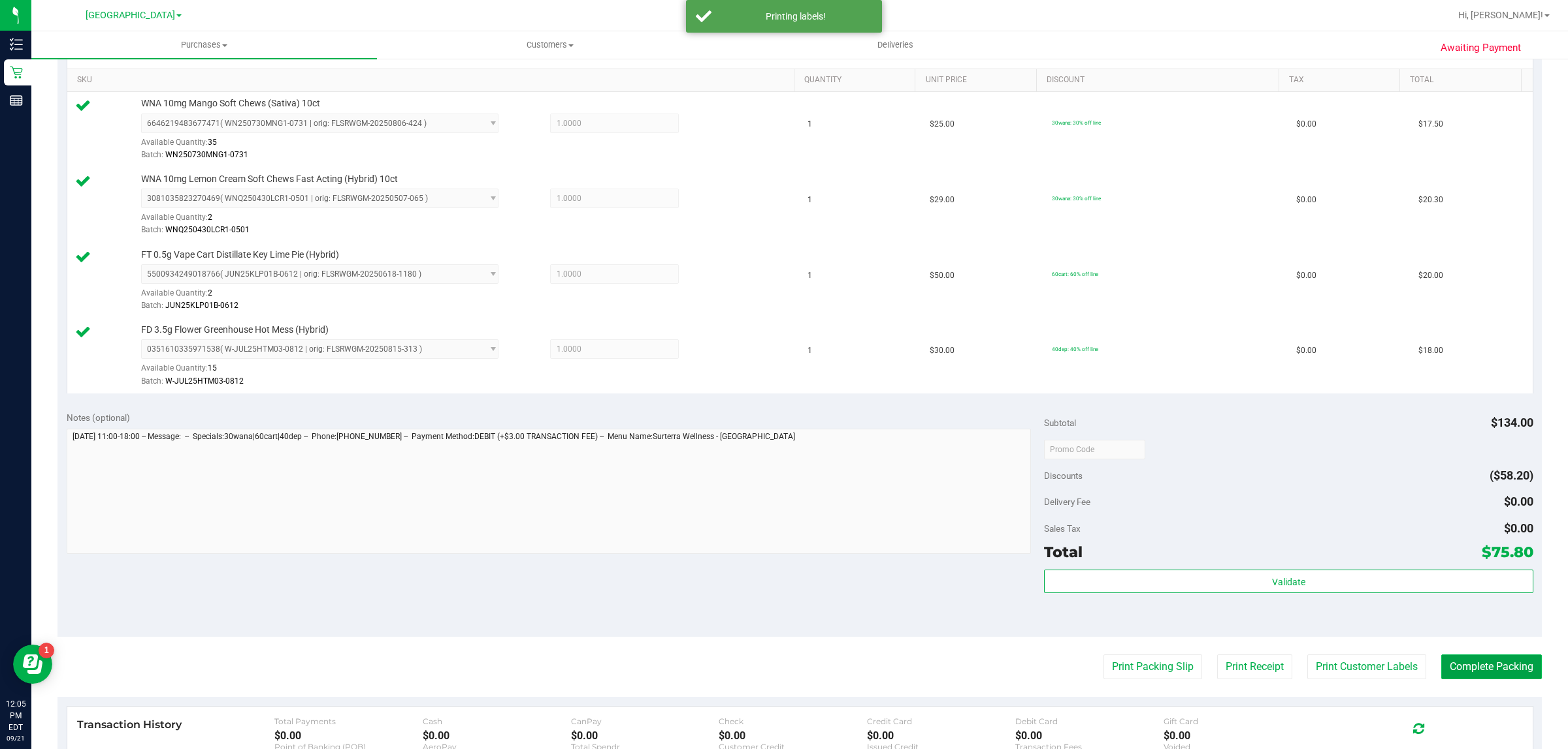
click at [1503, 663] on button "Complete Packing" at bounding box center [1491, 667] width 100 height 25
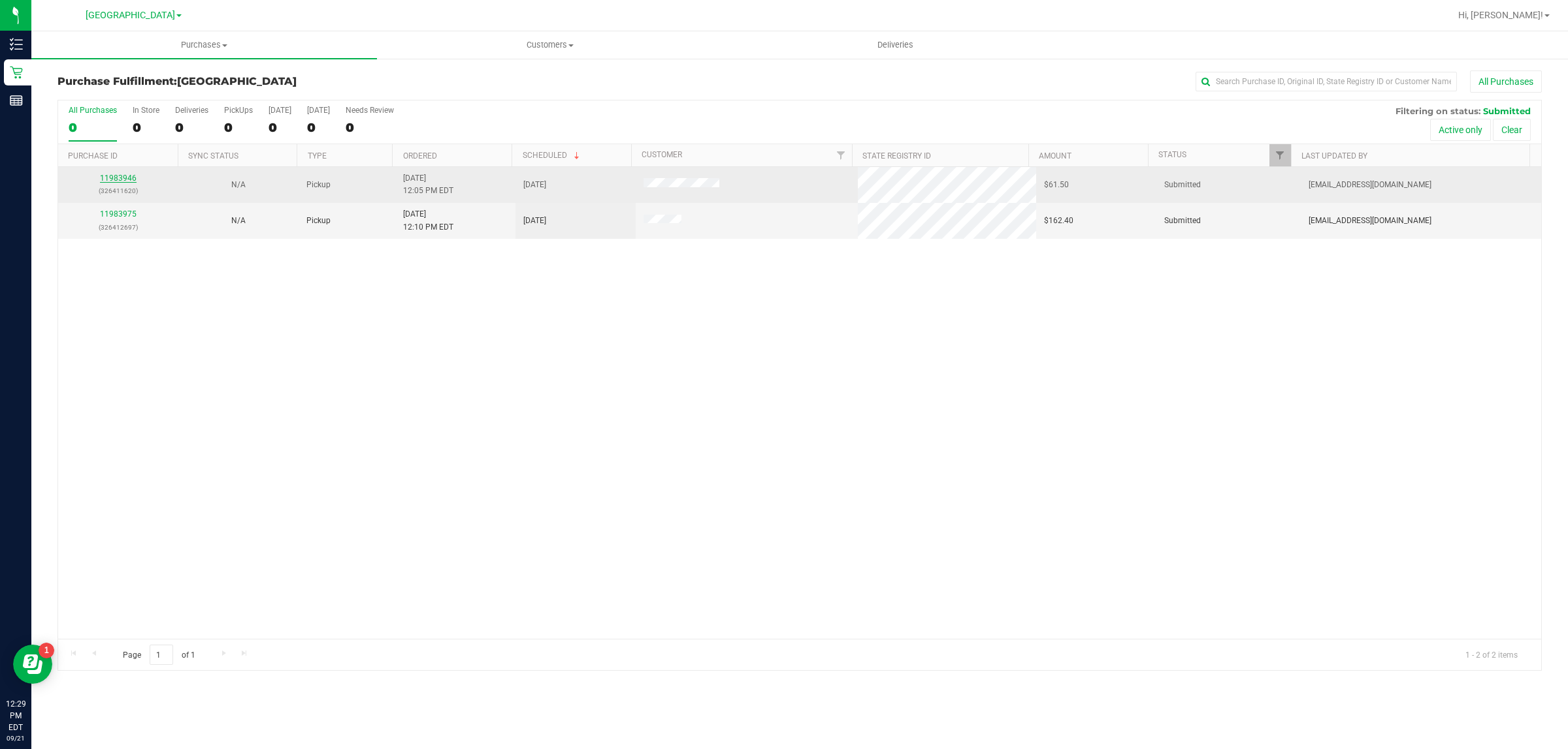
click at [103, 182] on link "11983946" at bounding box center [117, 178] width 37 height 9
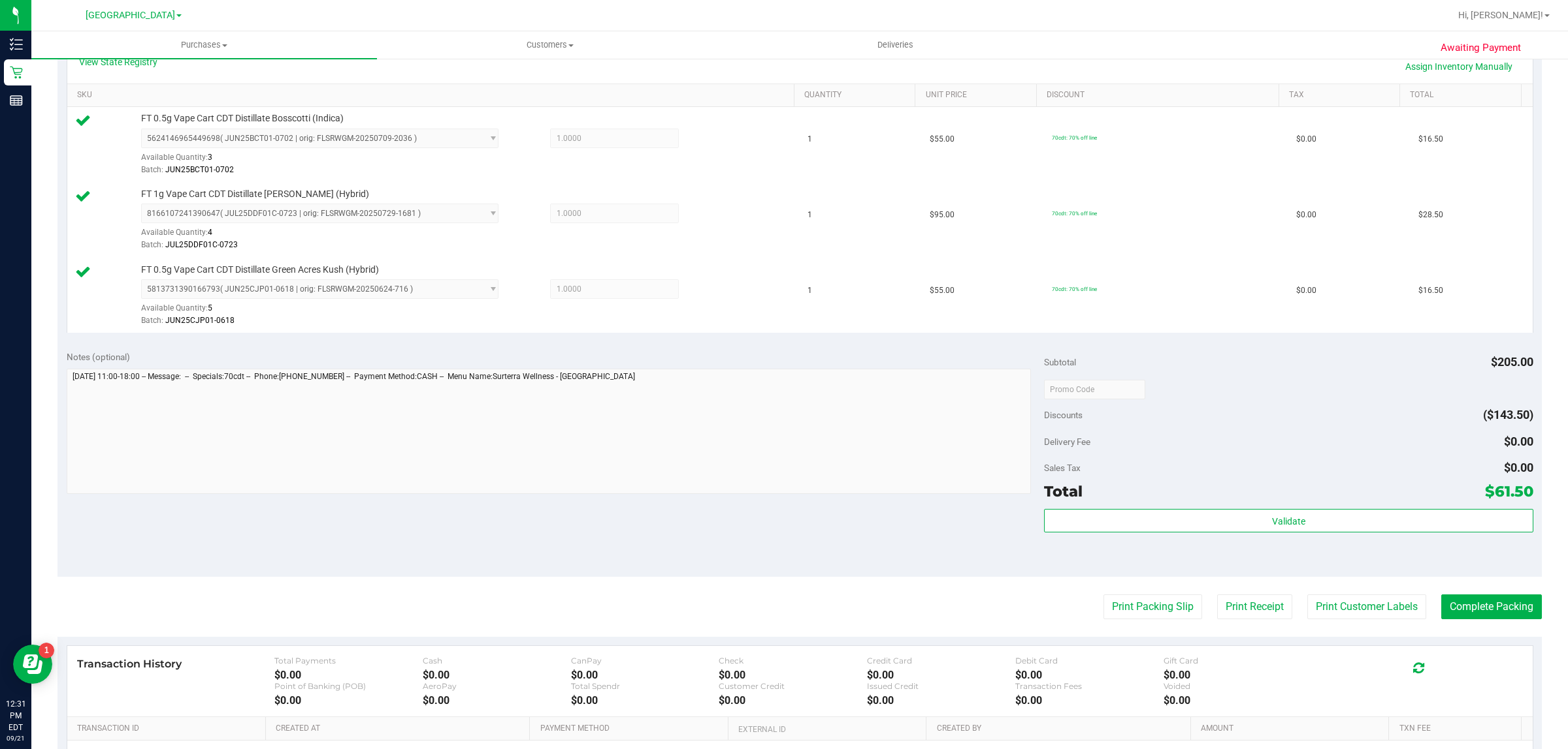
scroll to position [326, 0]
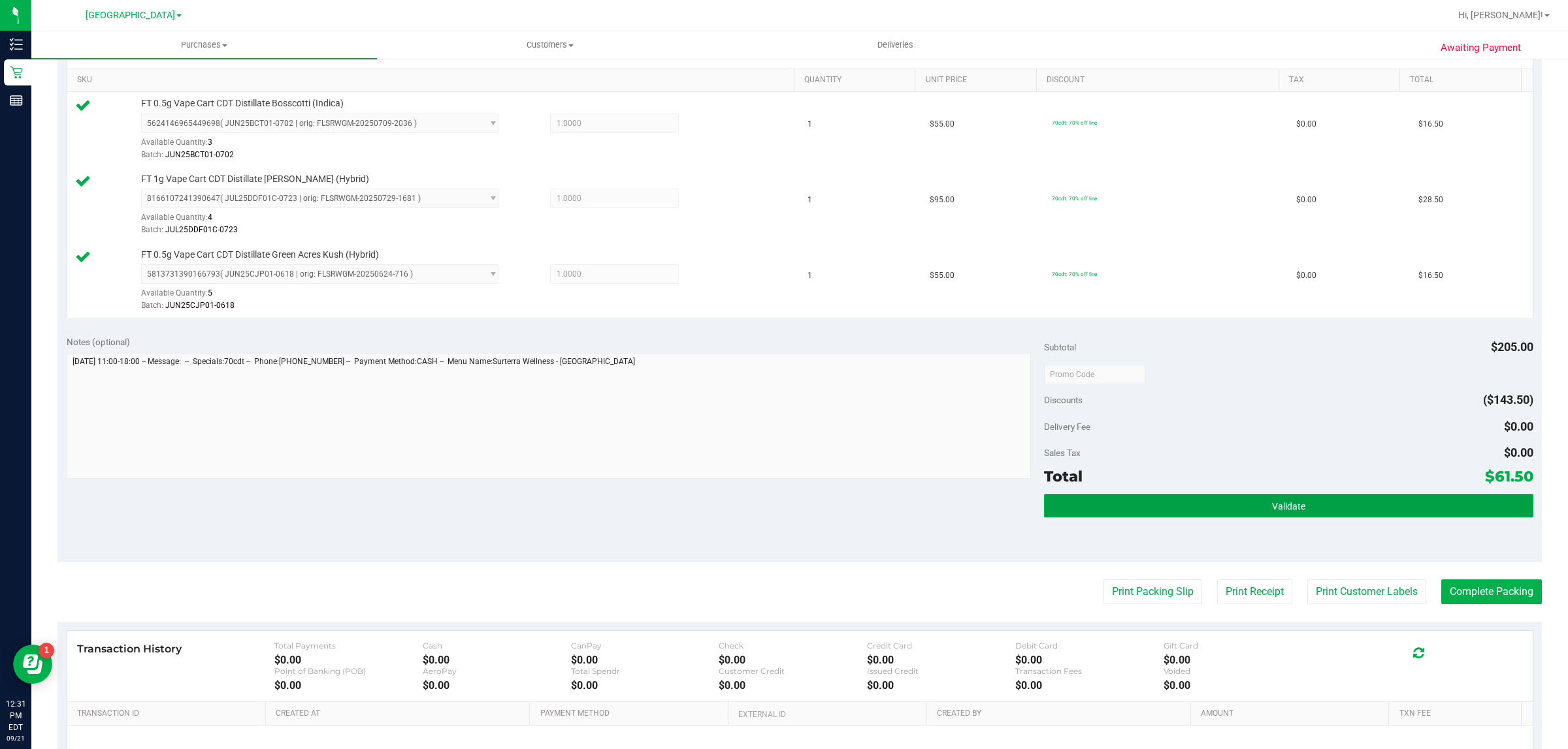
click at [1250, 500] on button "Validate" at bounding box center [1287, 506] width 489 height 23
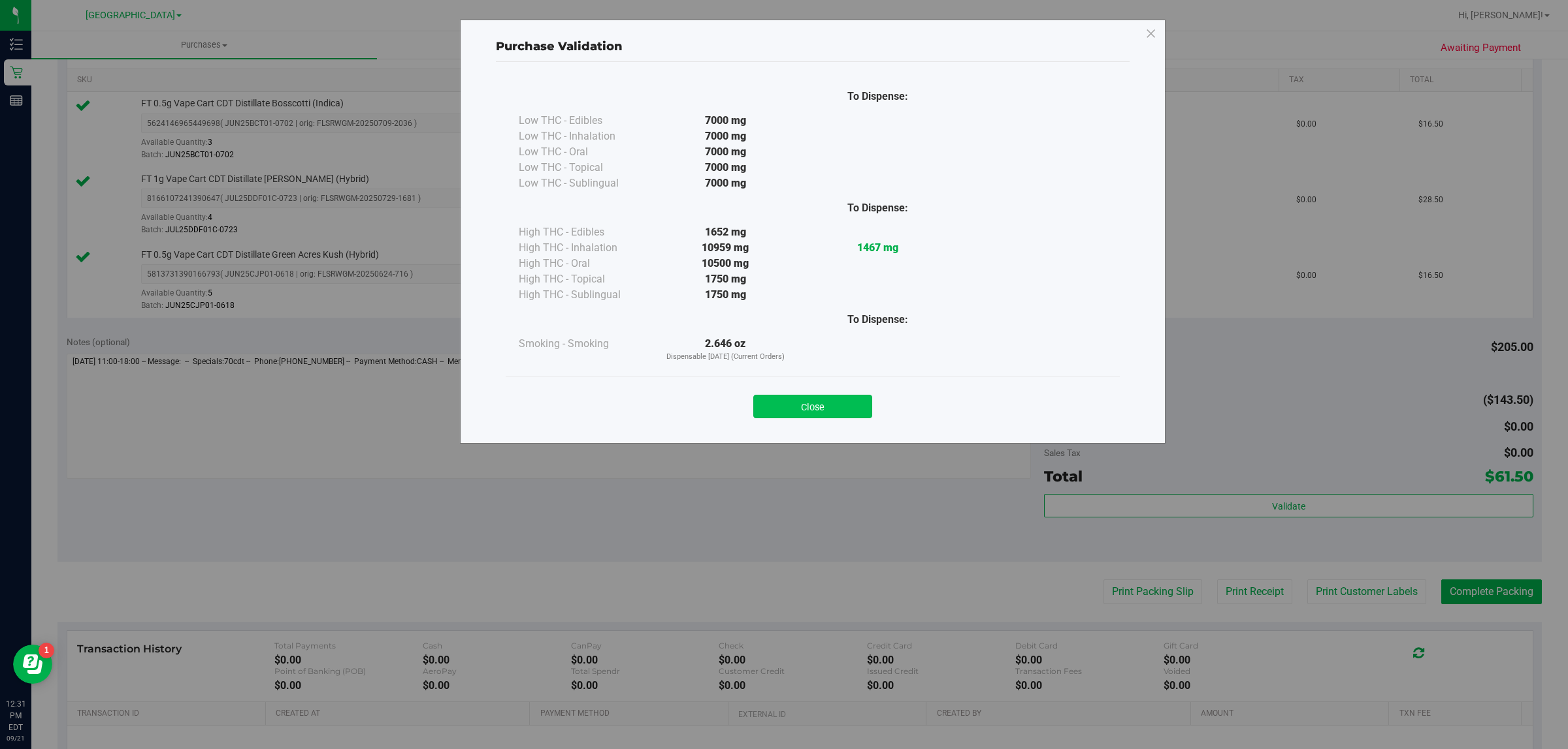
click at [819, 405] on button "Close" at bounding box center [812, 407] width 119 height 23
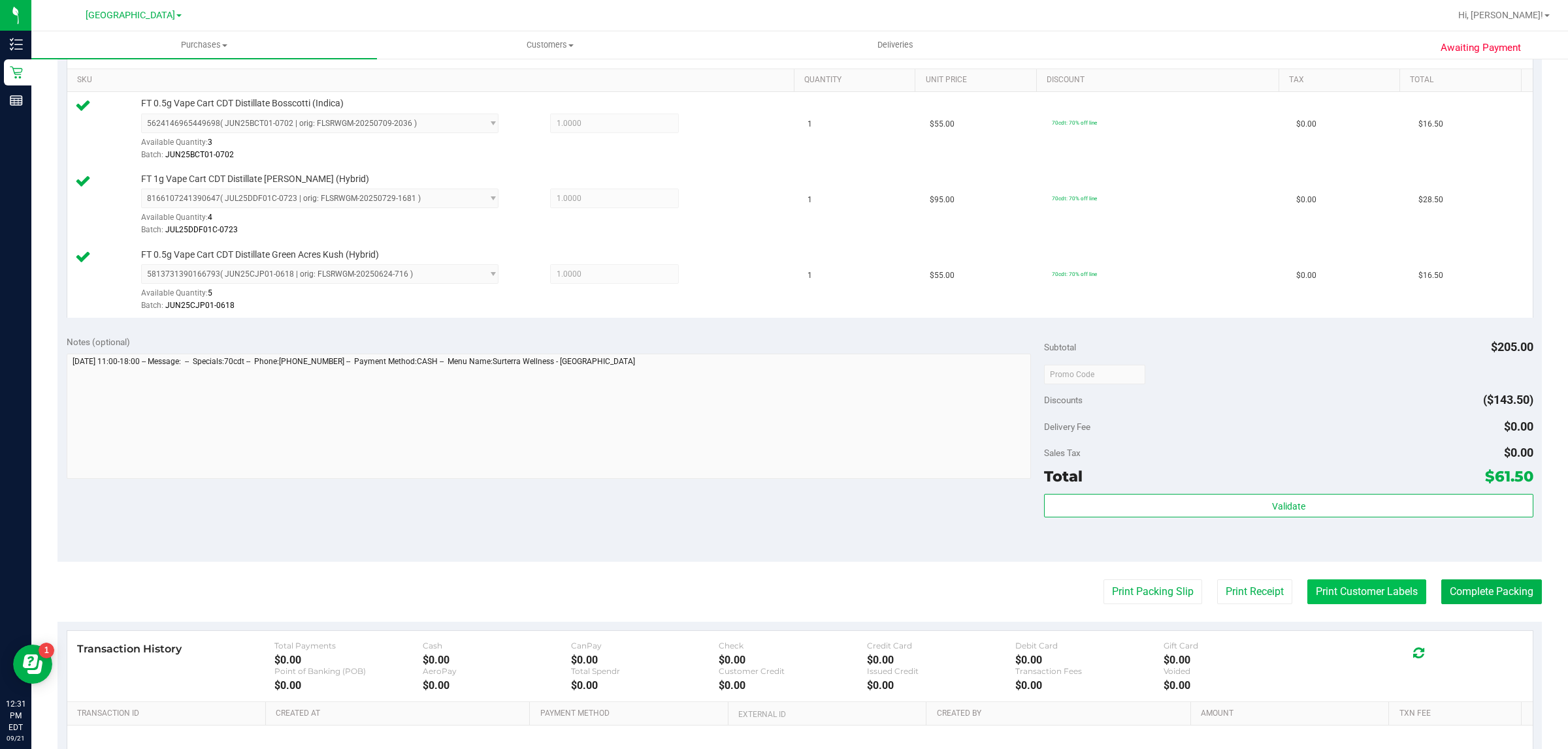
click at [1320, 585] on button "Print Customer Labels" at bounding box center [1366, 592] width 119 height 25
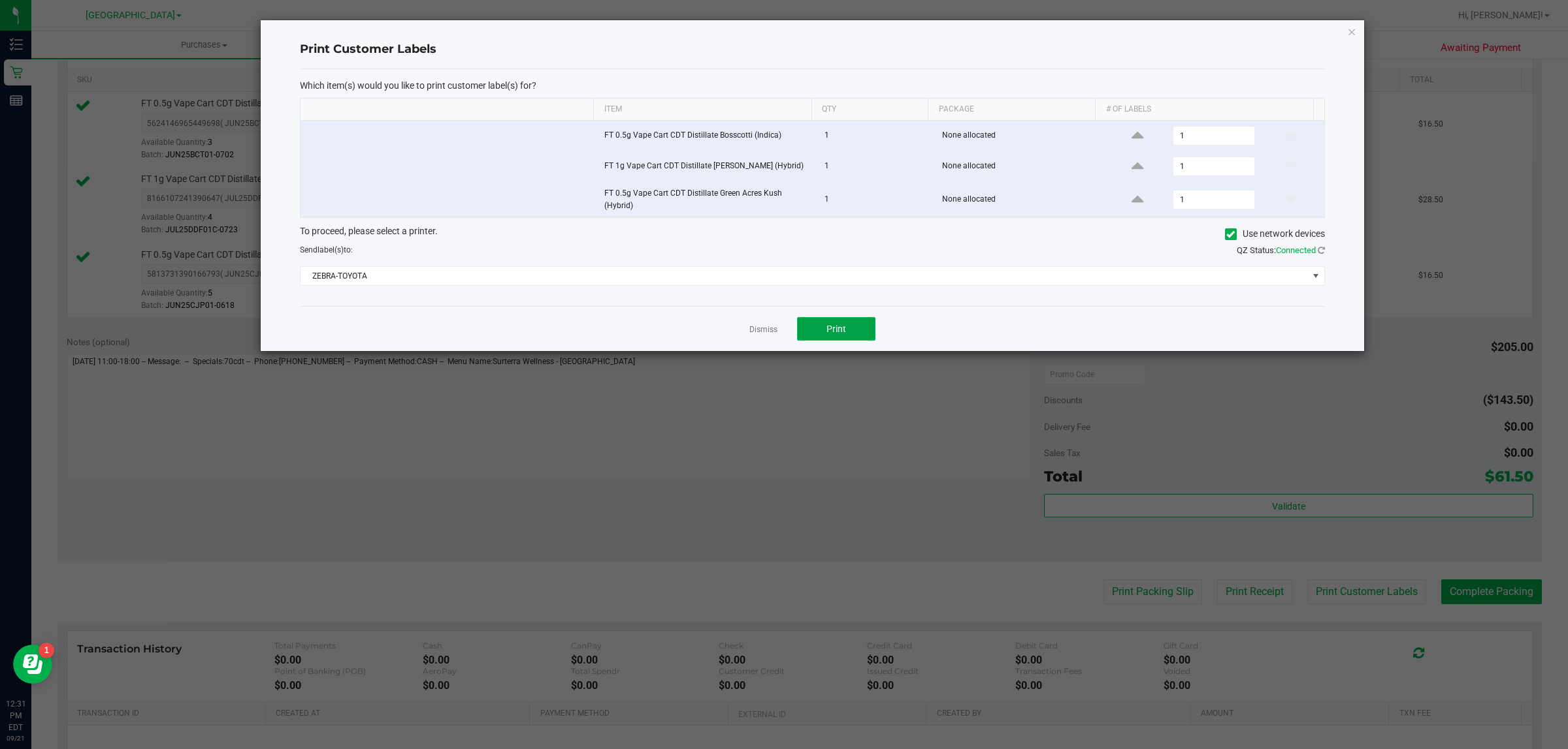
click at [839, 325] on span "Print" at bounding box center [836, 329] width 20 height 11
click at [766, 333] on link "Dismiss" at bounding box center [763, 330] width 28 height 11
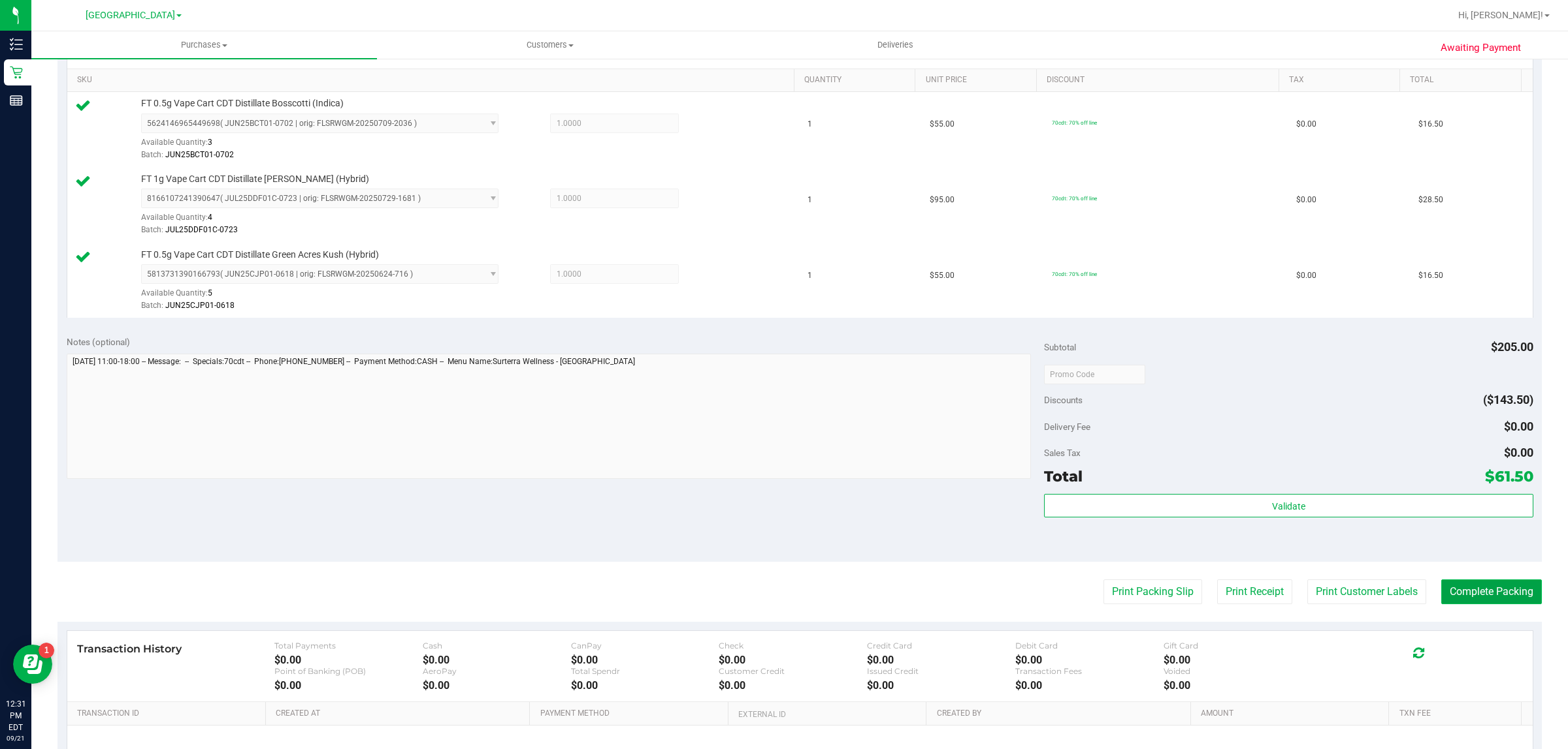
click at [1484, 590] on button "Complete Packing" at bounding box center [1491, 592] width 100 height 25
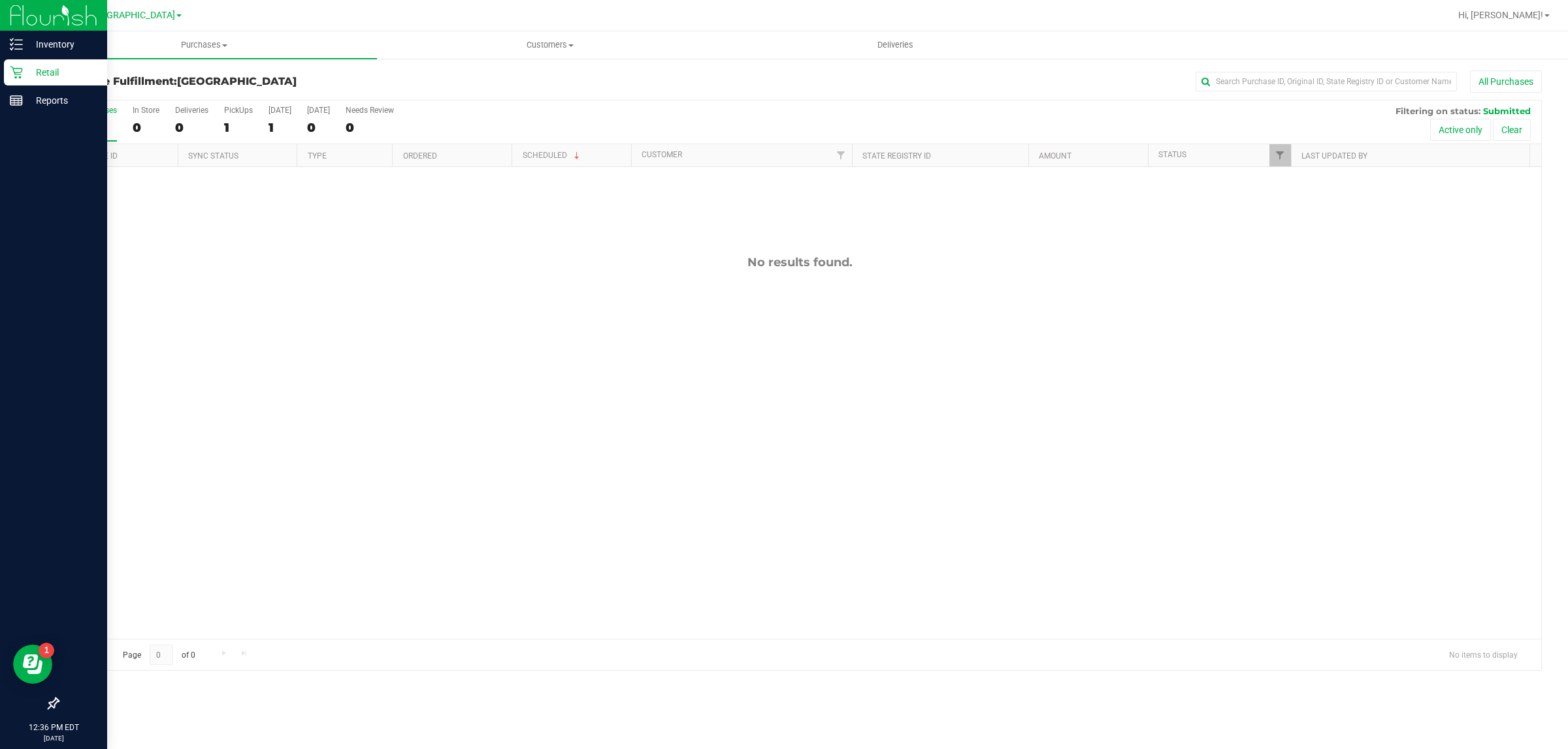
click at [56, 65] on p "Retail" at bounding box center [62, 72] width 78 height 15
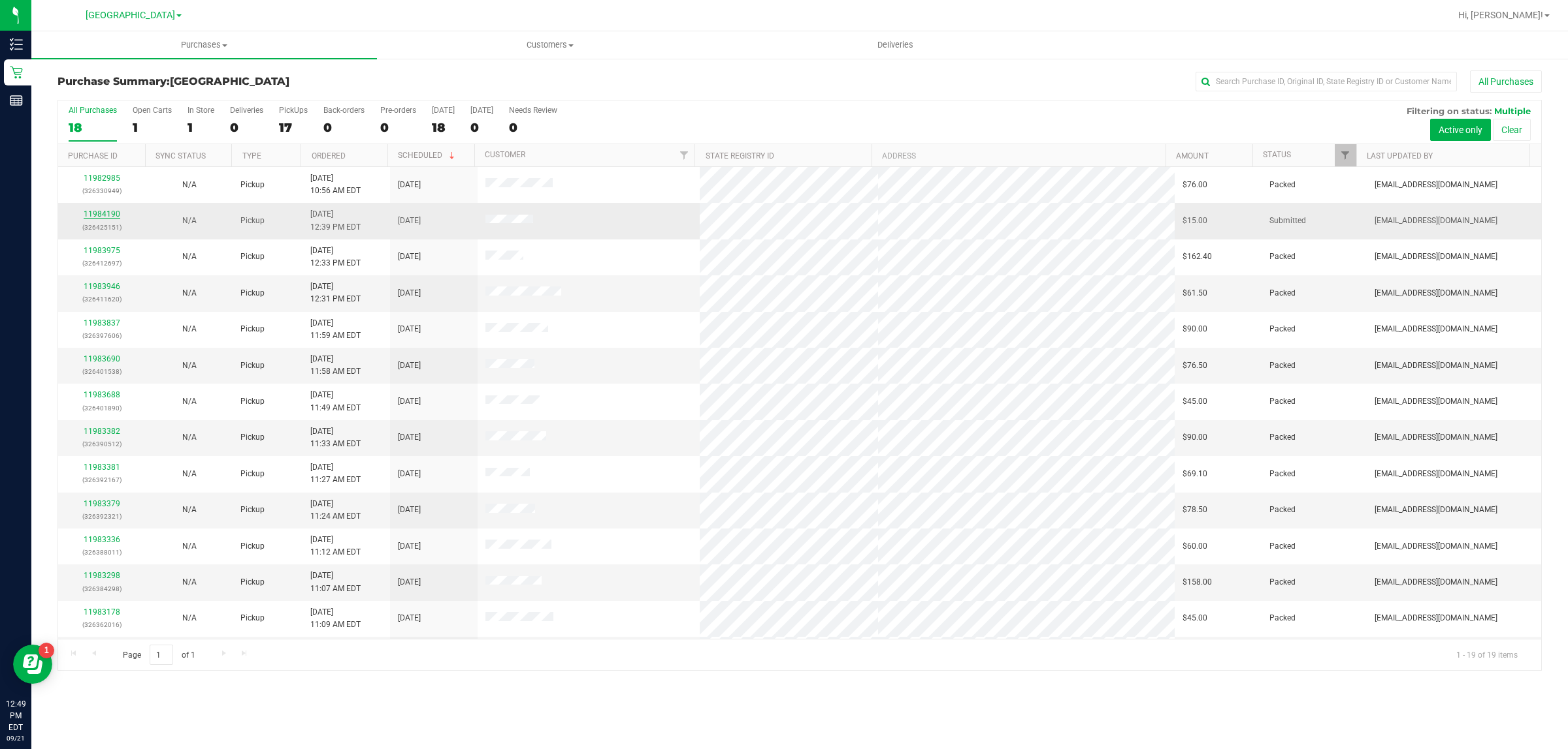
click at [103, 214] on link "11984190" at bounding box center [101, 214] width 37 height 9
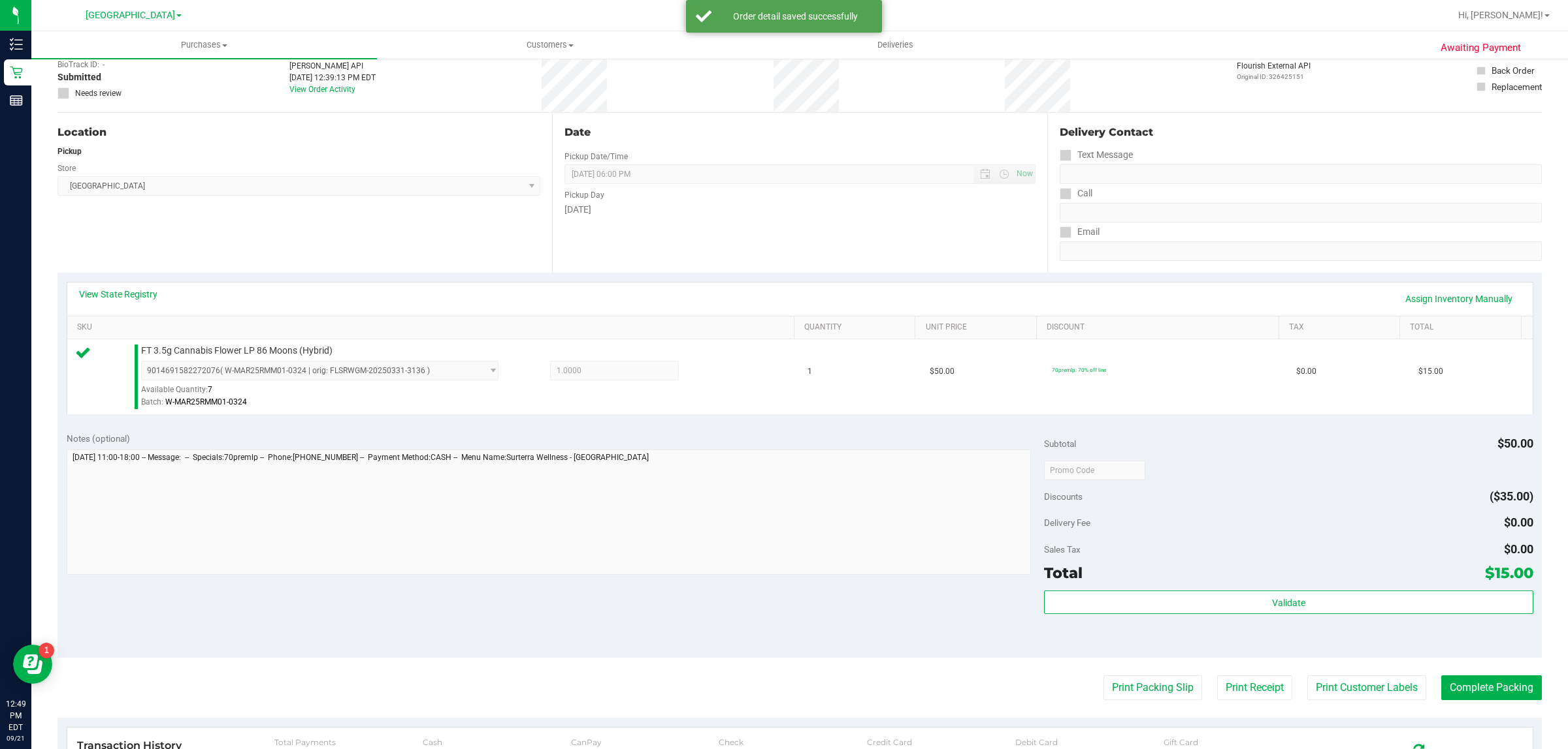
scroll to position [317, 0]
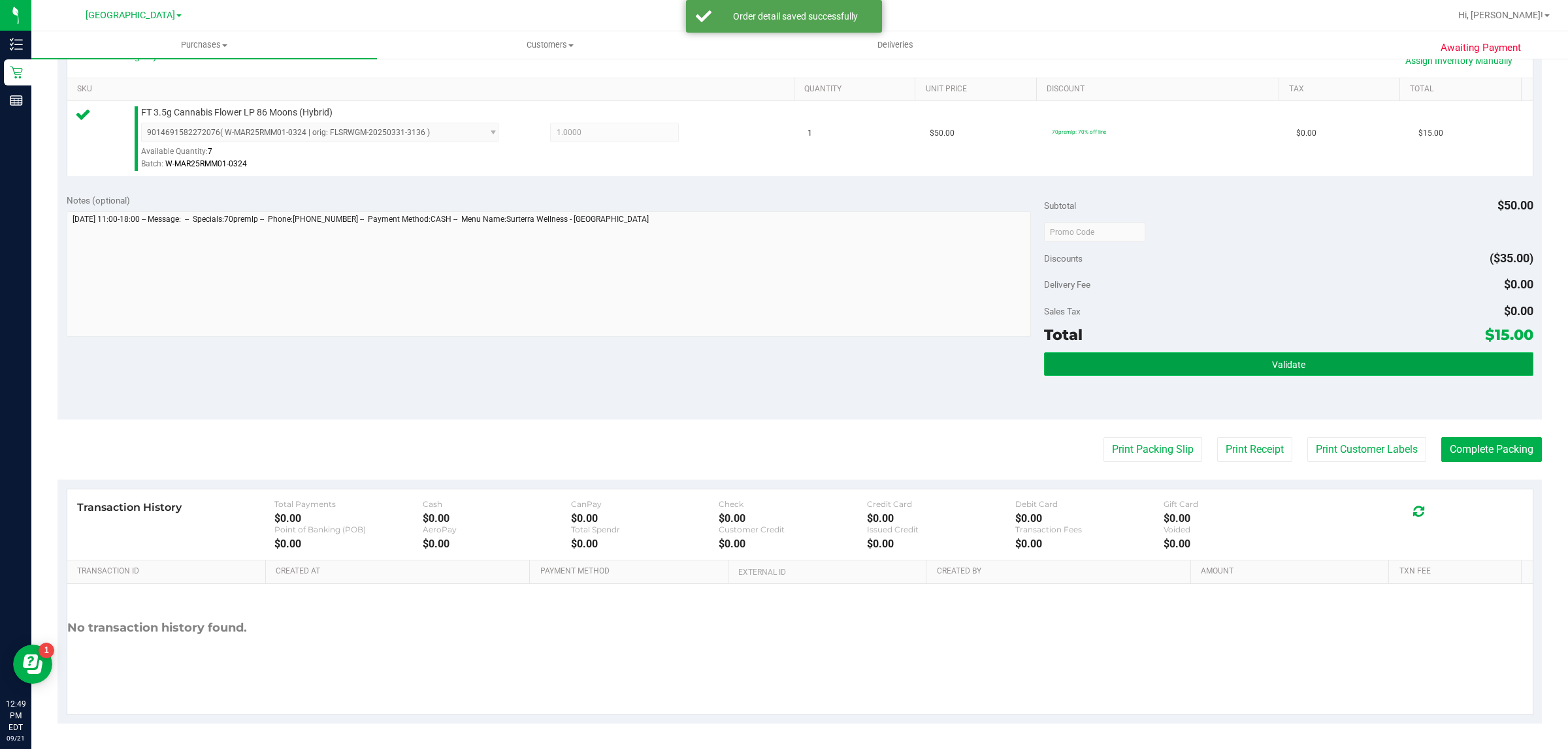
click at [1202, 366] on button "Validate" at bounding box center [1287, 364] width 489 height 23
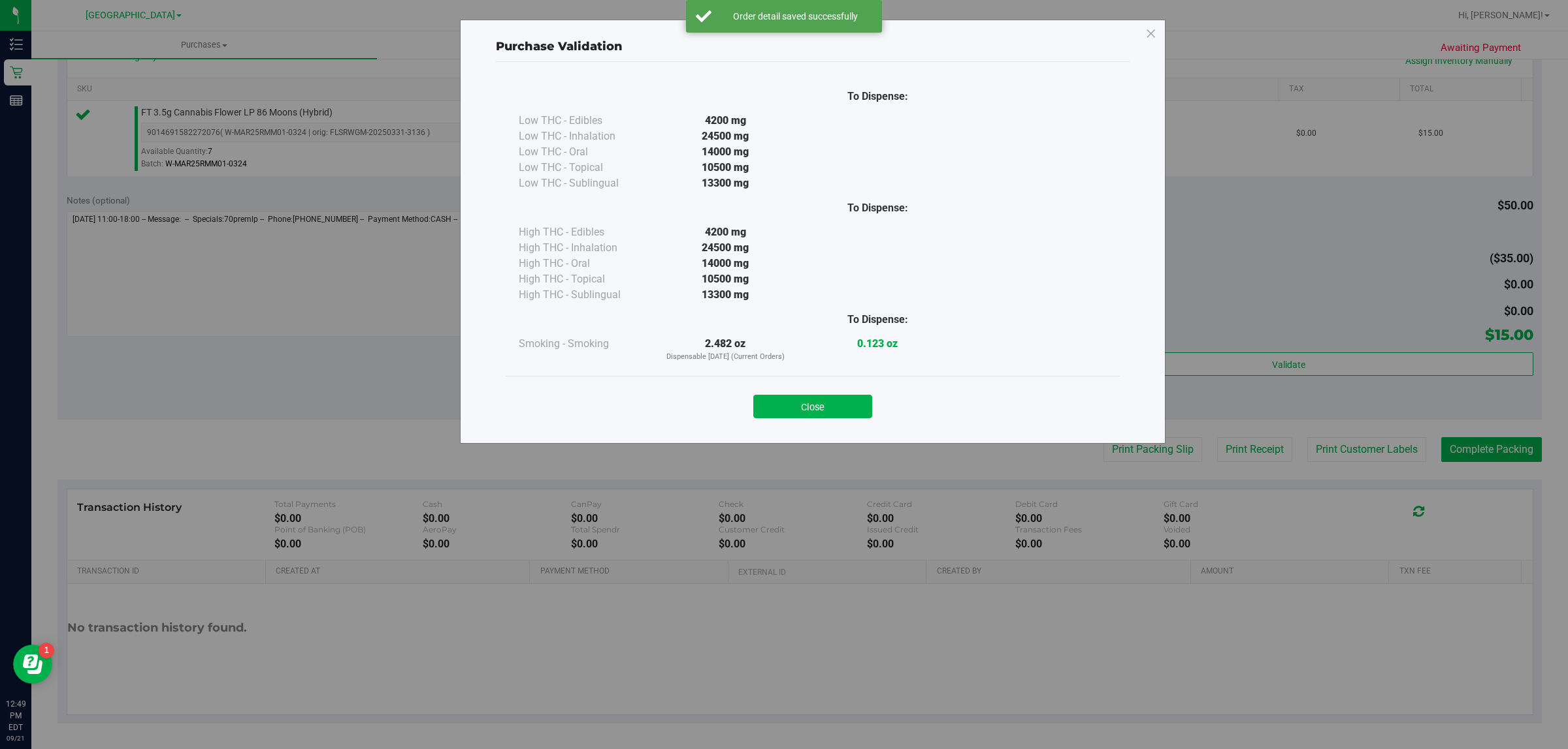
click at [807, 399] on button "Close" at bounding box center [812, 407] width 119 height 23
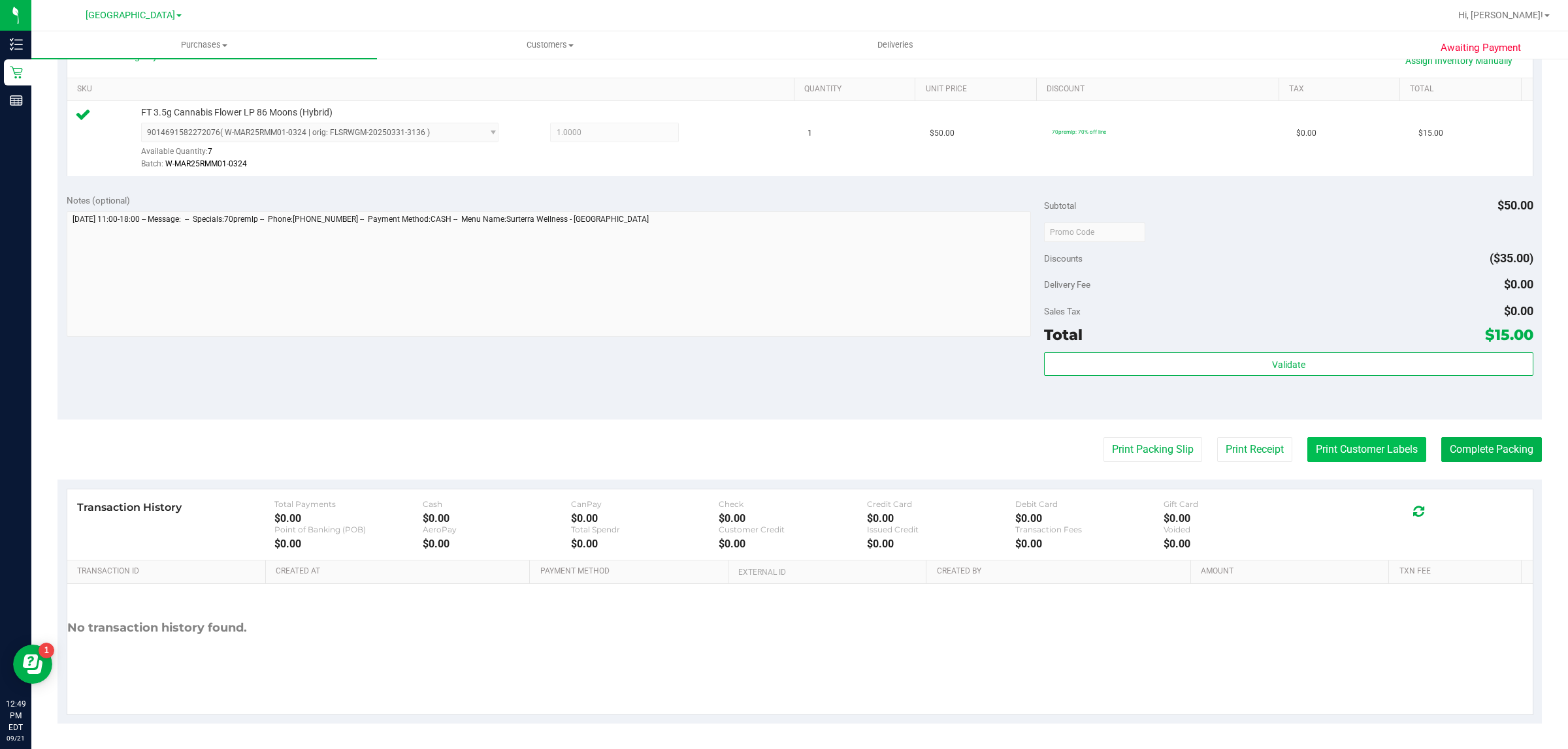
click at [1365, 449] on button "Print Customer Labels" at bounding box center [1366, 450] width 119 height 25
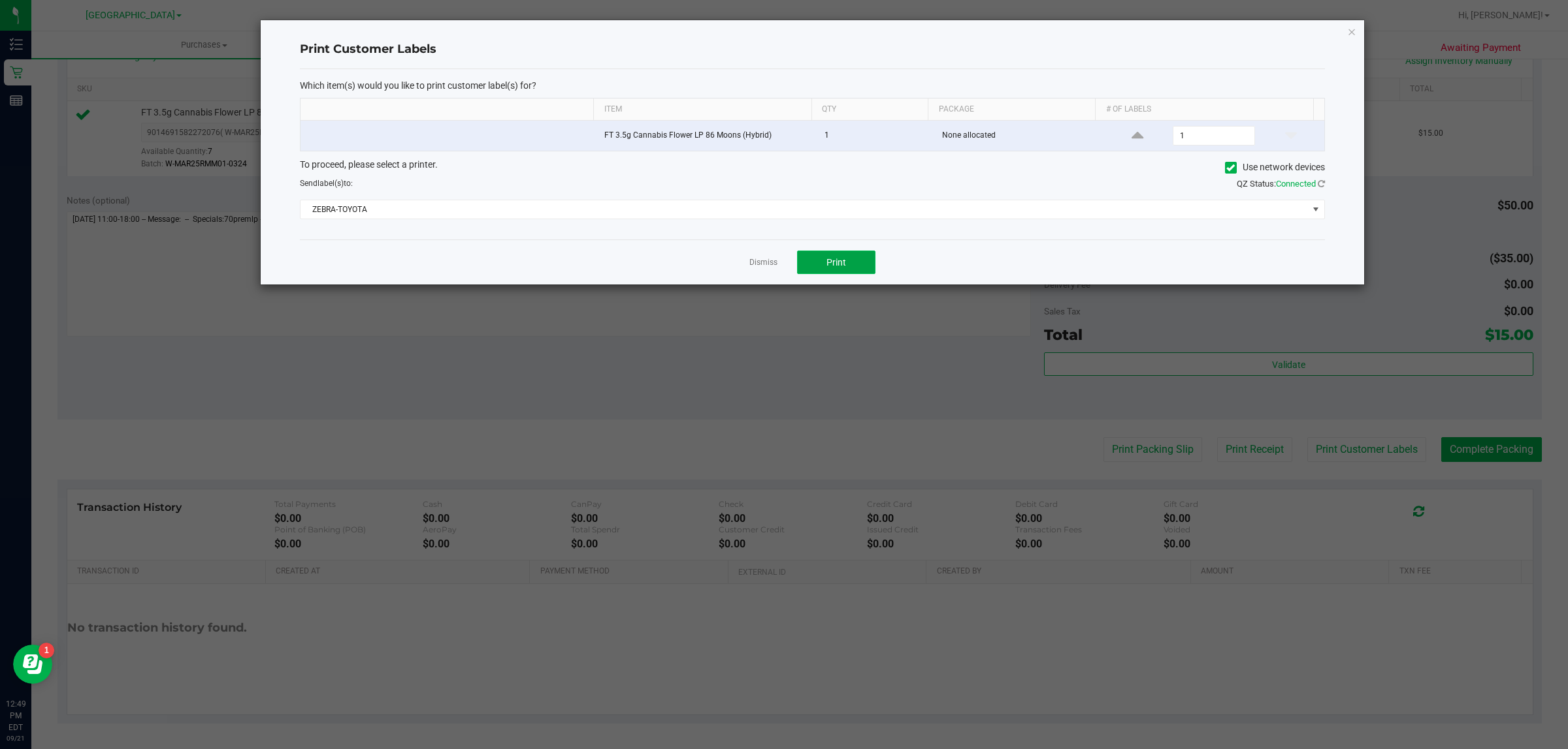
click at [843, 272] on button "Print" at bounding box center [836, 263] width 78 height 23
click at [774, 260] on link "Dismiss" at bounding box center [763, 263] width 28 height 11
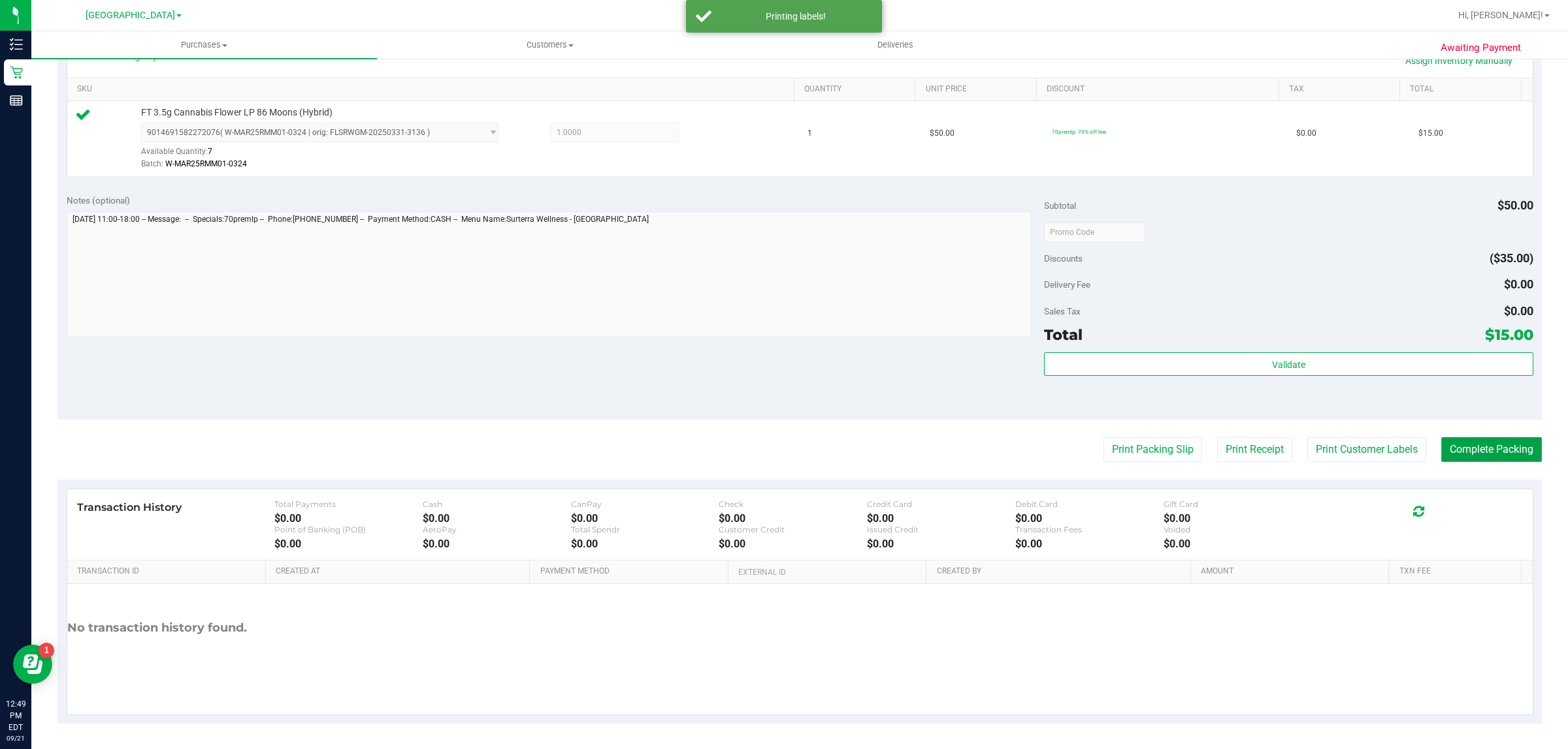
click at [1494, 447] on button "Complete Packing" at bounding box center [1491, 450] width 100 height 25
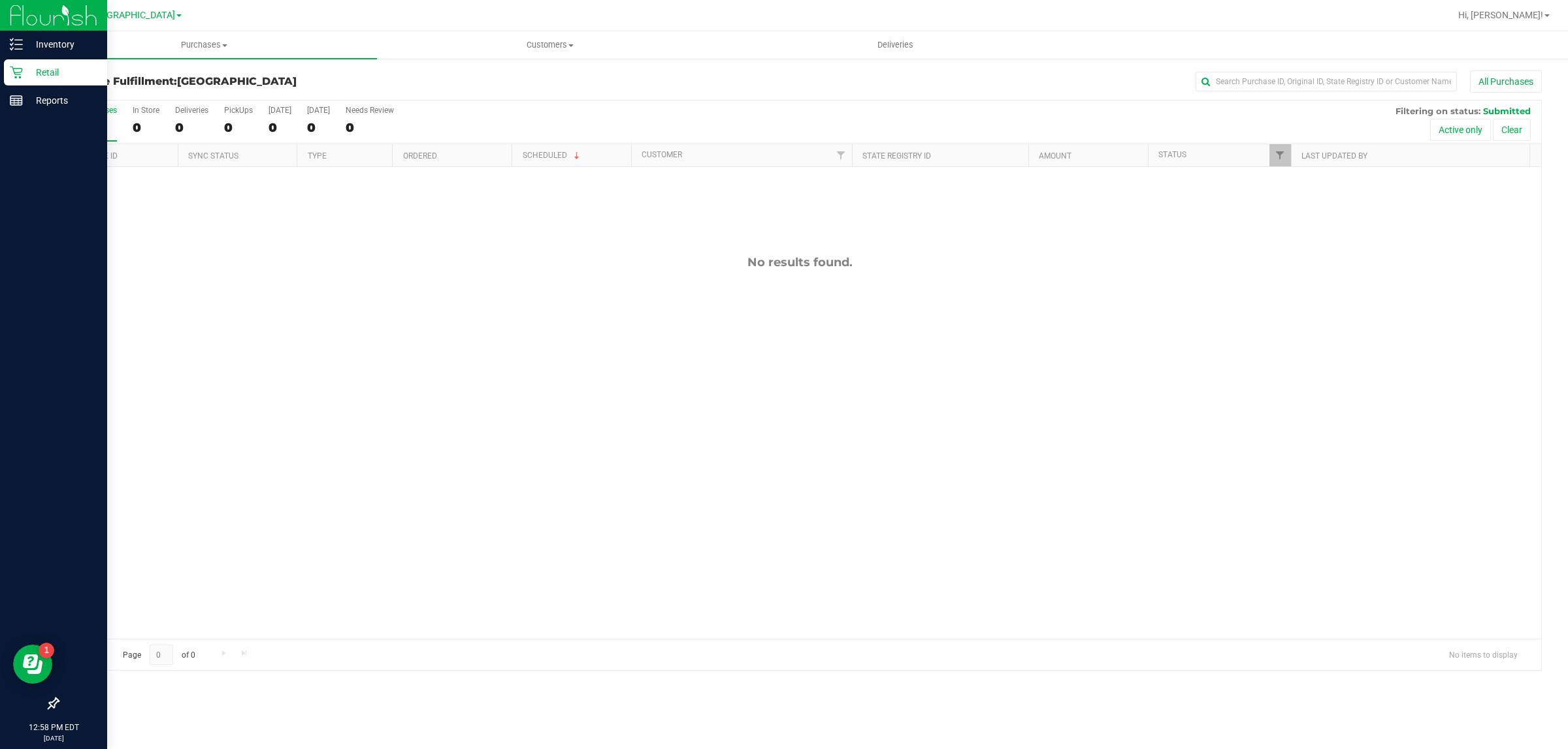
click at [66, 75] on p "Retail" at bounding box center [62, 72] width 78 height 15
click at [13, 36] on div "Inventory" at bounding box center [55, 44] width 103 height 26
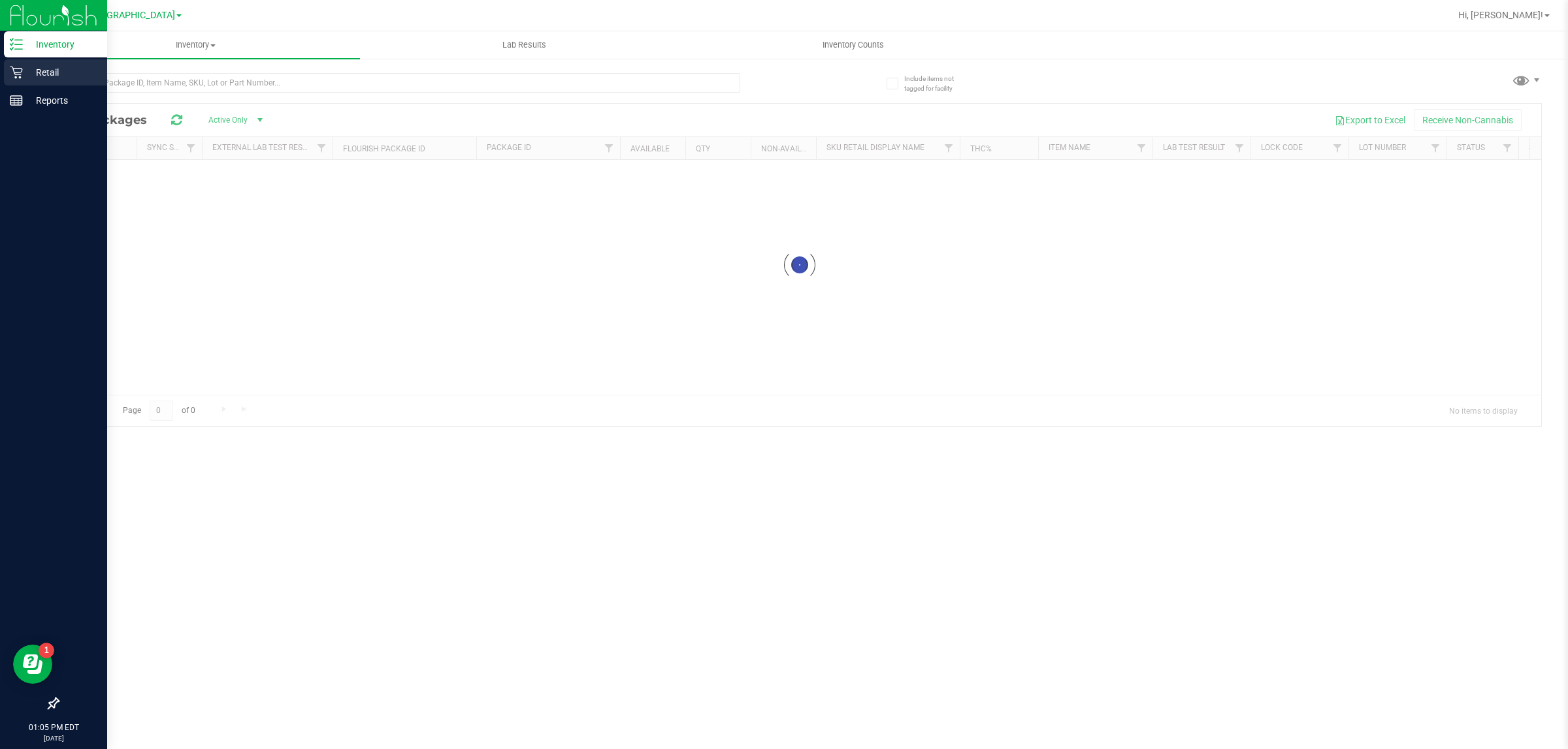
click at [41, 71] on p "Retail" at bounding box center [62, 72] width 78 height 15
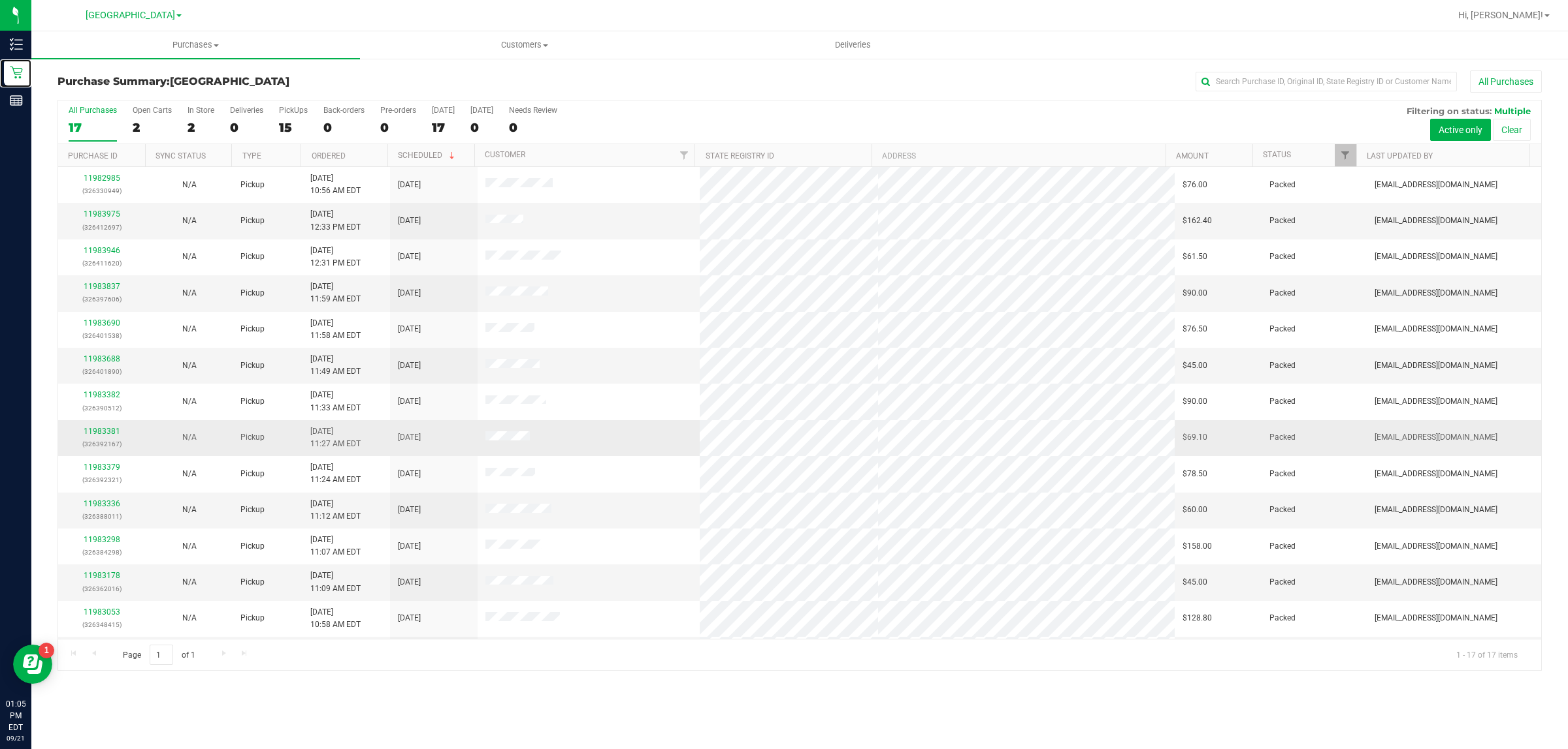
scroll to position [143, 0]
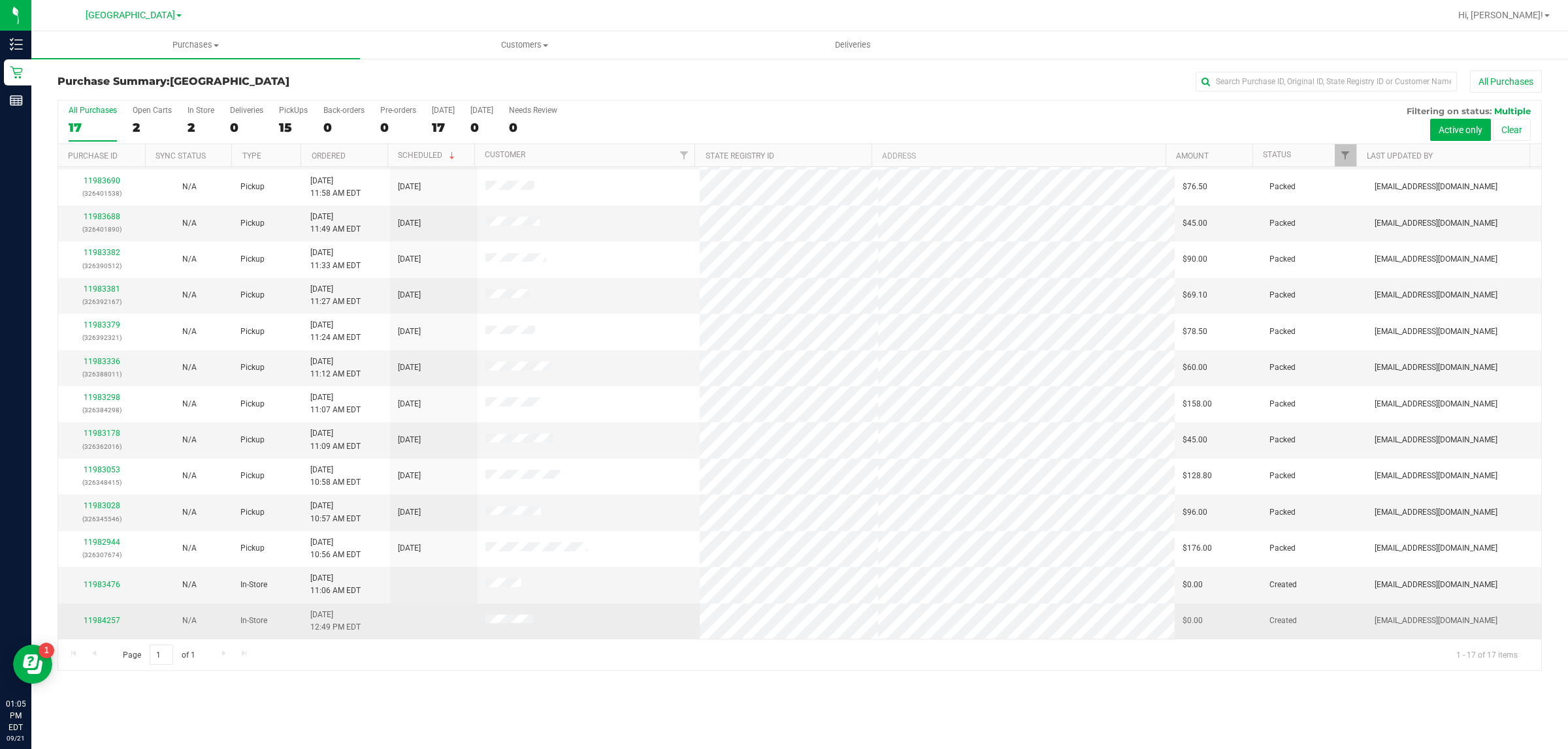
click at [99, 617] on div "11984257" at bounding box center [102, 621] width 72 height 13
click at [100, 621] on link "11984257" at bounding box center [101, 621] width 37 height 9
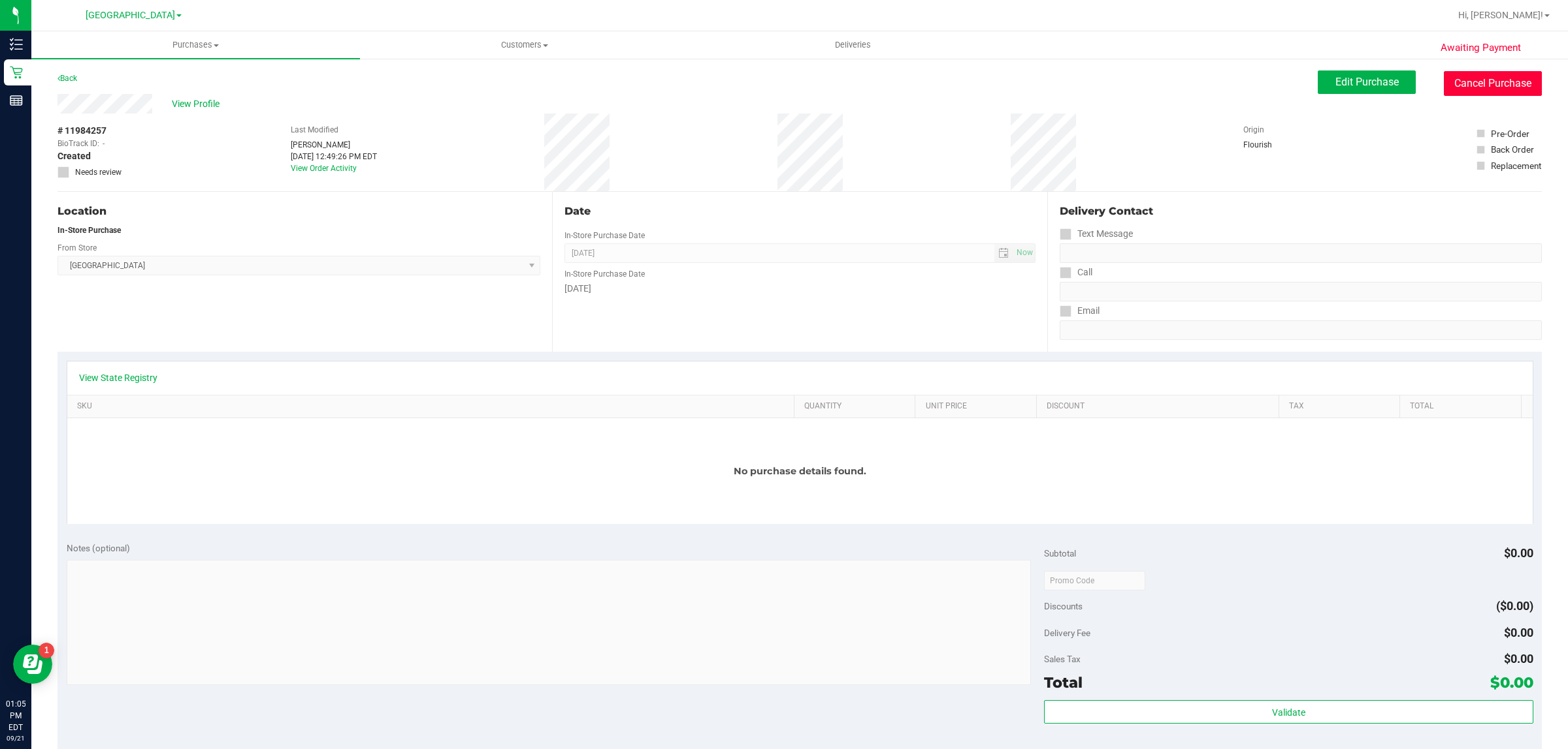
click at [1464, 92] on button "Cancel Purchase" at bounding box center [1492, 83] width 98 height 25
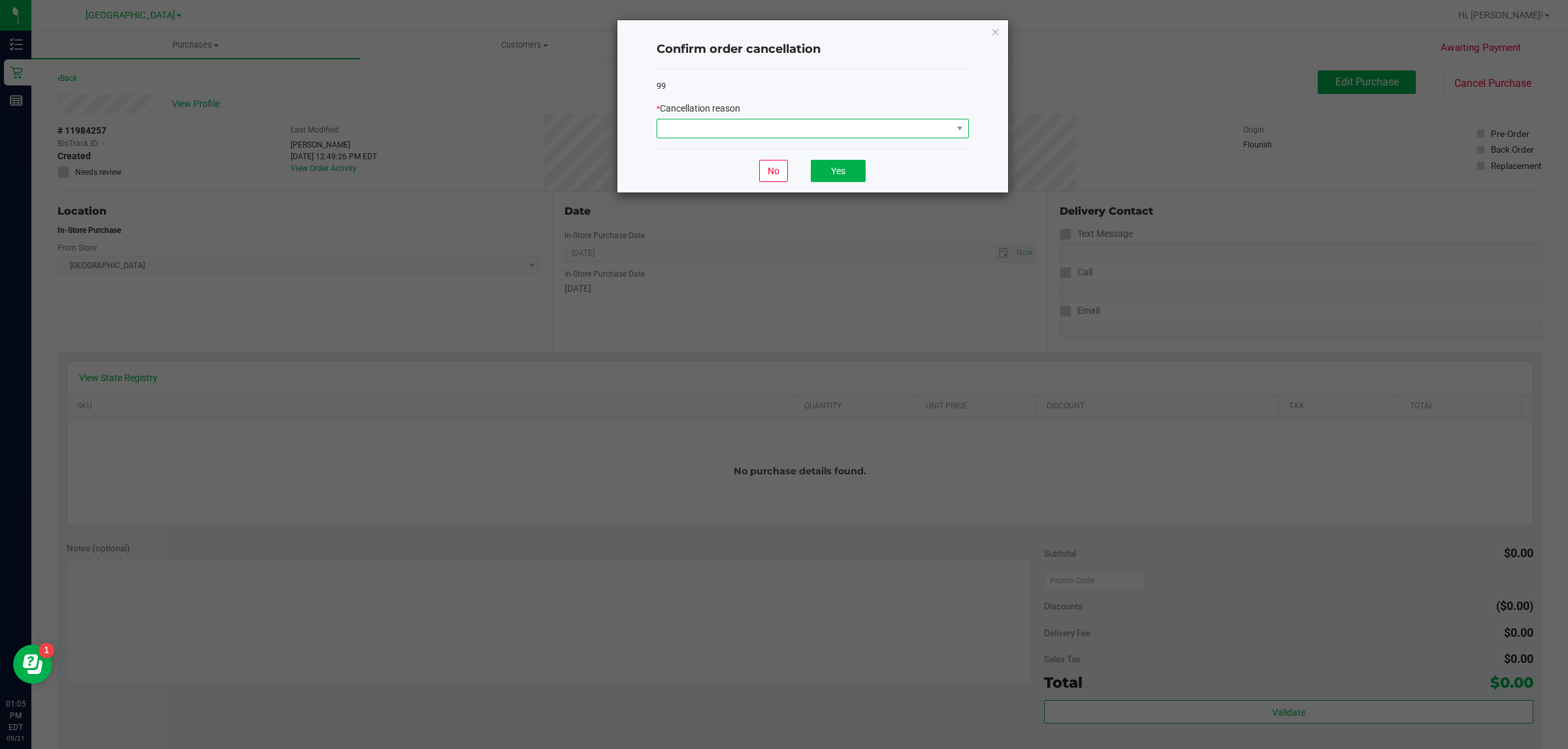
click at [928, 124] on span at bounding box center [804, 128] width 295 height 18
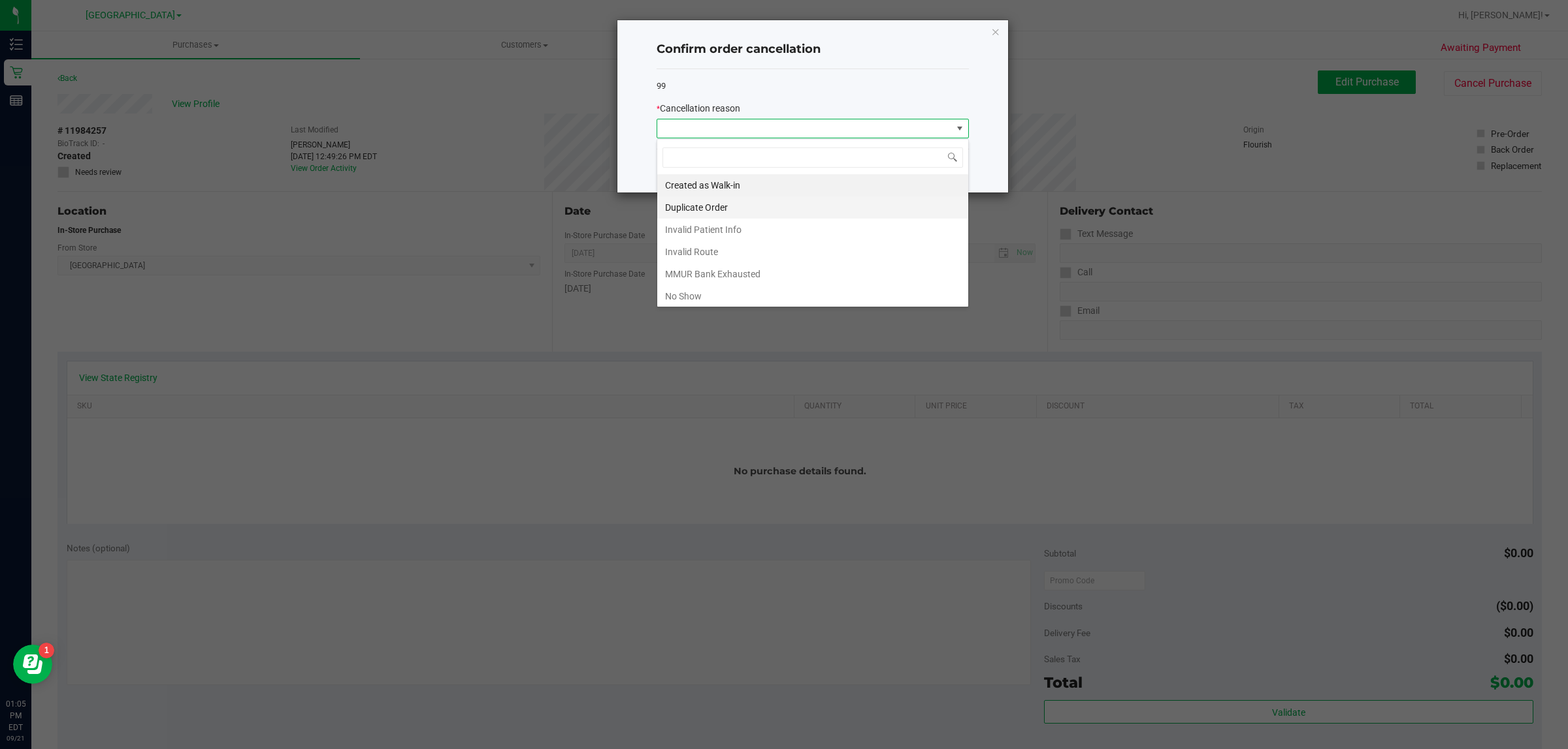
click at [755, 204] on li "Duplicate Order" at bounding box center [812, 207] width 311 height 22
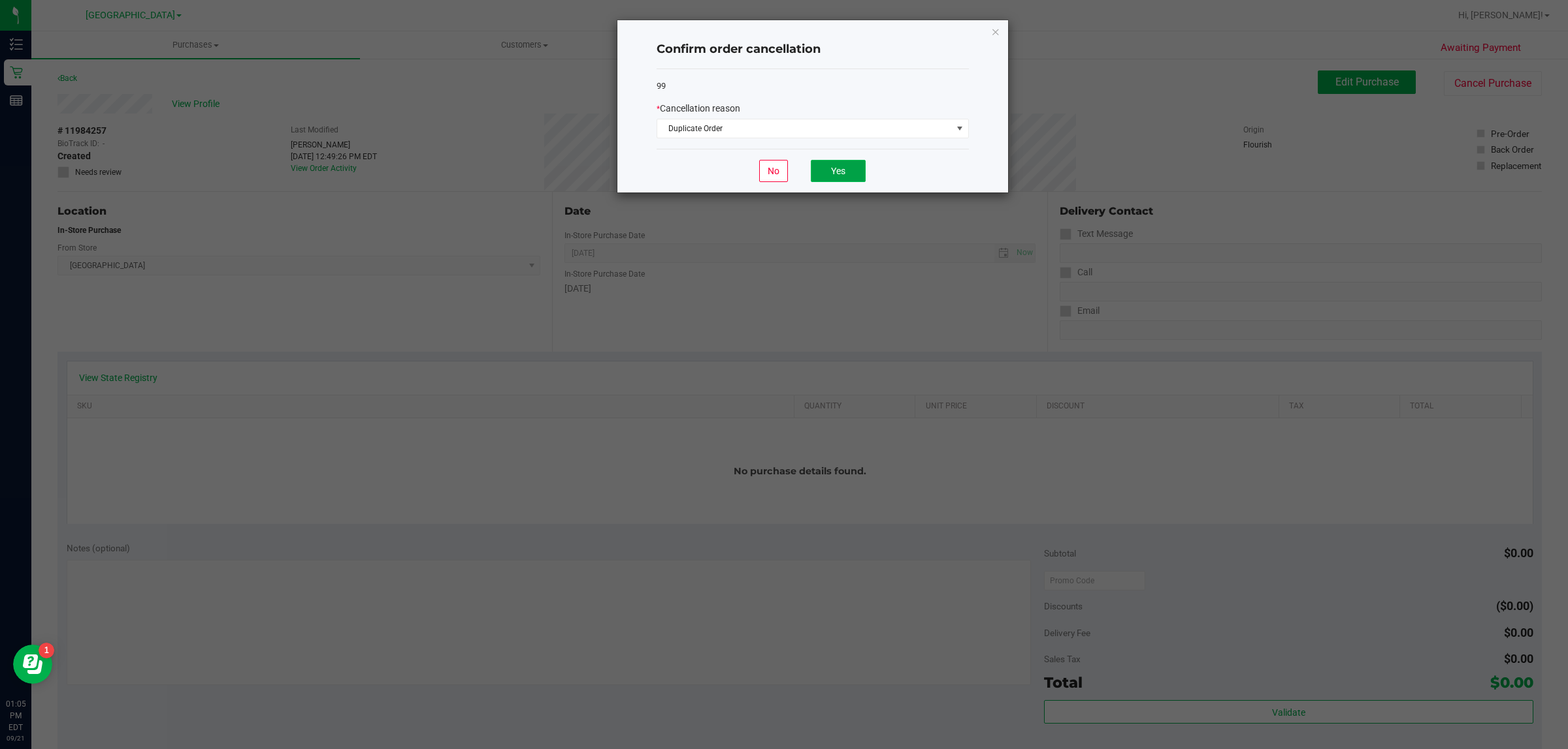
click at [833, 169] on button "Yes" at bounding box center [837, 171] width 55 height 22
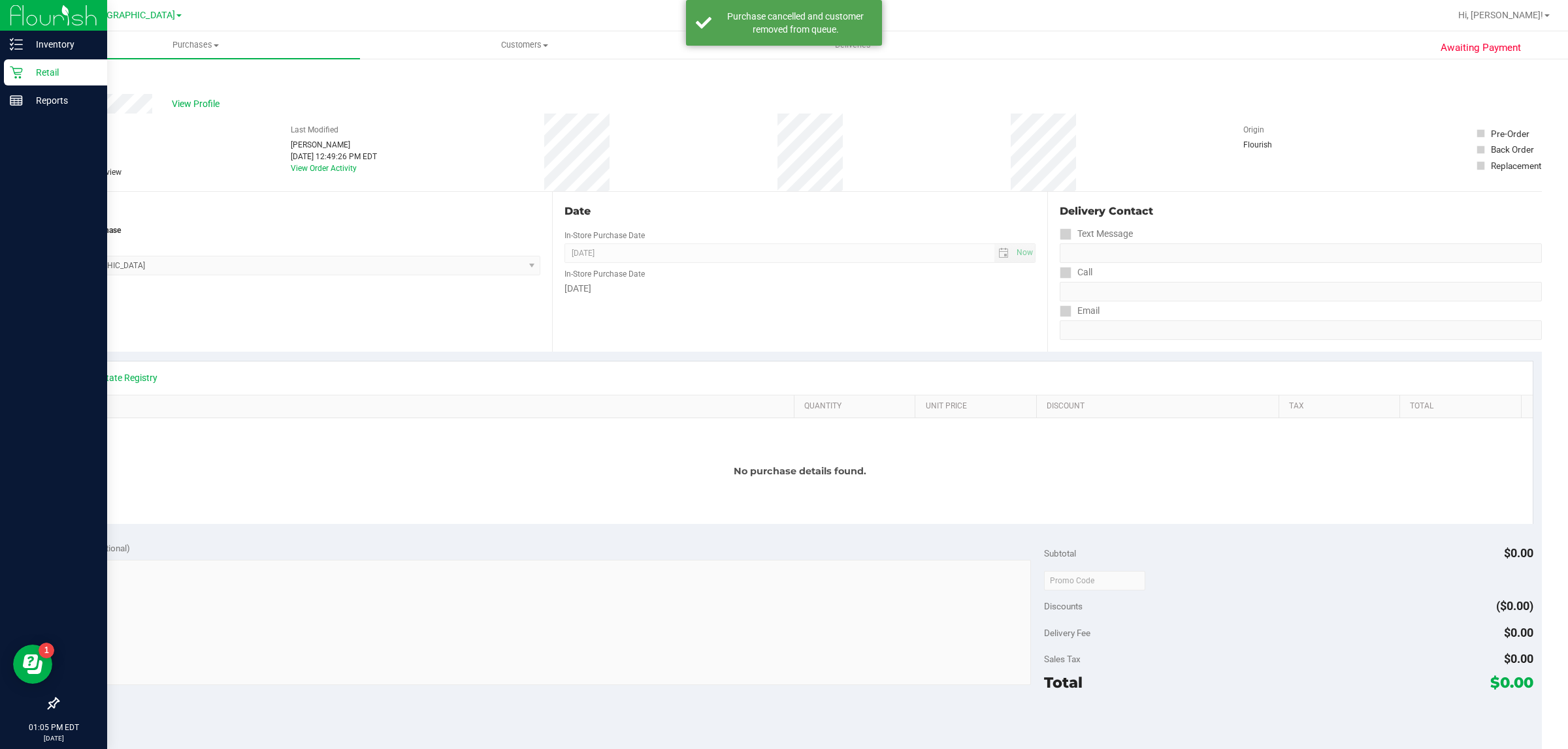
click at [21, 64] on div "Retail" at bounding box center [55, 72] width 103 height 26
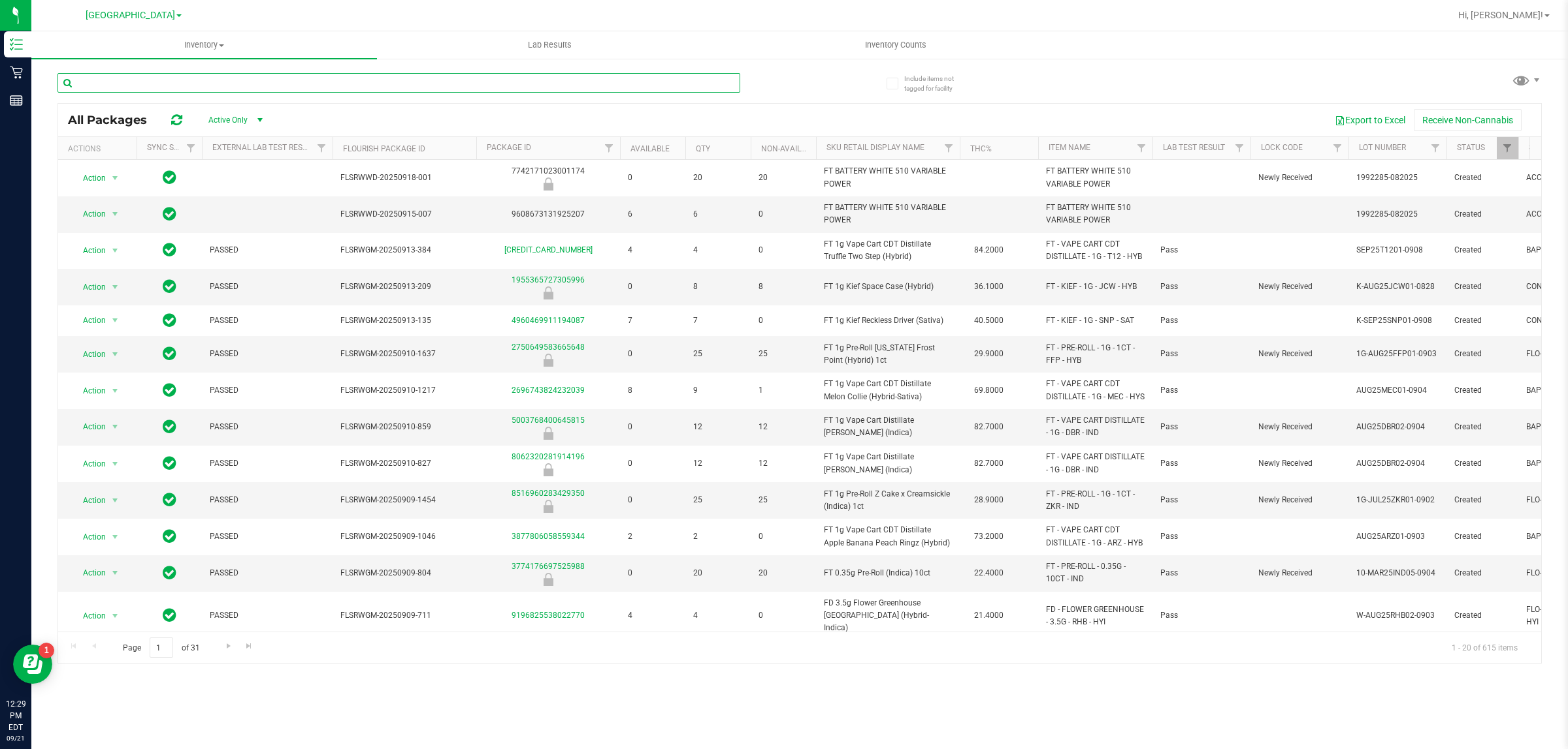
click at [302, 73] on input "text" at bounding box center [398, 83] width 682 height 20
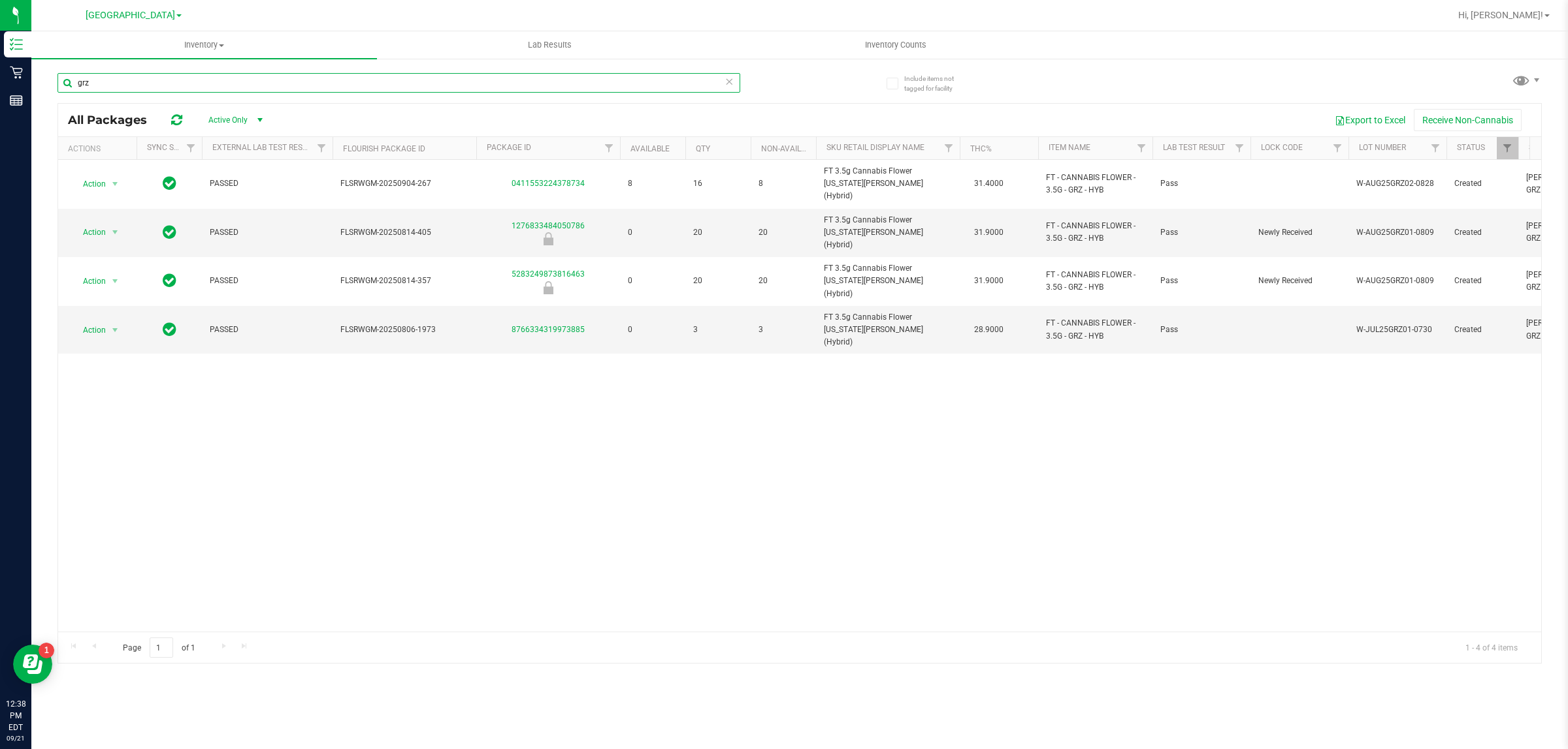
click at [285, 80] on input "grz" at bounding box center [398, 83] width 682 height 20
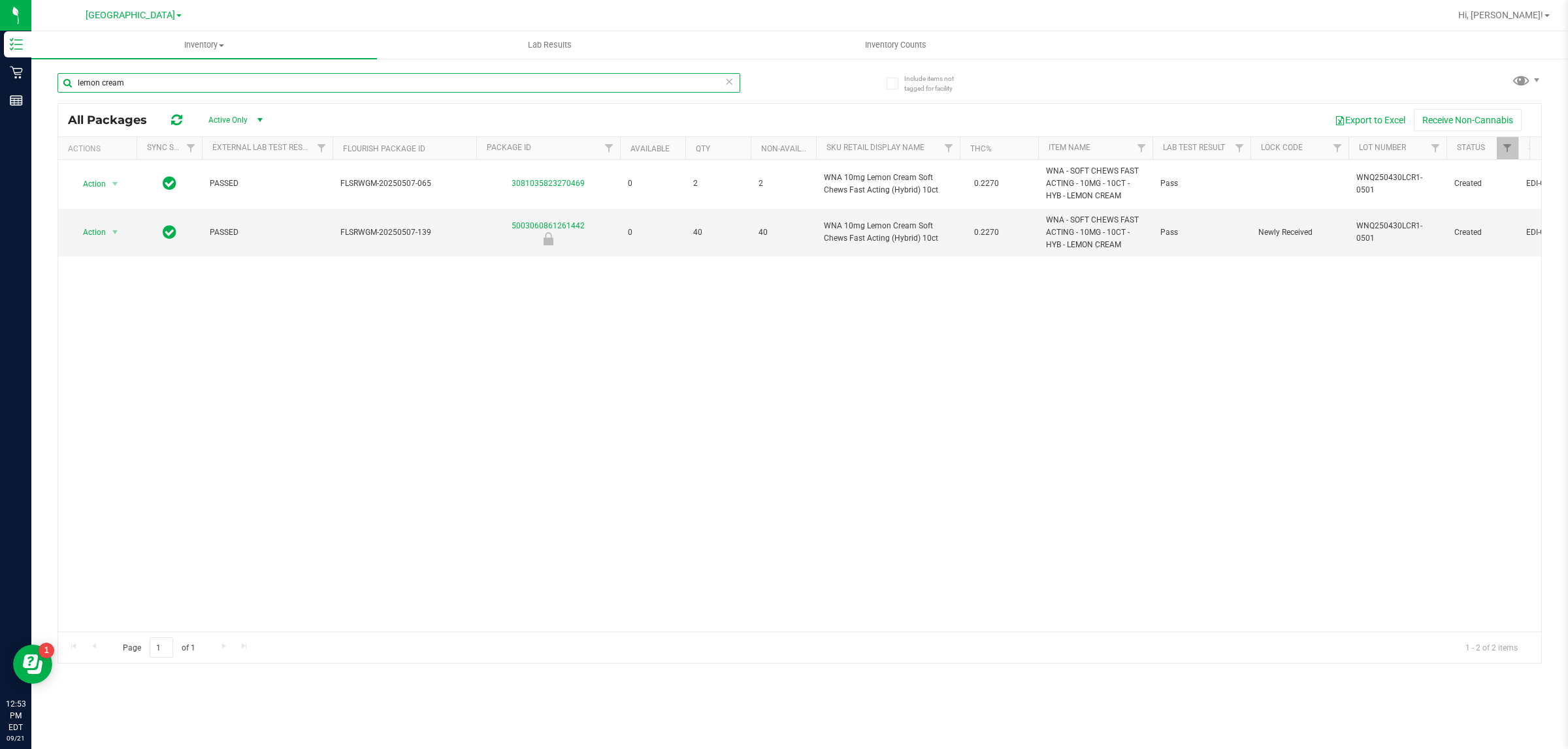
click at [429, 87] on input "lemon cream" at bounding box center [398, 83] width 682 height 20
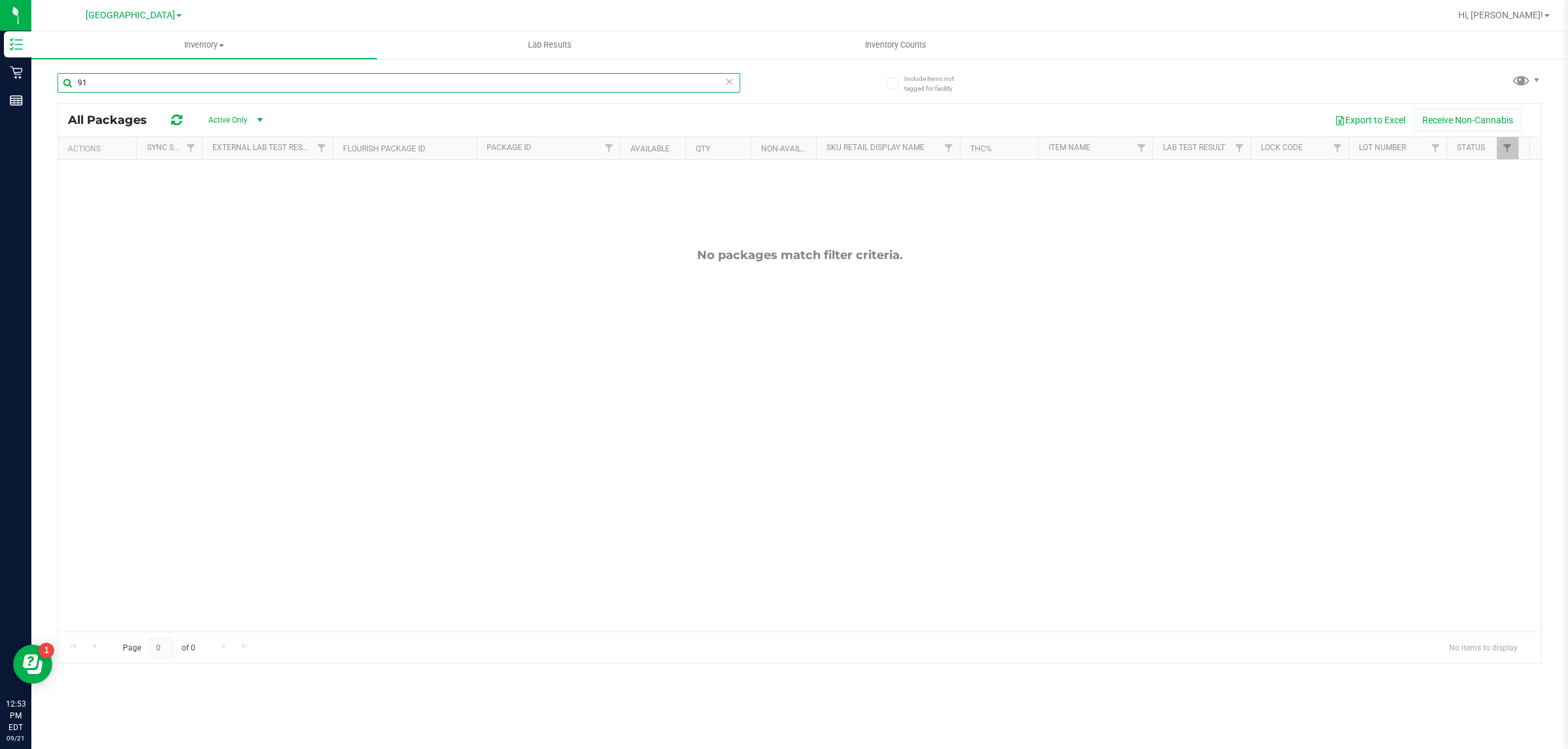
type input "9"
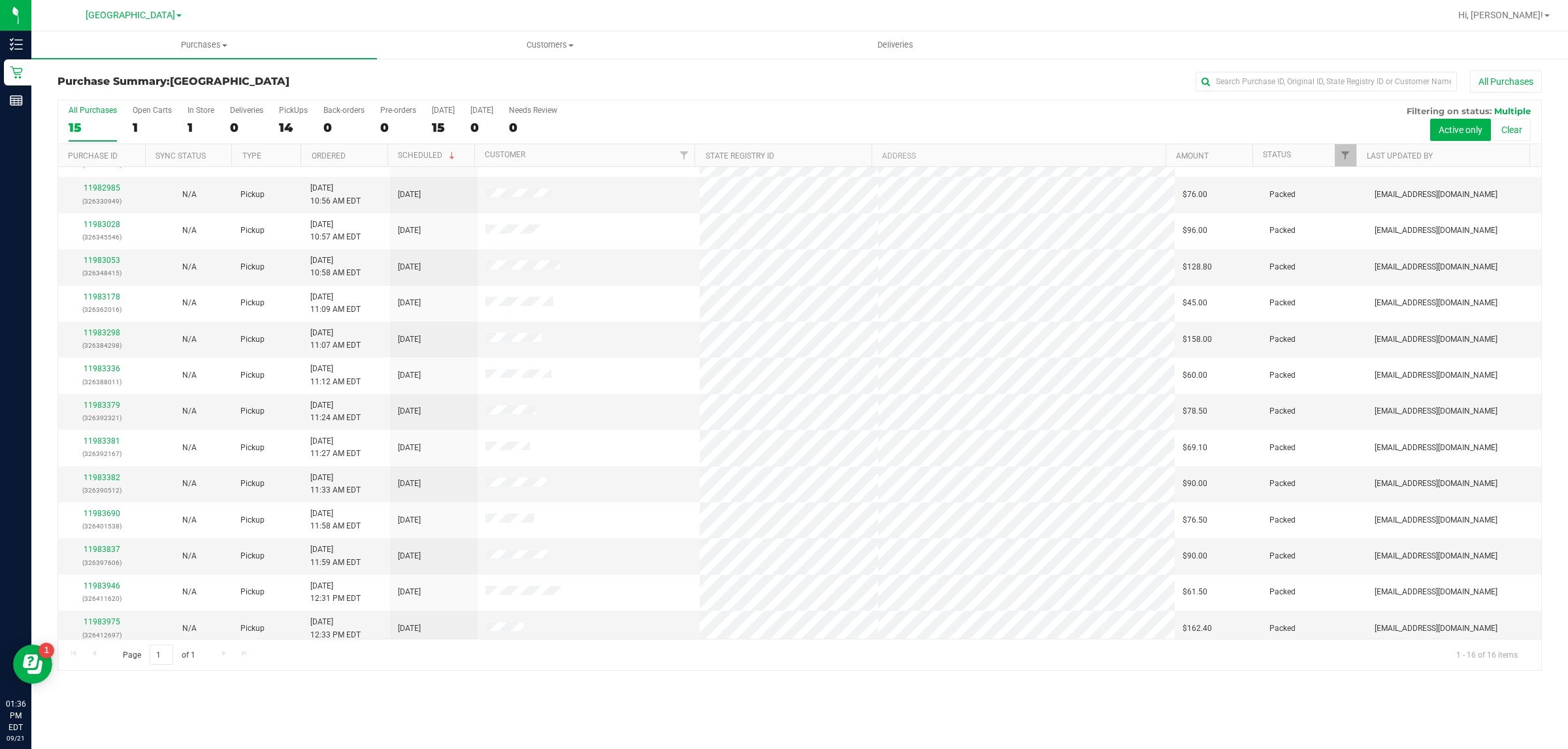
scroll to position [108, 0]
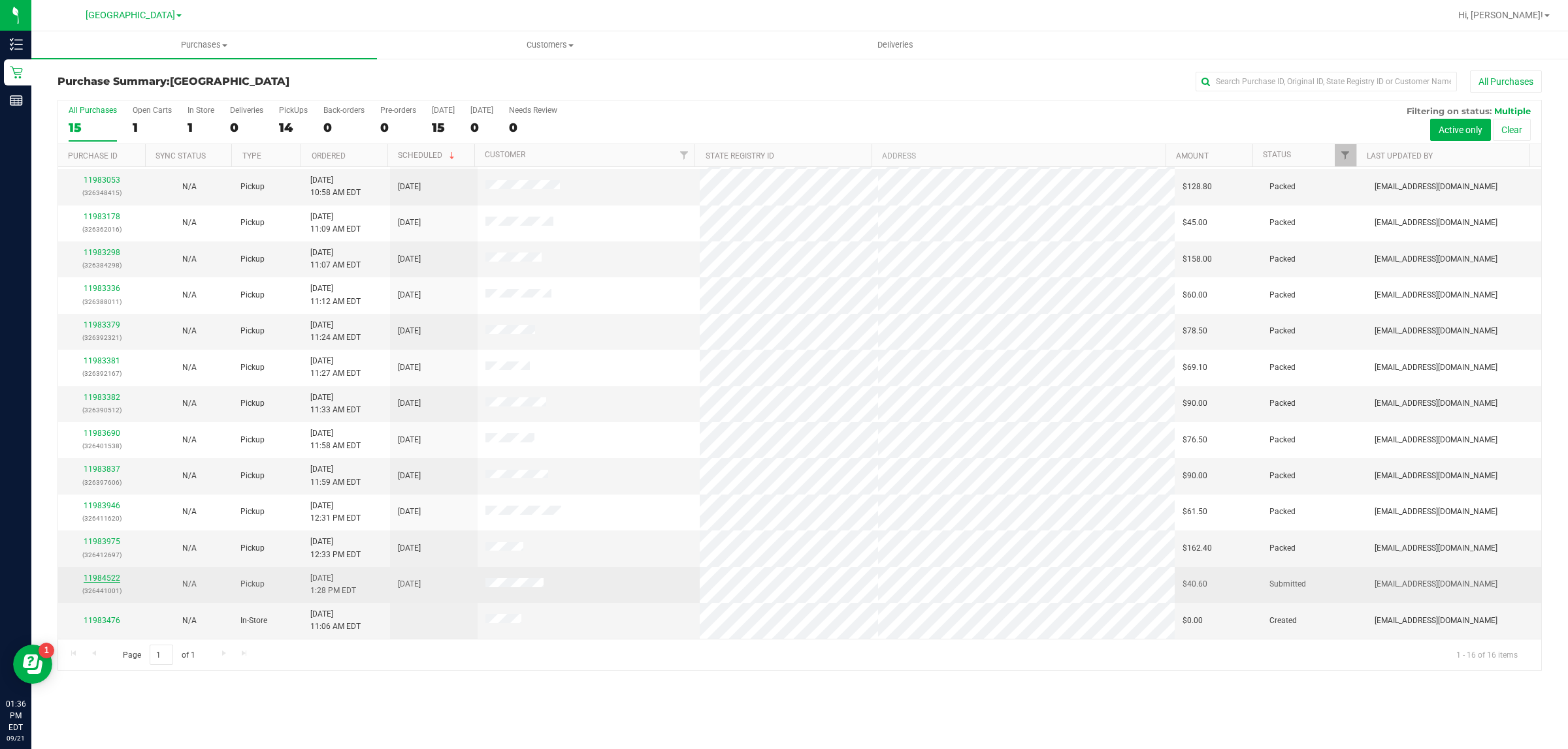
click at [91, 581] on link "11984522" at bounding box center [101, 578] width 37 height 9
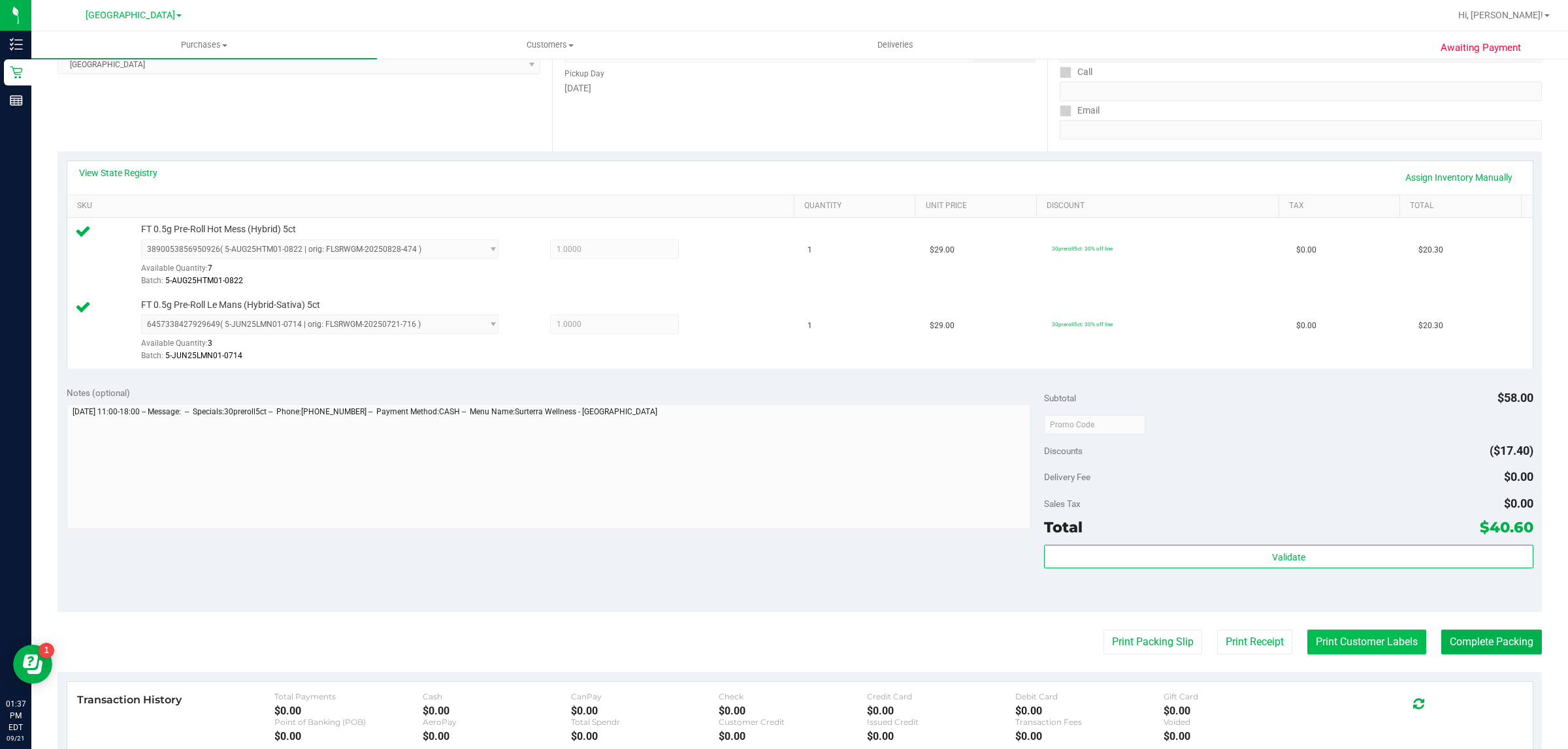
scroll to position [393, 0]
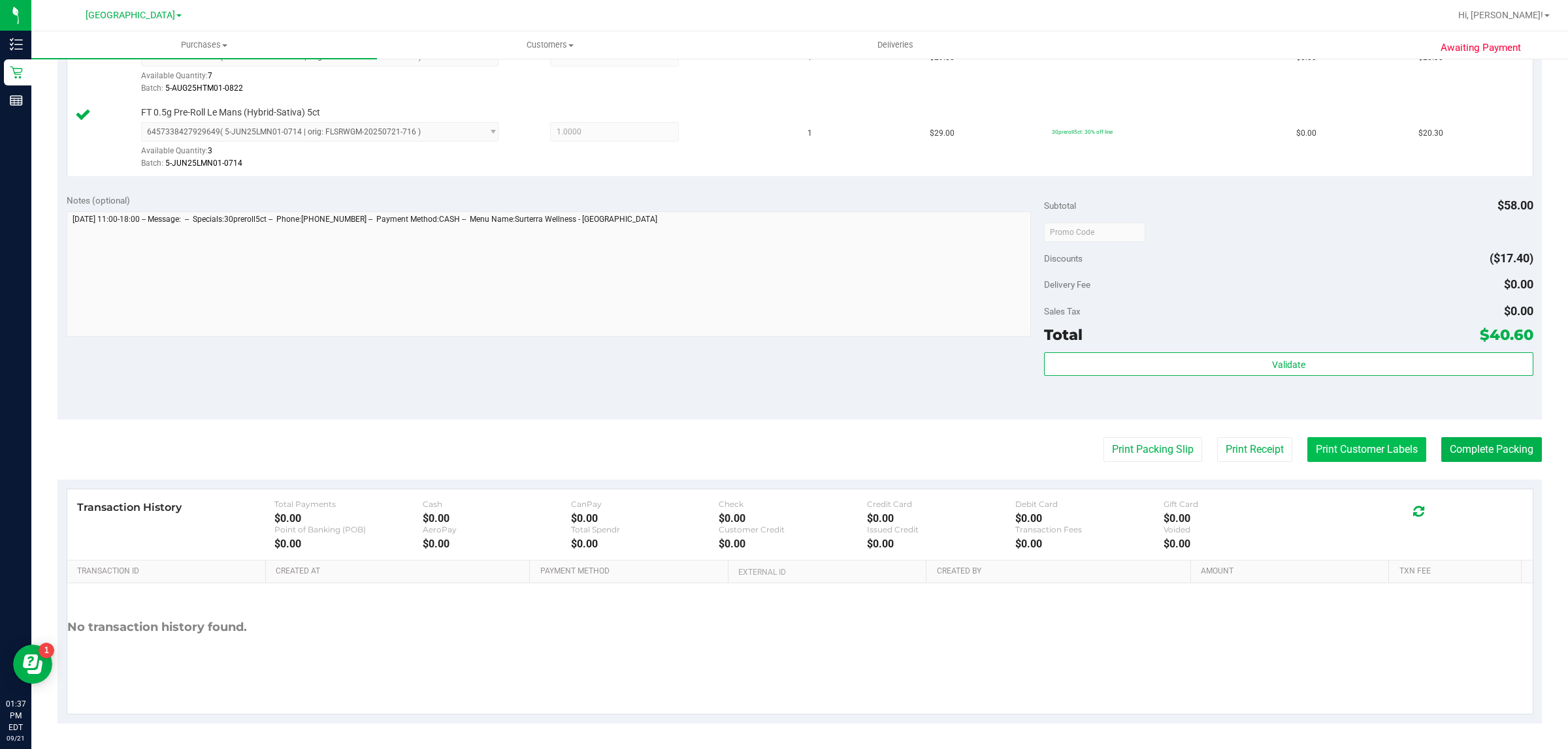
click at [1347, 459] on button "Print Customer Labels" at bounding box center [1366, 450] width 119 height 25
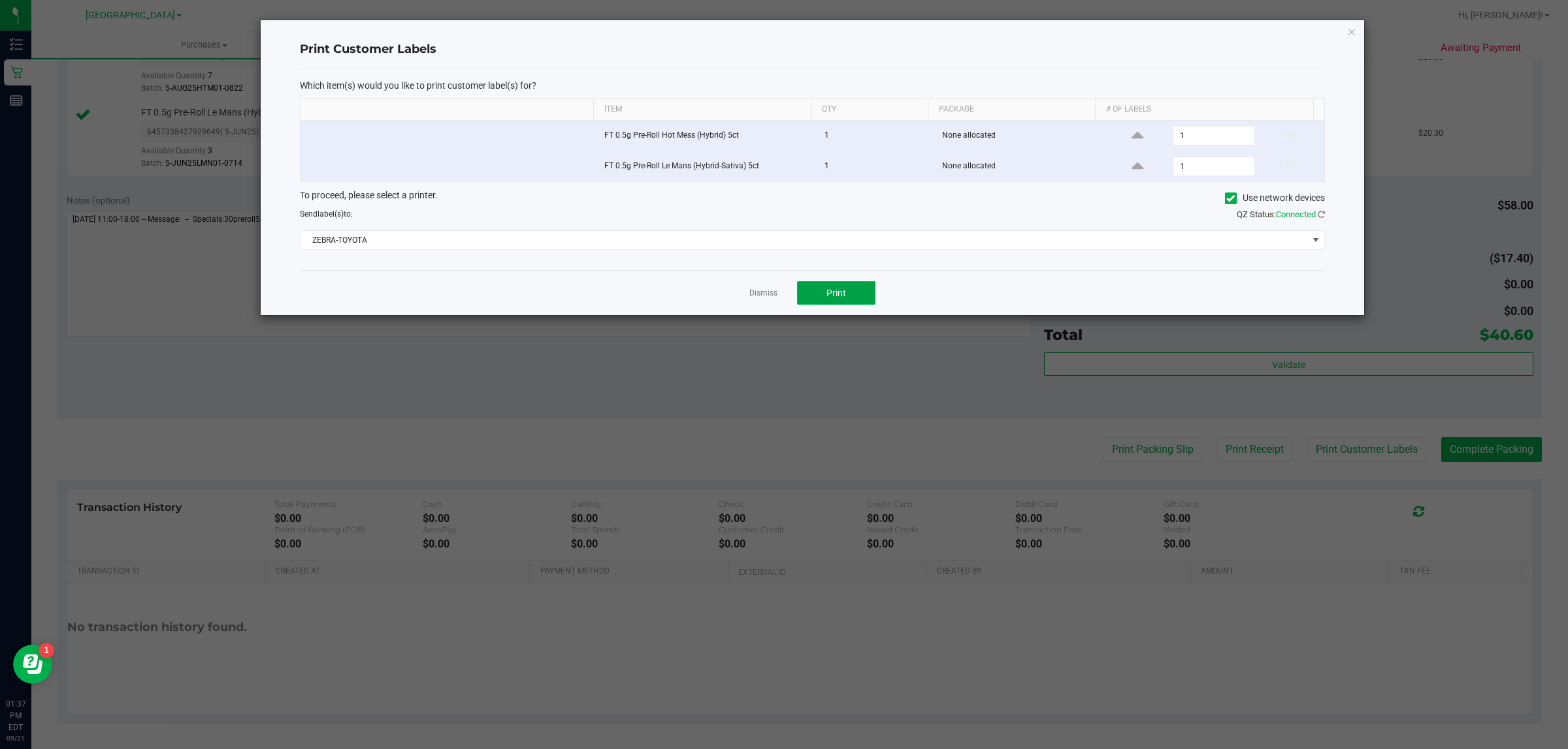
click at [827, 297] on span "Print" at bounding box center [836, 293] width 20 height 11
click at [757, 295] on link "Dismiss" at bounding box center [763, 293] width 28 height 11
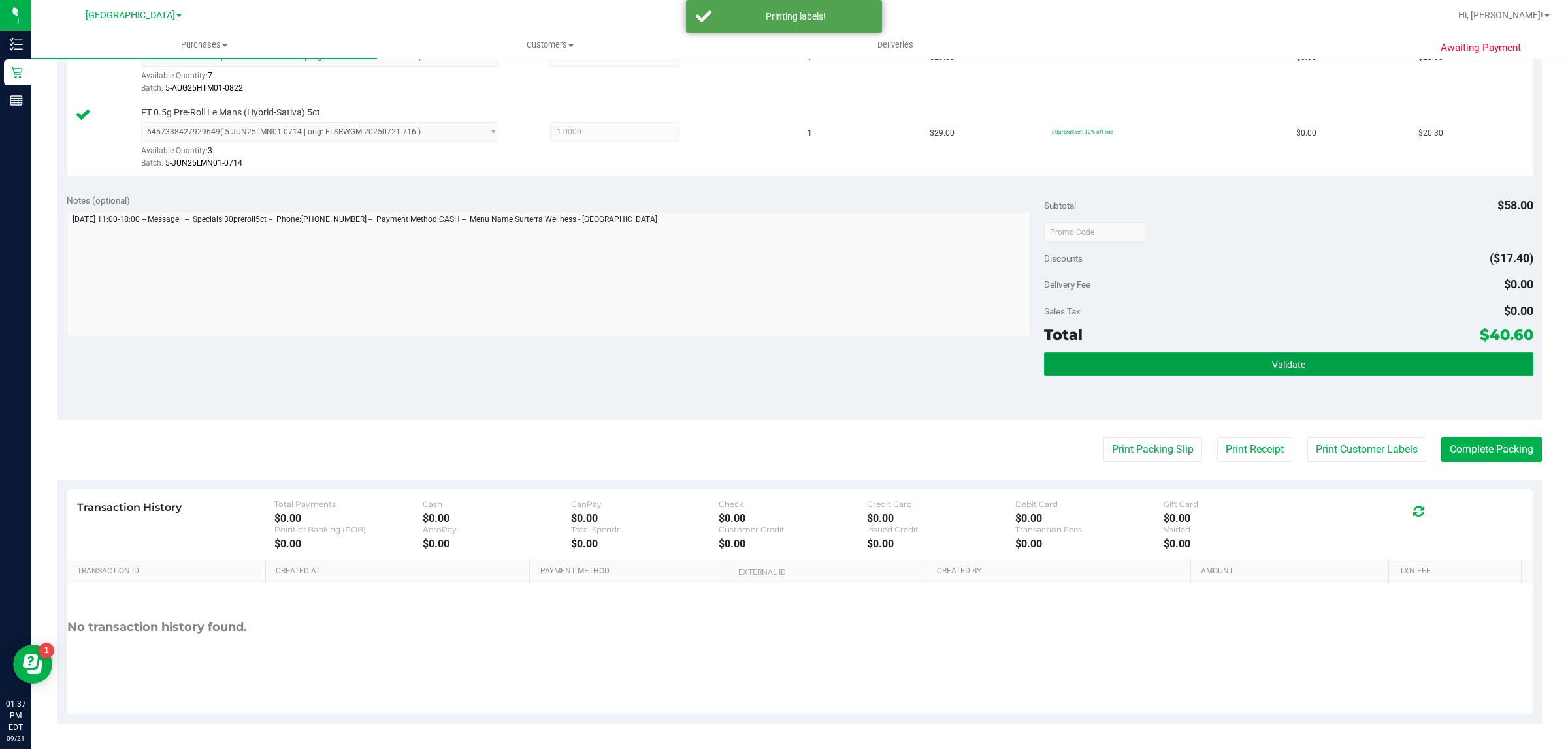
click at [1200, 362] on button "Validate" at bounding box center [1287, 364] width 489 height 23
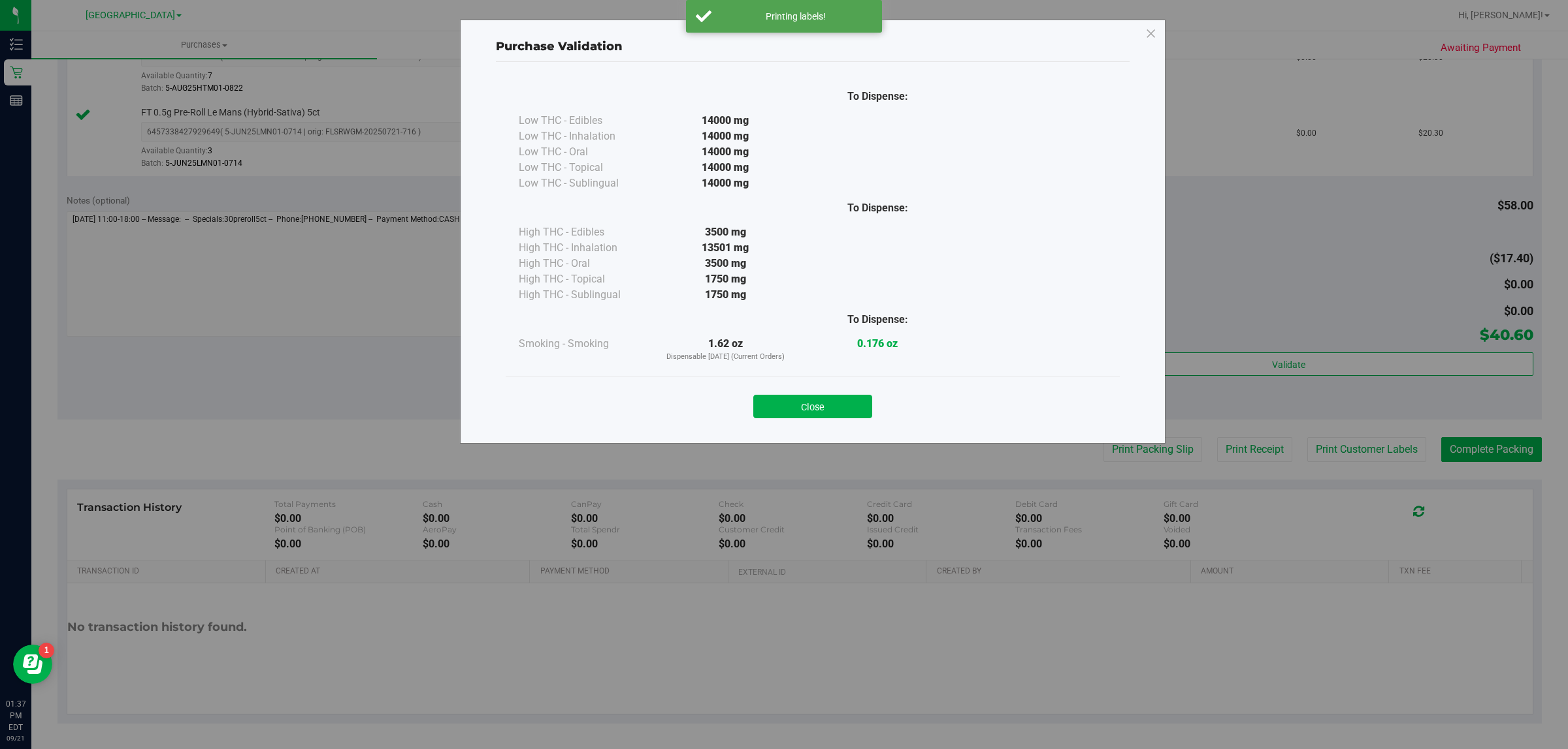
drag, startPoint x: 824, startPoint y: 409, endPoint x: 841, endPoint y: 407, distance: 17.1
click at [824, 408] on button "Close" at bounding box center [812, 407] width 119 height 23
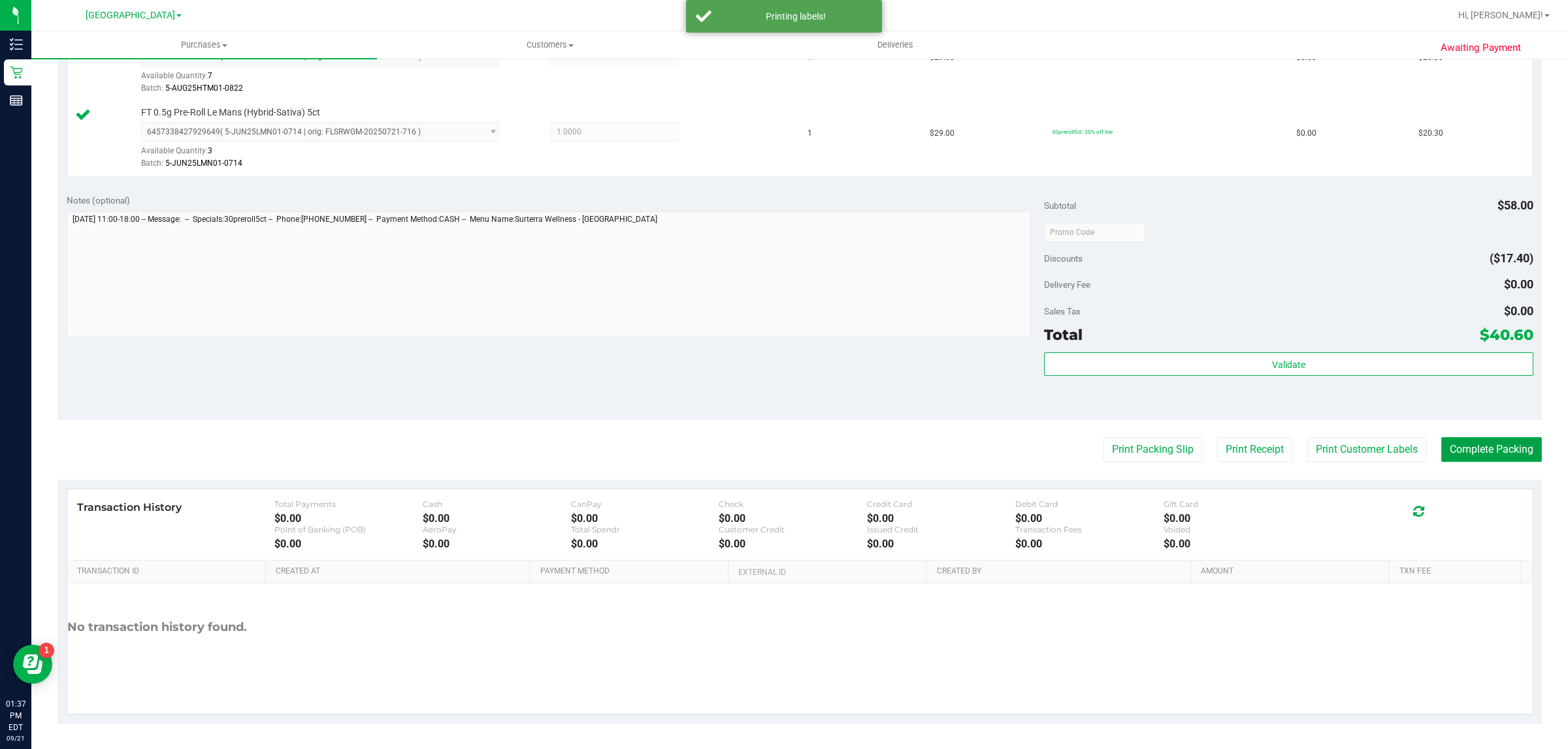
click at [1481, 444] on button "Complete Packing" at bounding box center [1491, 450] width 100 height 25
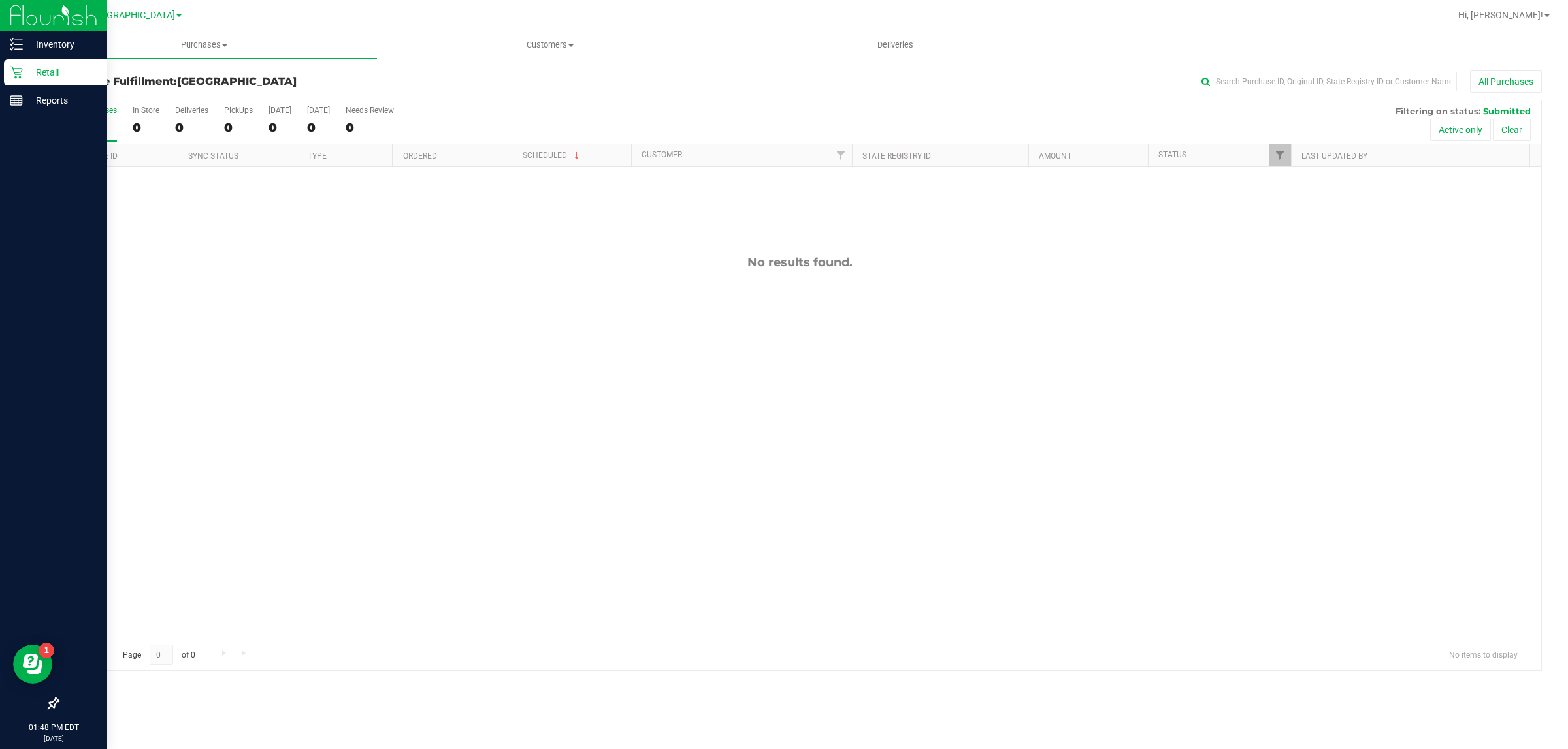
click at [4, 67] on div "Retail" at bounding box center [55, 72] width 103 height 26
